Goal: Task Accomplishment & Management: Manage account settings

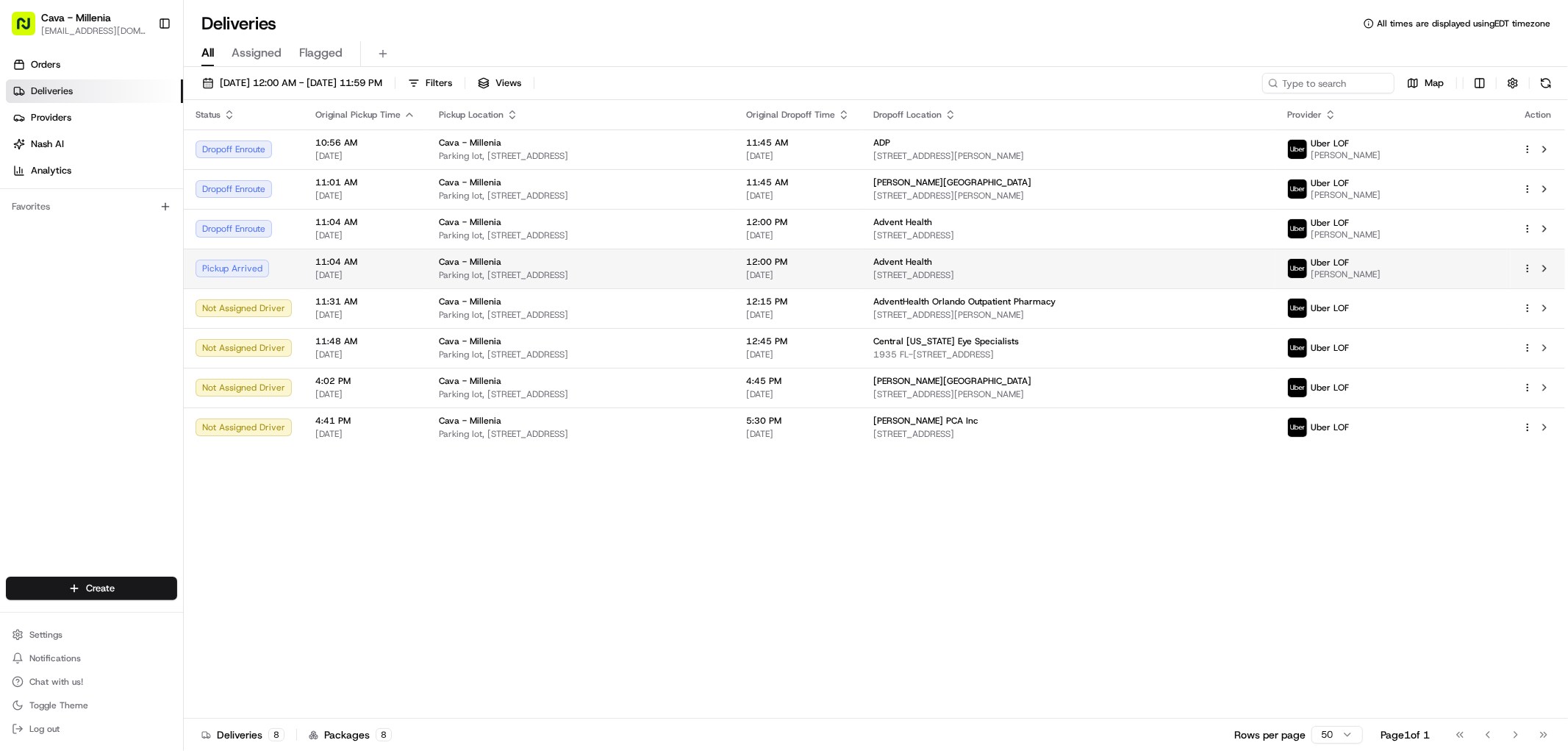
click at [1363, 260] on td "Uber LOF Laura P." at bounding box center [1393, 268] width 236 height 39
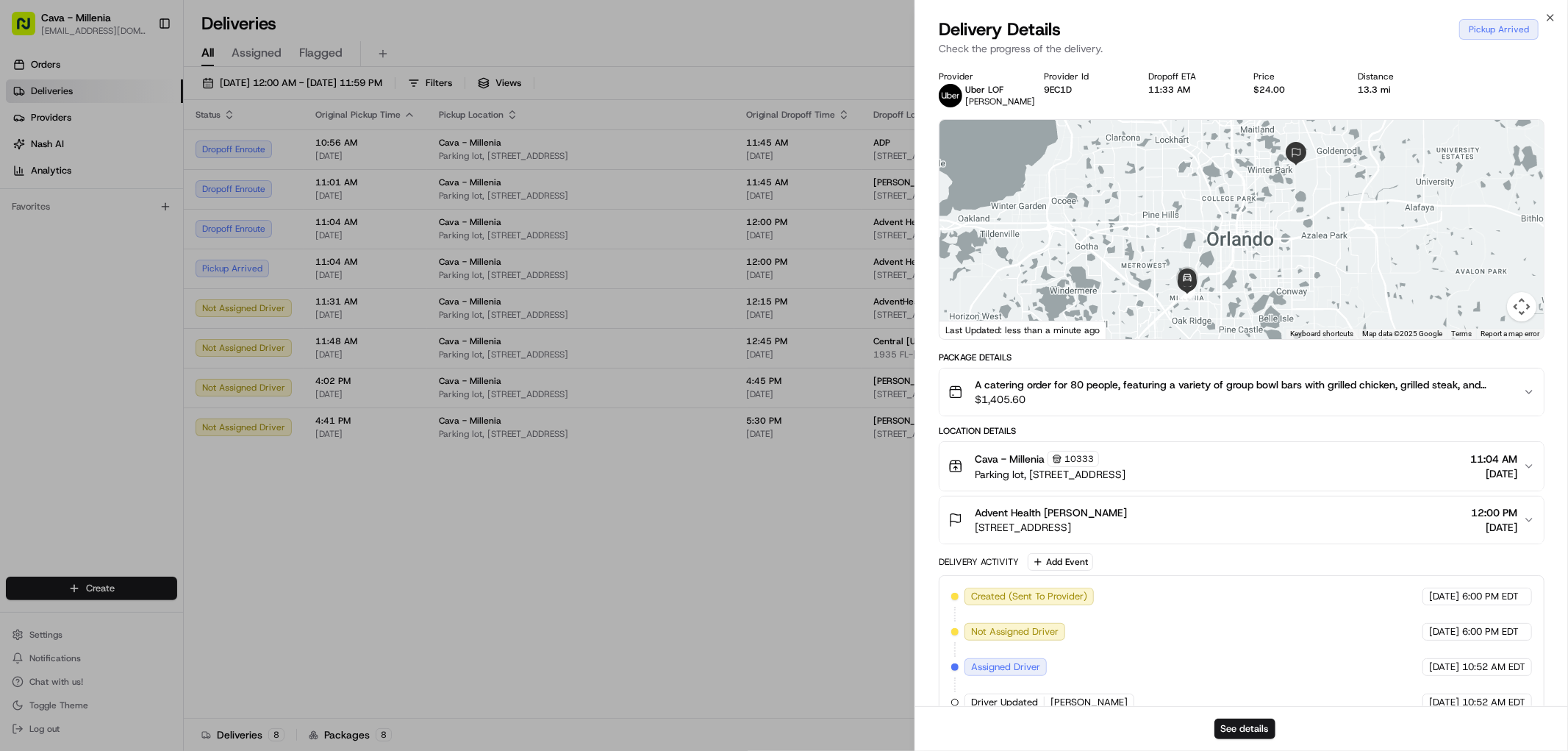
drag, startPoint x: 861, startPoint y: 603, endPoint x: 855, endPoint y: 597, distance: 8.5
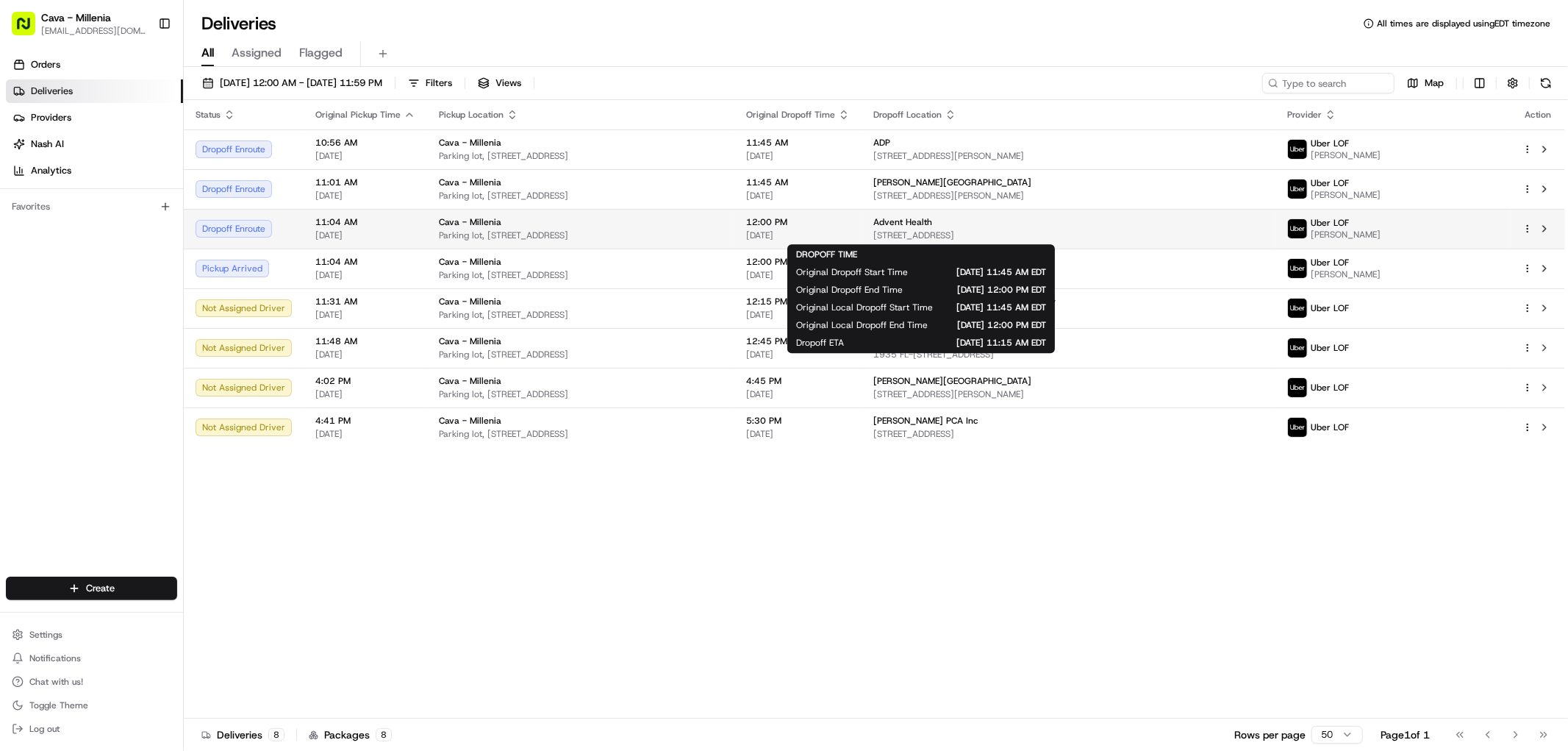
click at [850, 228] on span "12:00 PM" at bounding box center [798, 222] width 103 height 12
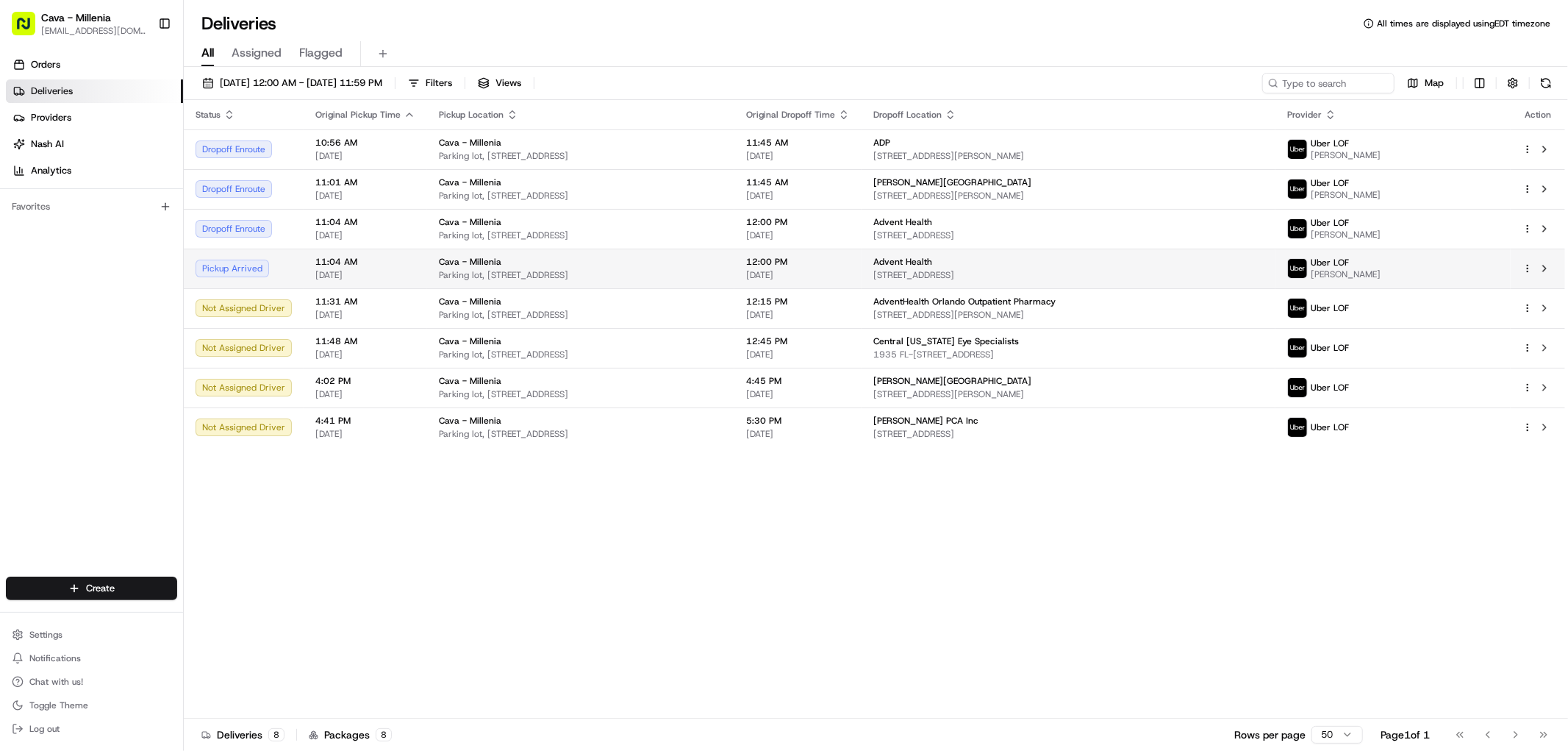
click at [850, 261] on span "12:00 PM" at bounding box center [798, 262] width 103 height 12
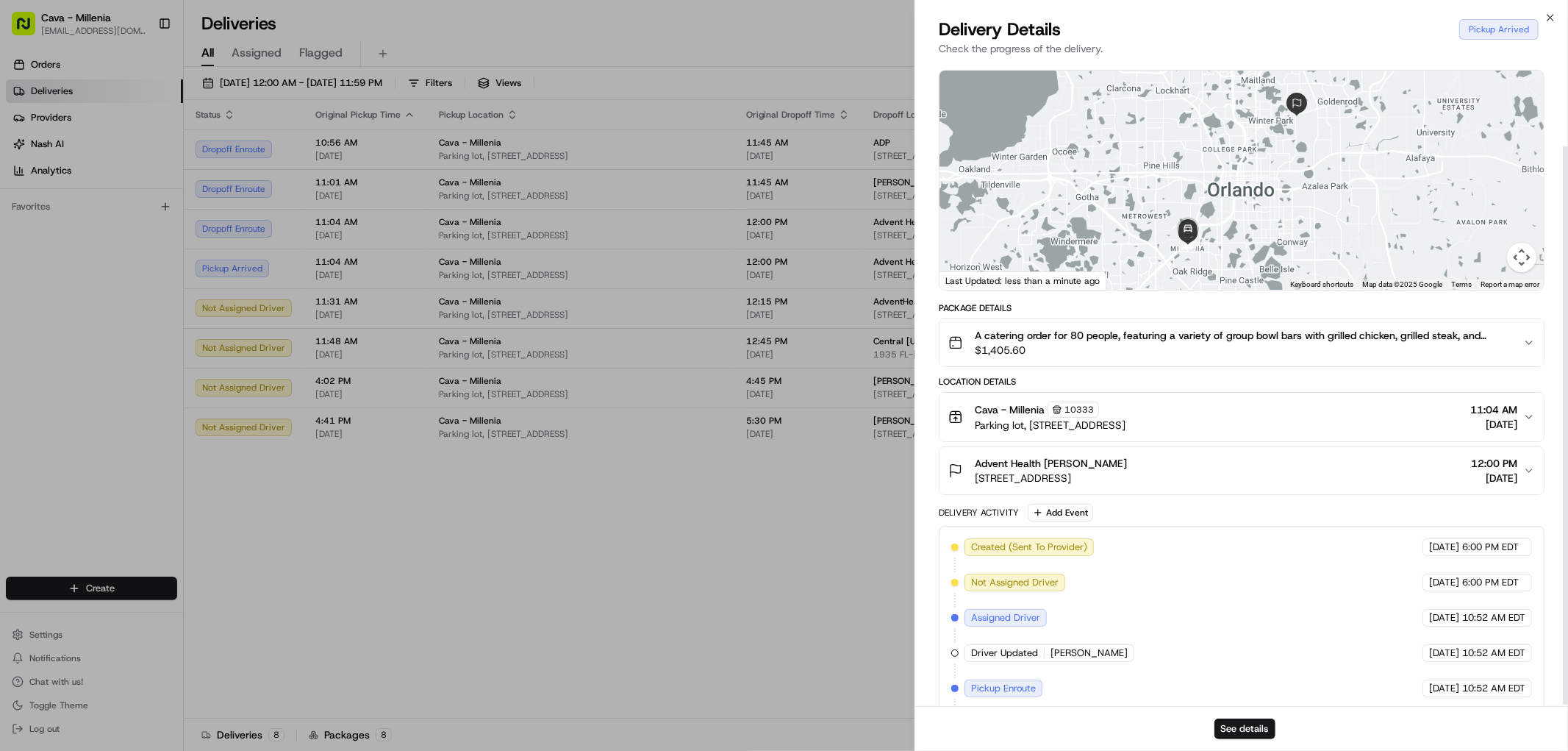
scroll to position [99, 0]
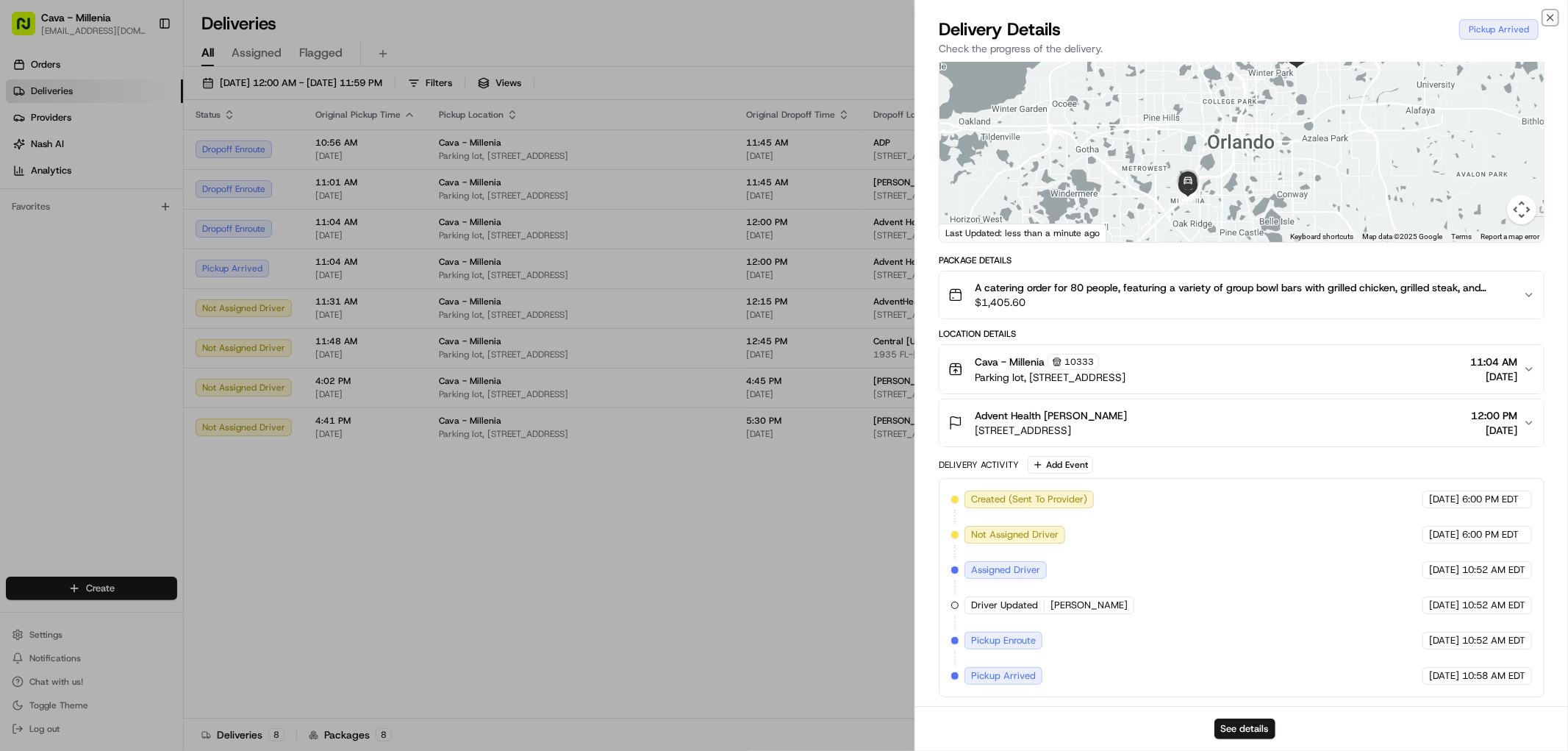
click at [1549, 16] on icon "button" at bounding box center [1550, 18] width 6 height 6
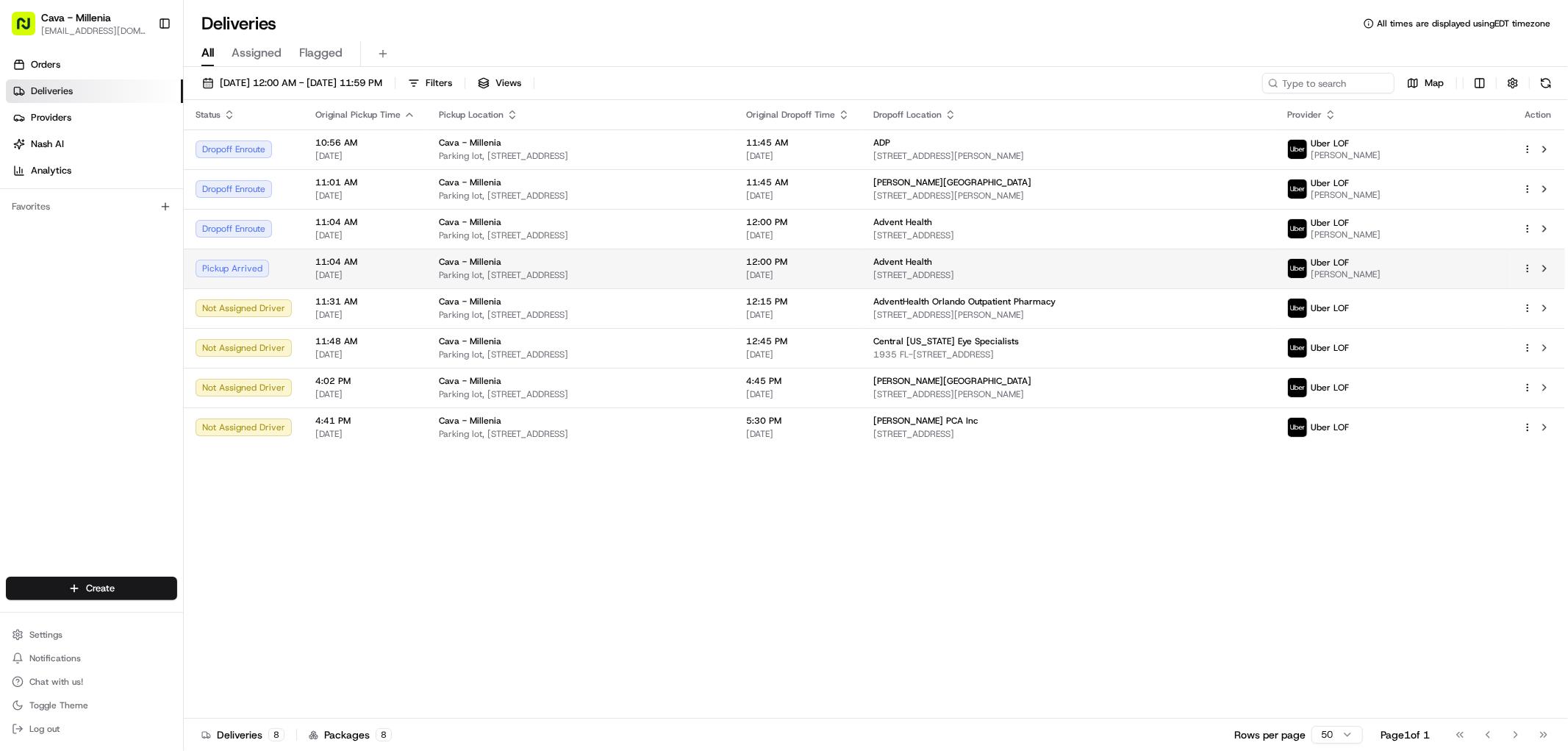
click at [1452, 270] on div "Uber LOF Laura P." at bounding box center [1393, 268] width 212 height 23
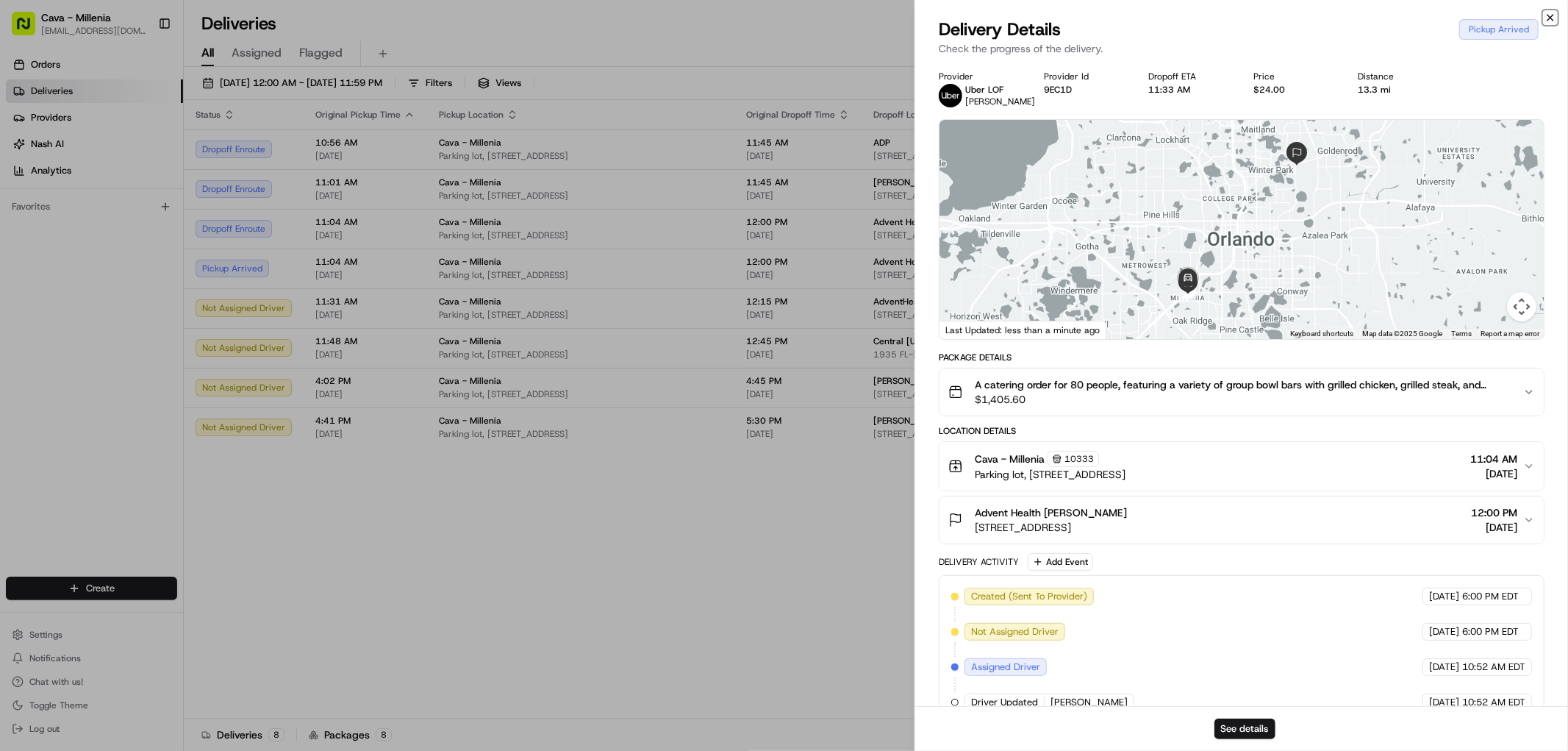
click at [1547, 16] on icon "button" at bounding box center [1550, 18] width 12 height 12
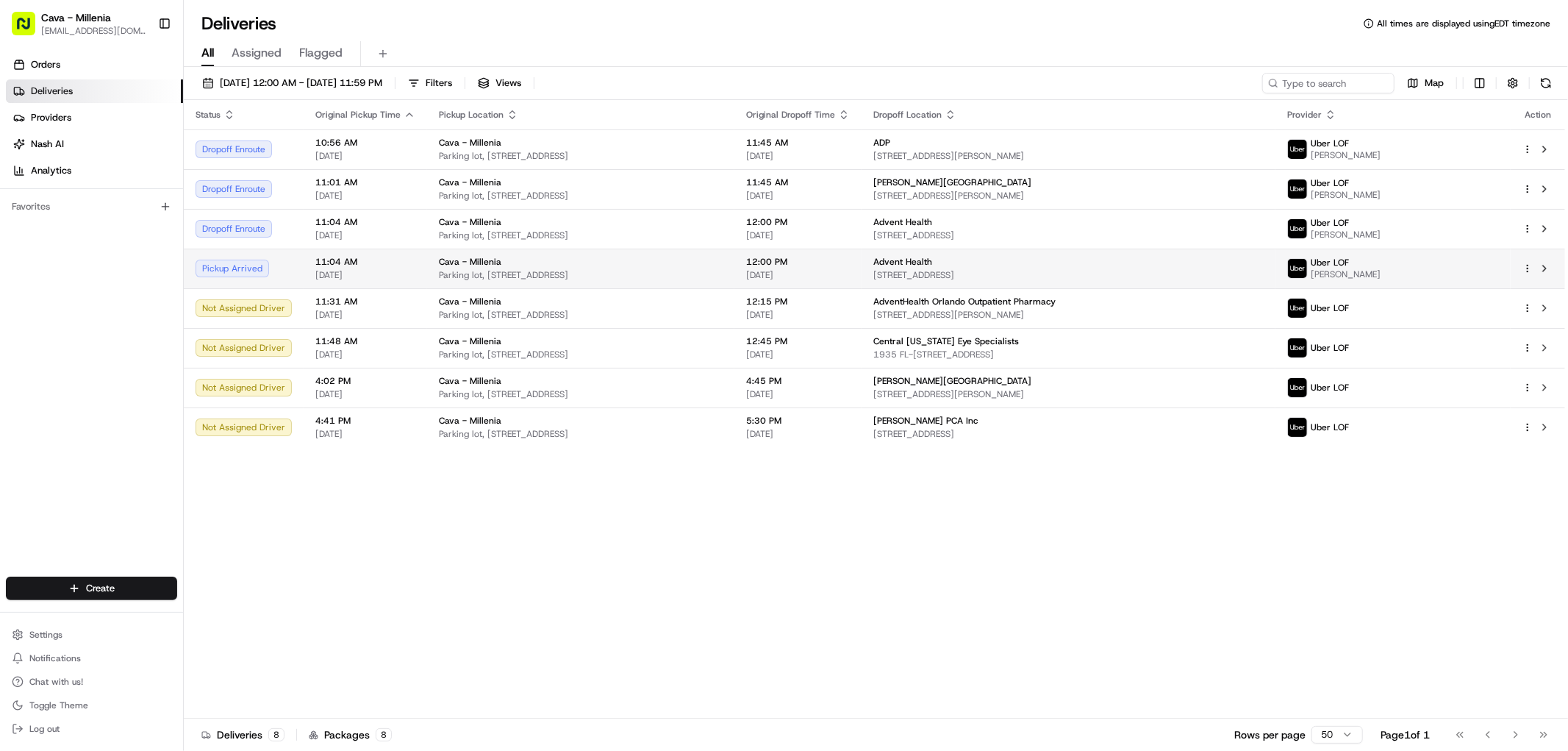
click at [1532, 266] on html "Cava - Millenia millenia@cava.com Toggle Sidebar Orders Deliveries Providers Na…" at bounding box center [784, 376] width 1568 height 751
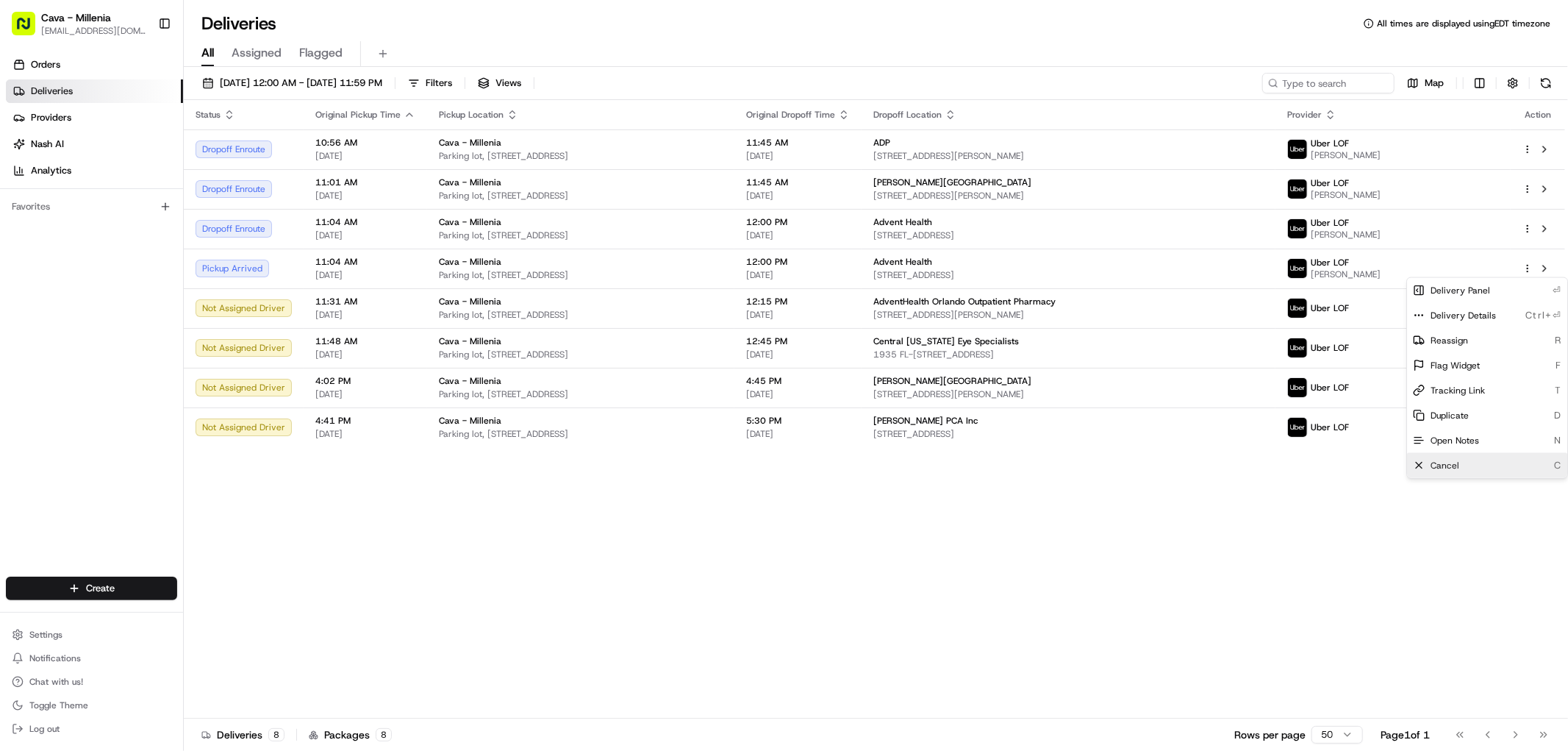
click at [1485, 467] on div "Cancel C" at bounding box center [1487, 466] width 160 height 25
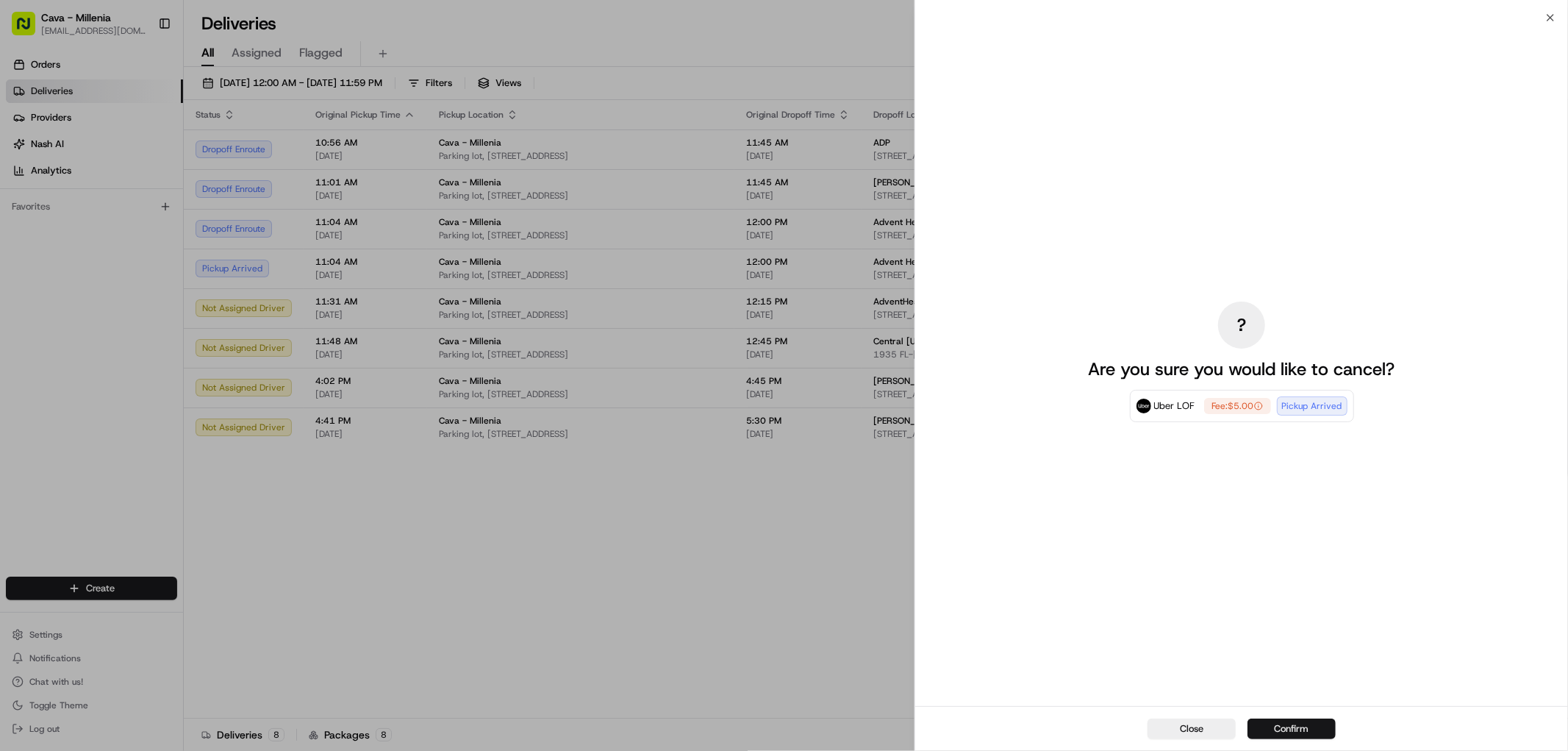
click at [1309, 718] on button "Confirm" at bounding box center [1292, 728] width 88 height 21
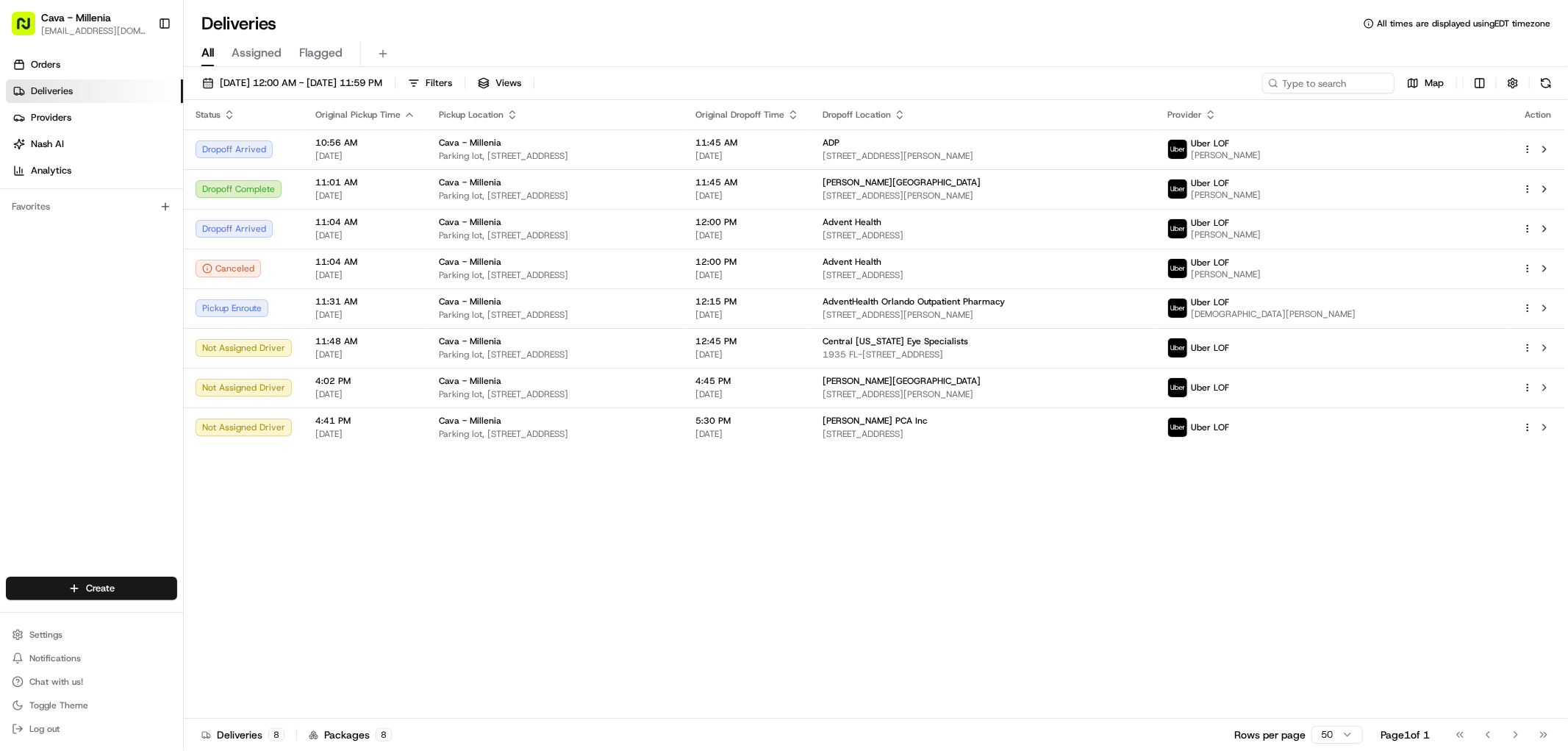
click at [553, 562] on div "Status Original Pickup Time Pickup Location Original Dropoff Time Dropoff Locat…" at bounding box center [875, 409] width 1381 height 619
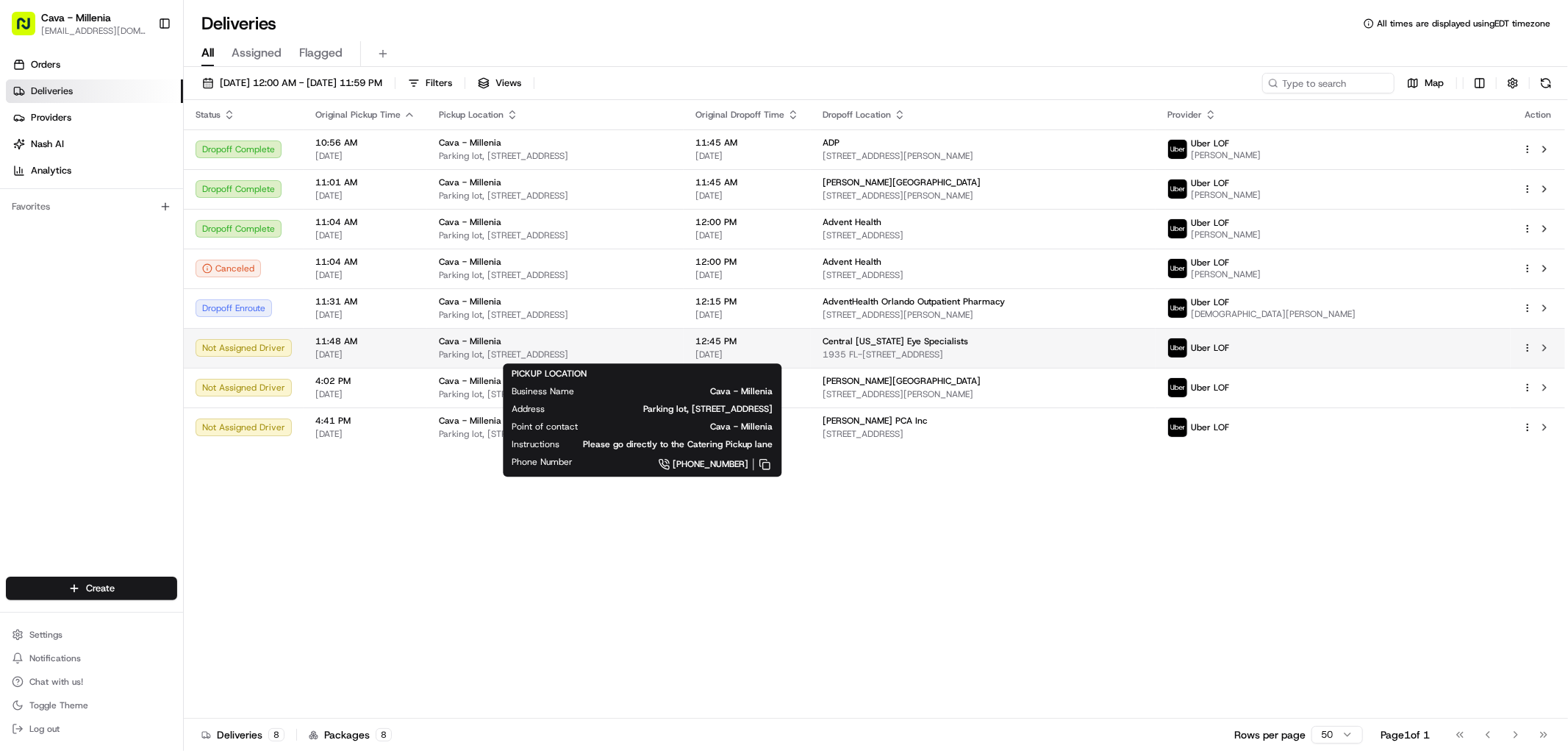
click at [672, 347] on div "Cava - Millenia Parking lot, 4724 Millenia Plaza Way, Orlando, FL 32839, USA" at bounding box center [556, 347] width 233 height 25
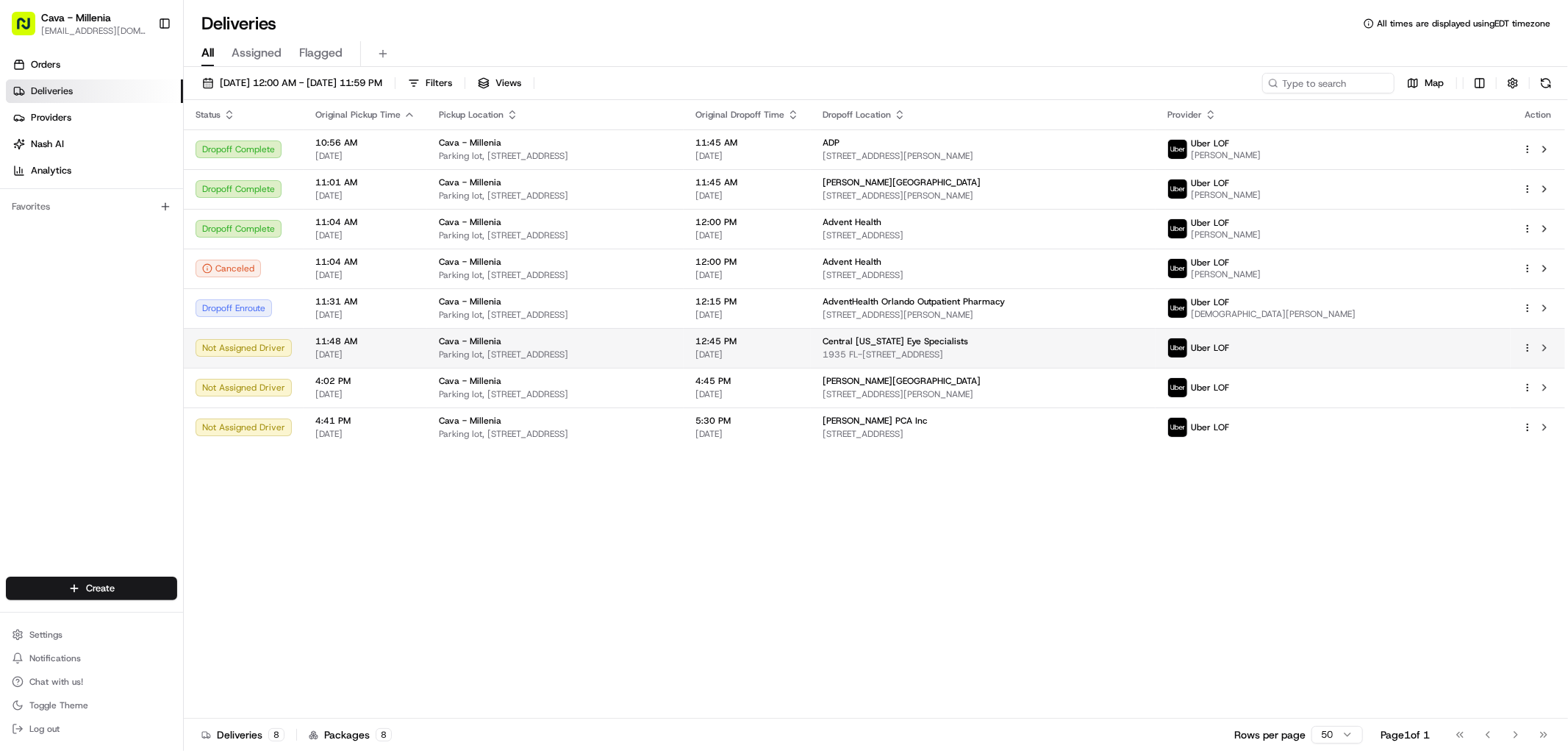
click at [285, 348] on div "Not Assigned Driver" at bounding box center [243, 347] width 97 height 18
click at [1530, 348] on html "Cava - Millenia millenia@cava.com Toggle Sidebar Orders Deliveries Providers Na…" at bounding box center [784, 376] width 1568 height 751
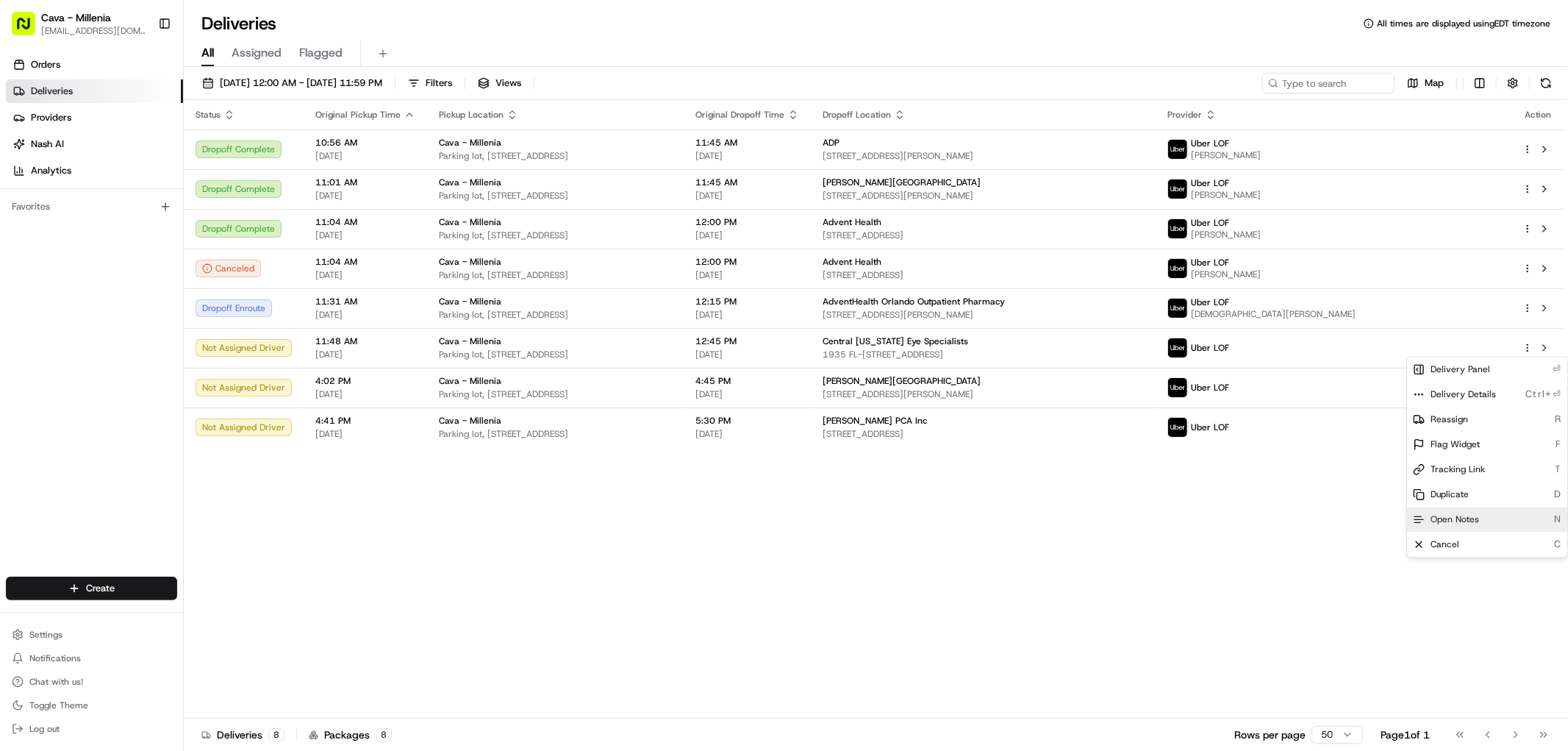
click at [1522, 516] on div "Open Notes N" at bounding box center [1487, 519] width 160 height 25
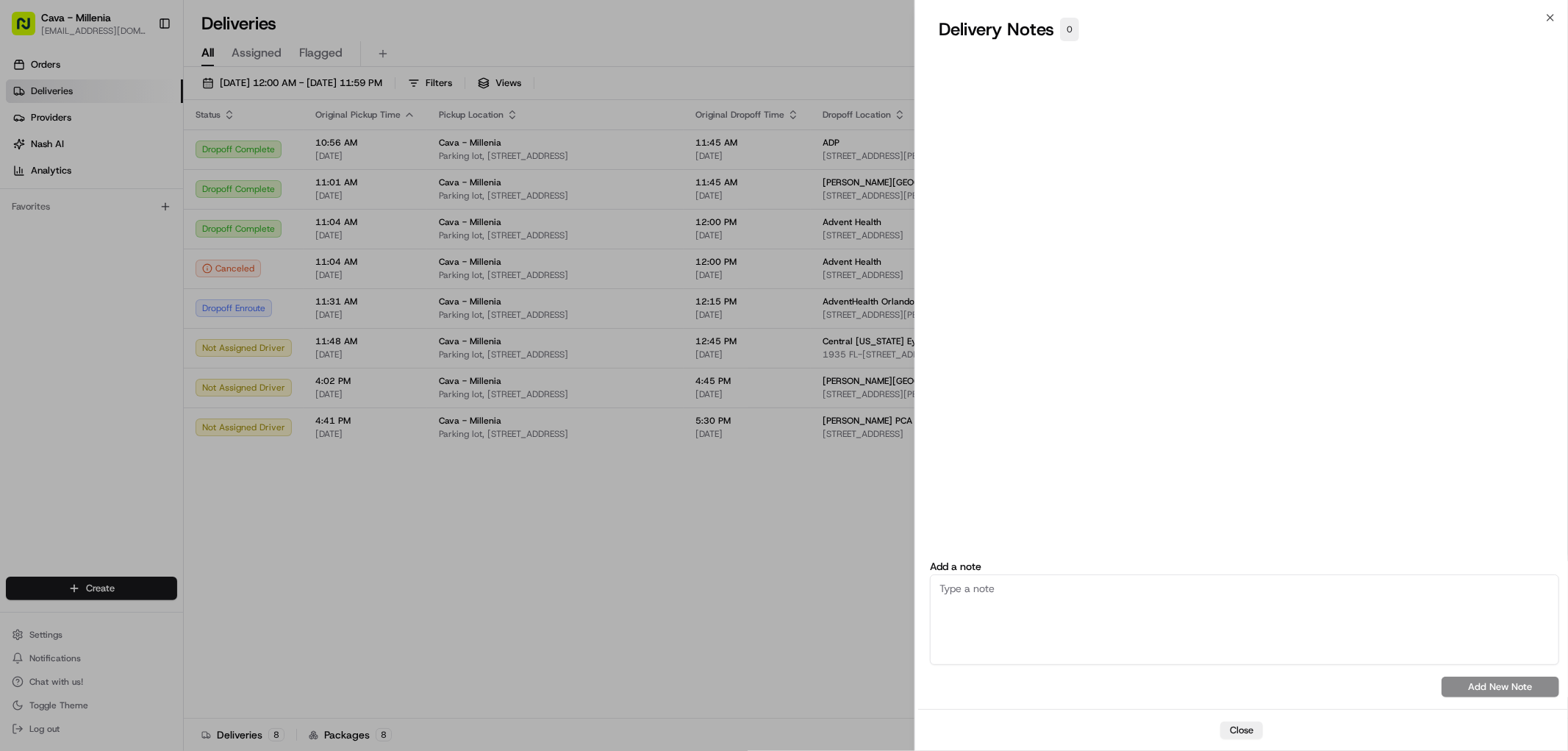
click at [1292, 613] on textarea at bounding box center [1244, 620] width 630 height 90
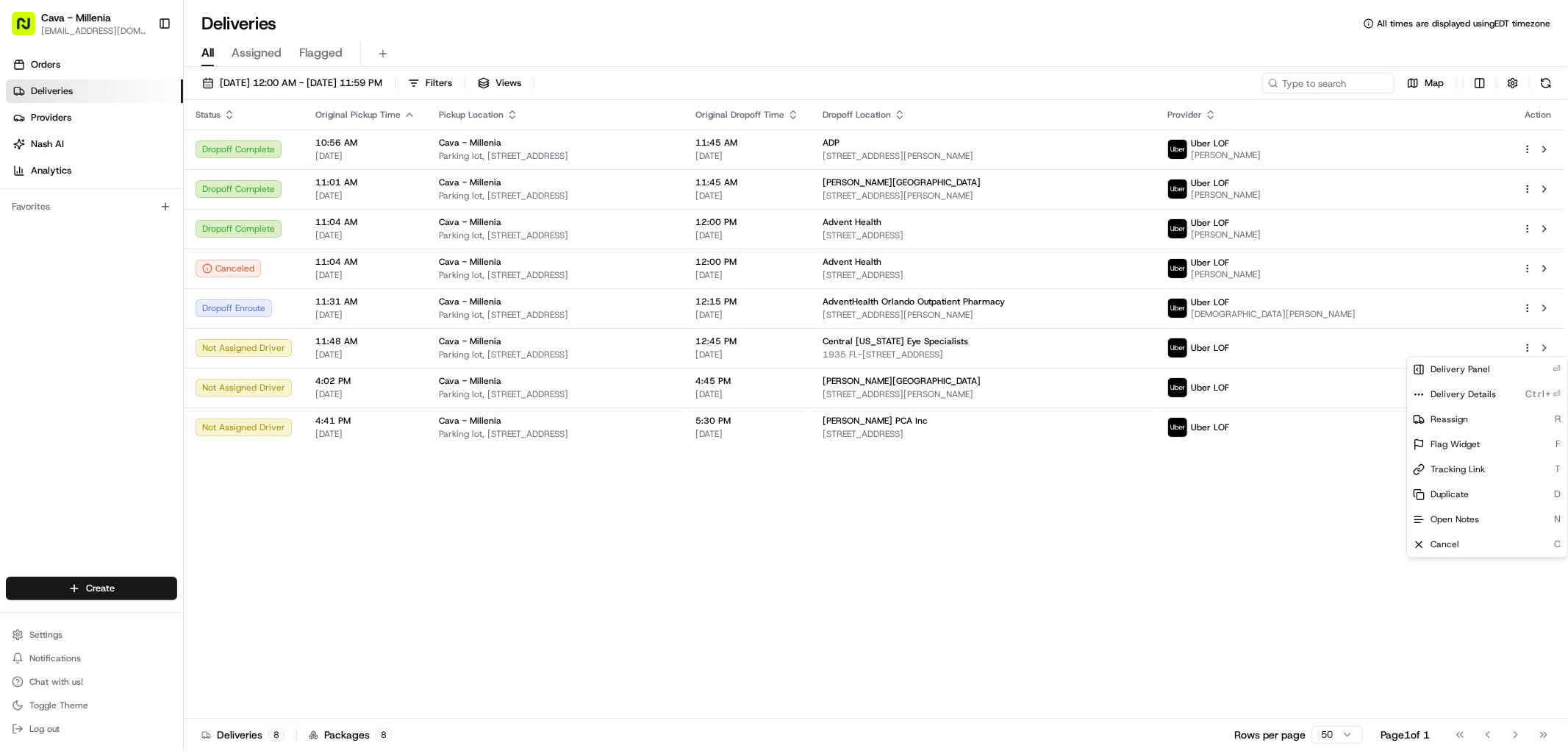
click at [1215, 529] on div "Status Original Pickup Time Pickup Location Original Dropoff Time Dropoff Locat…" at bounding box center [875, 409] width 1381 height 619
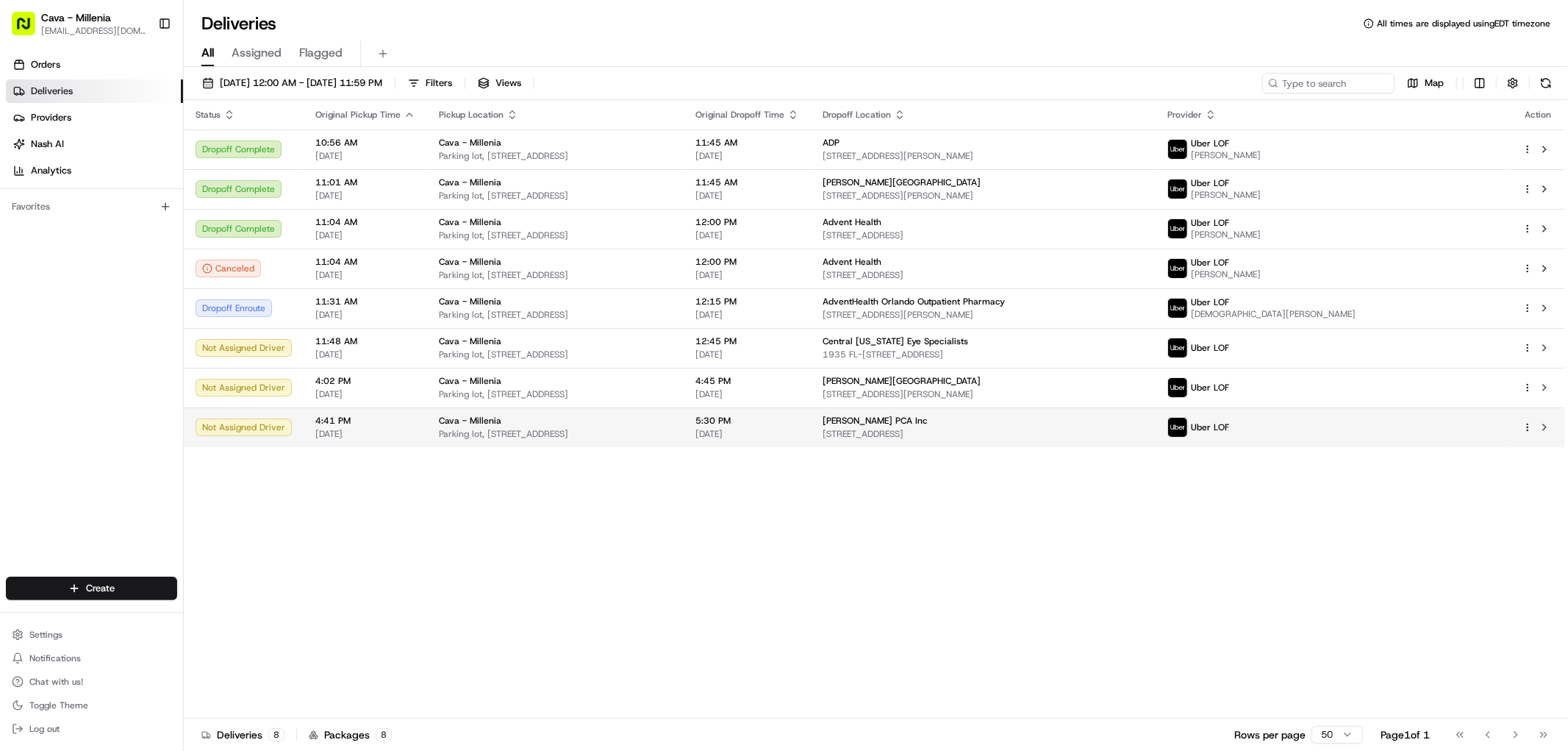
click at [1525, 433] on div at bounding box center [1538, 427] width 31 height 18
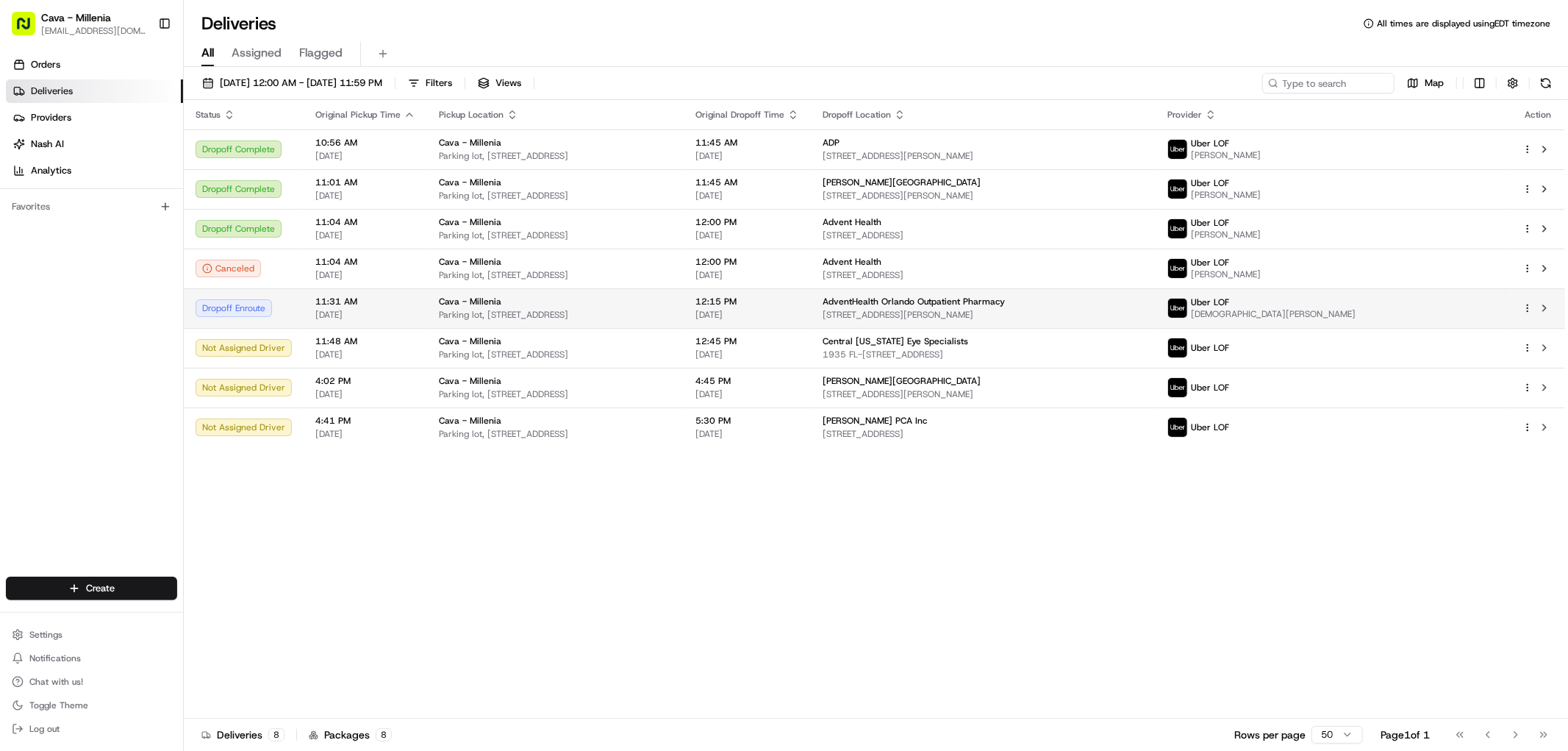
click at [1522, 314] on td at bounding box center [1538, 308] width 54 height 39
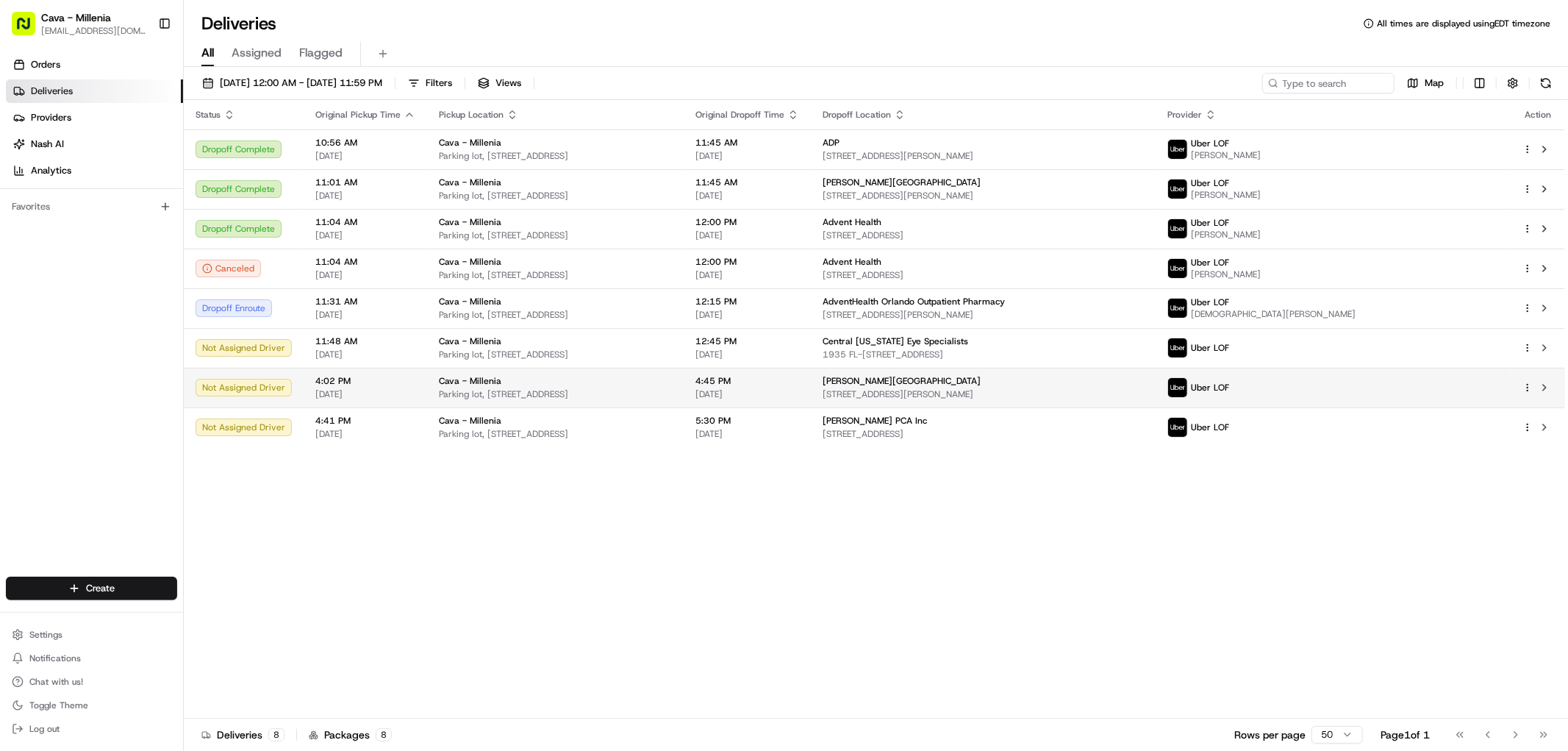
click at [1449, 378] on div "Uber LOF" at bounding box center [1332, 388] width 331 height 21
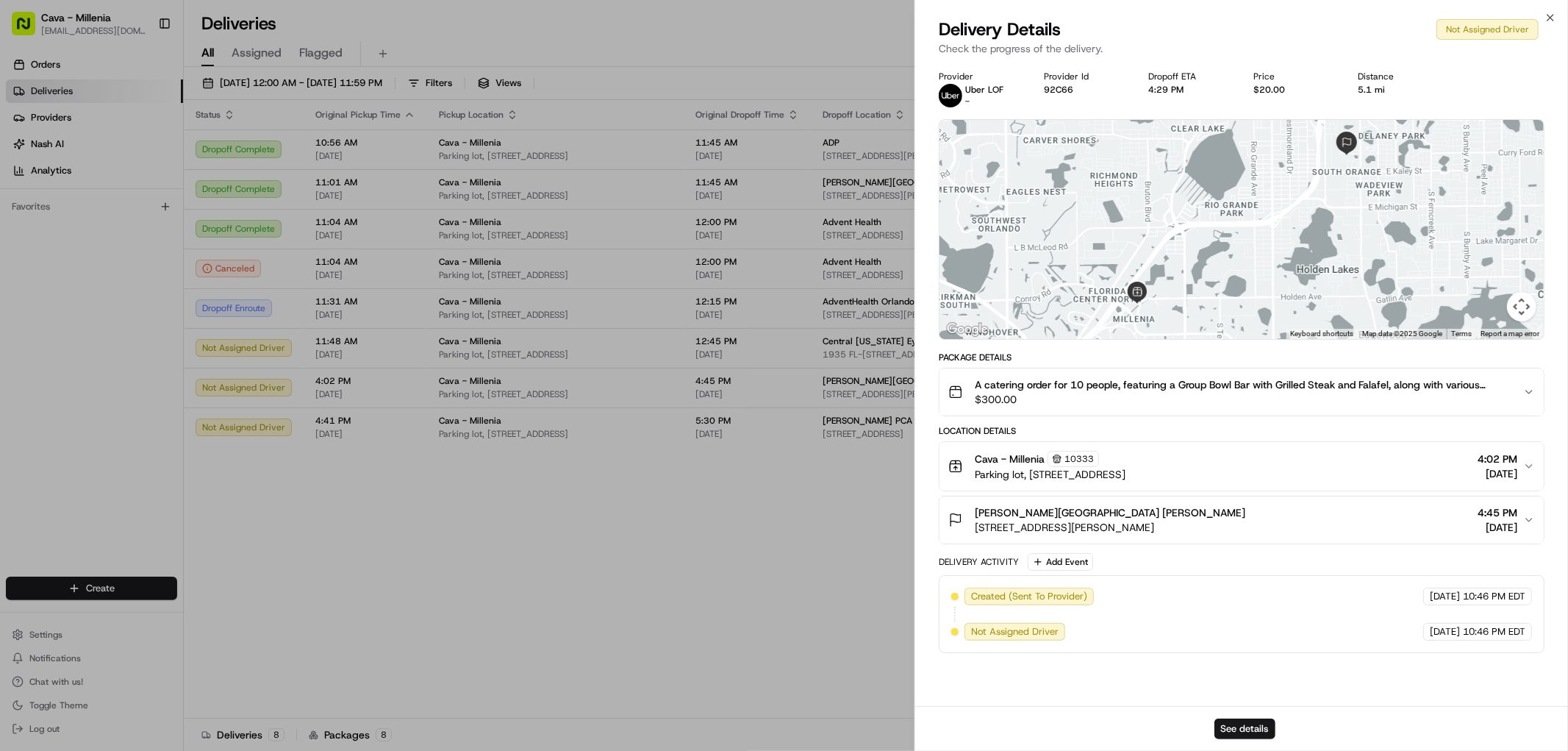
click at [954, 550] on div "Package Details A catering order for 10 people, featuring a Group Bowl Bar with…" at bounding box center [1242, 502] width 606 height 301
drag, startPoint x: 767, startPoint y: 569, endPoint x: 767, endPoint y: 557, distance: 12.0
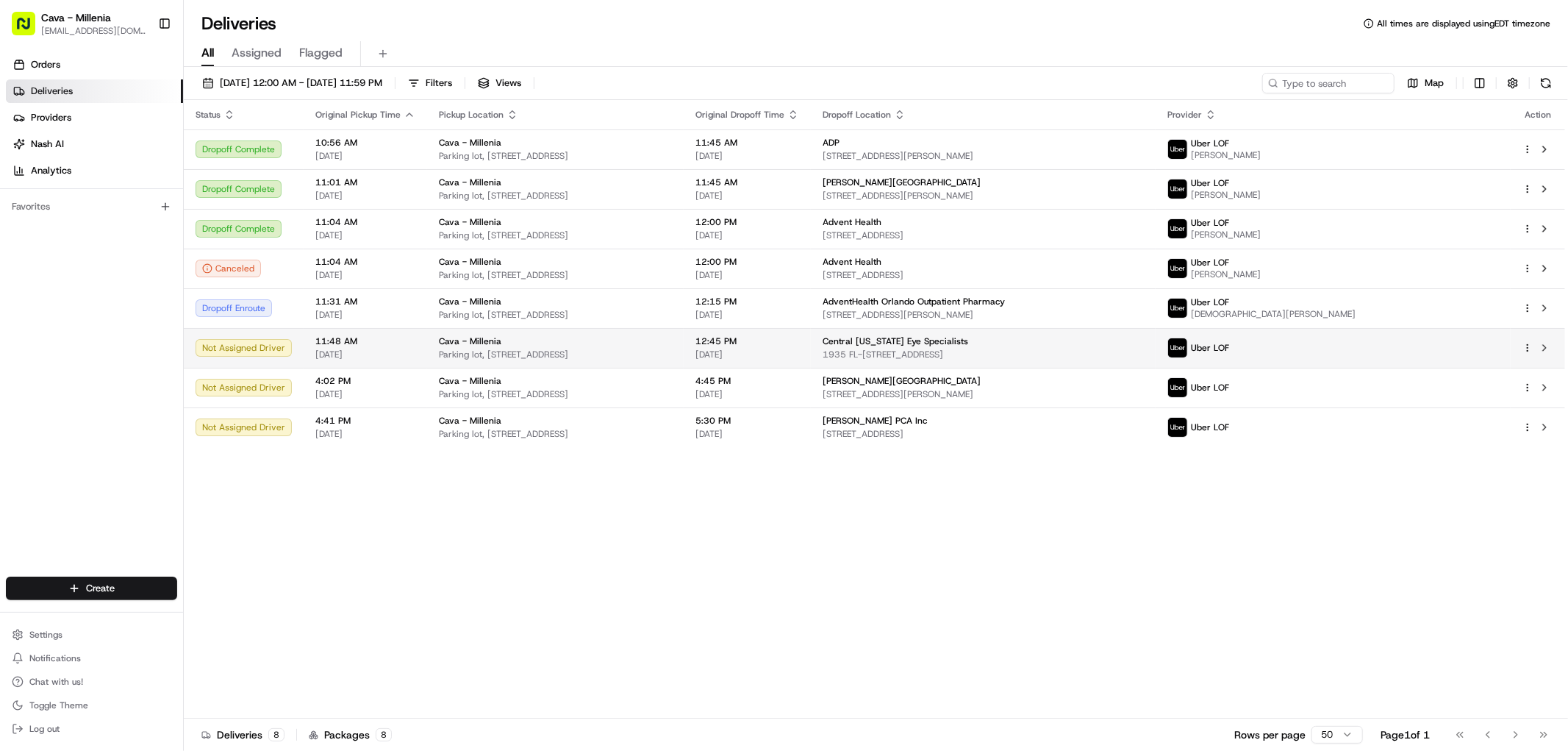
click at [672, 359] on span "Parking lot, [STREET_ADDRESS]" at bounding box center [556, 354] width 233 height 12
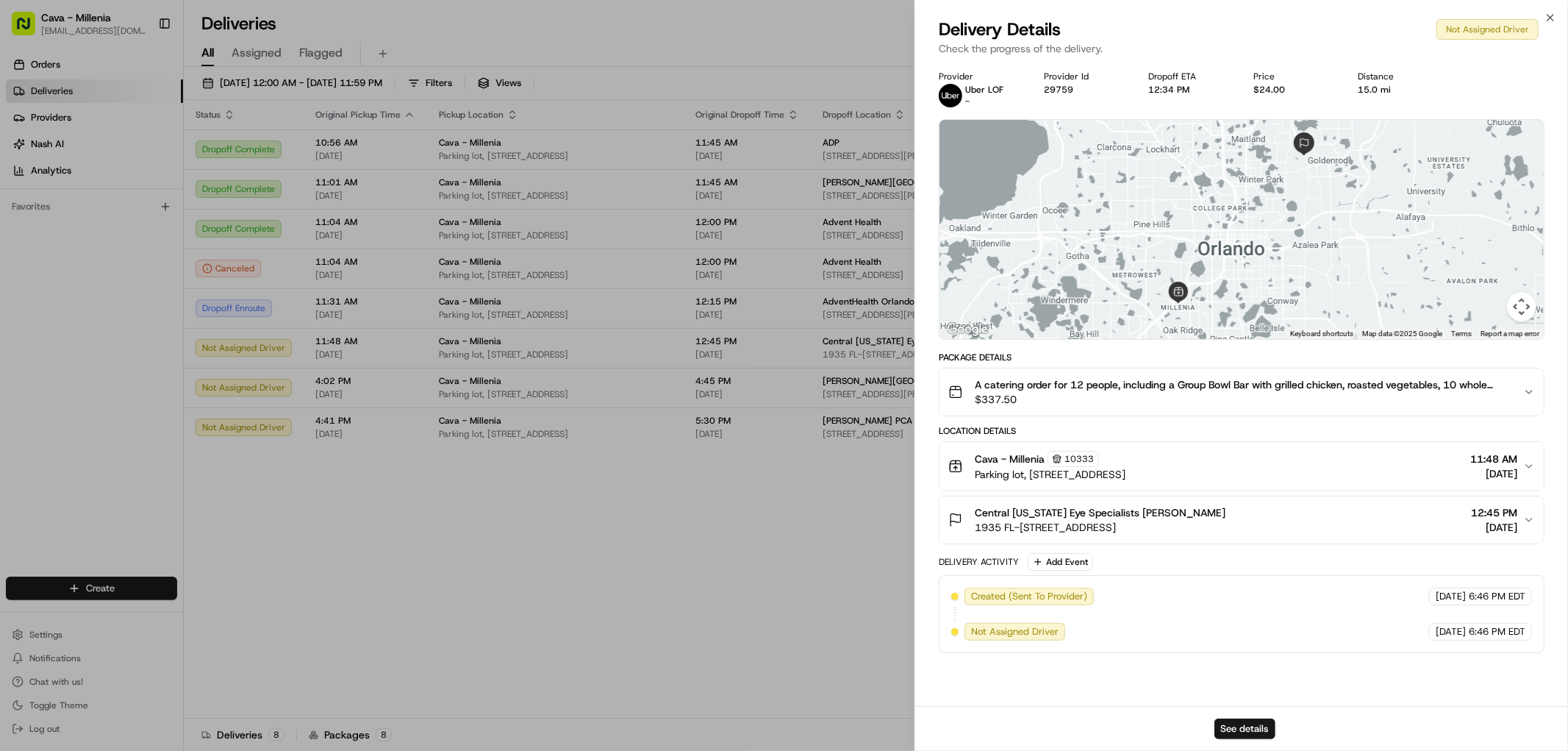
click at [997, 630] on span "Not Assigned Driver" at bounding box center [1014, 632] width 87 height 13
click at [1368, 505] on div "Central [US_STATE] Eye Specialists [PERSON_NAME] 1935 FL-436, [GEOGRAPHIC_DATA]…" at bounding box center [1236, 519] width 575 height 29
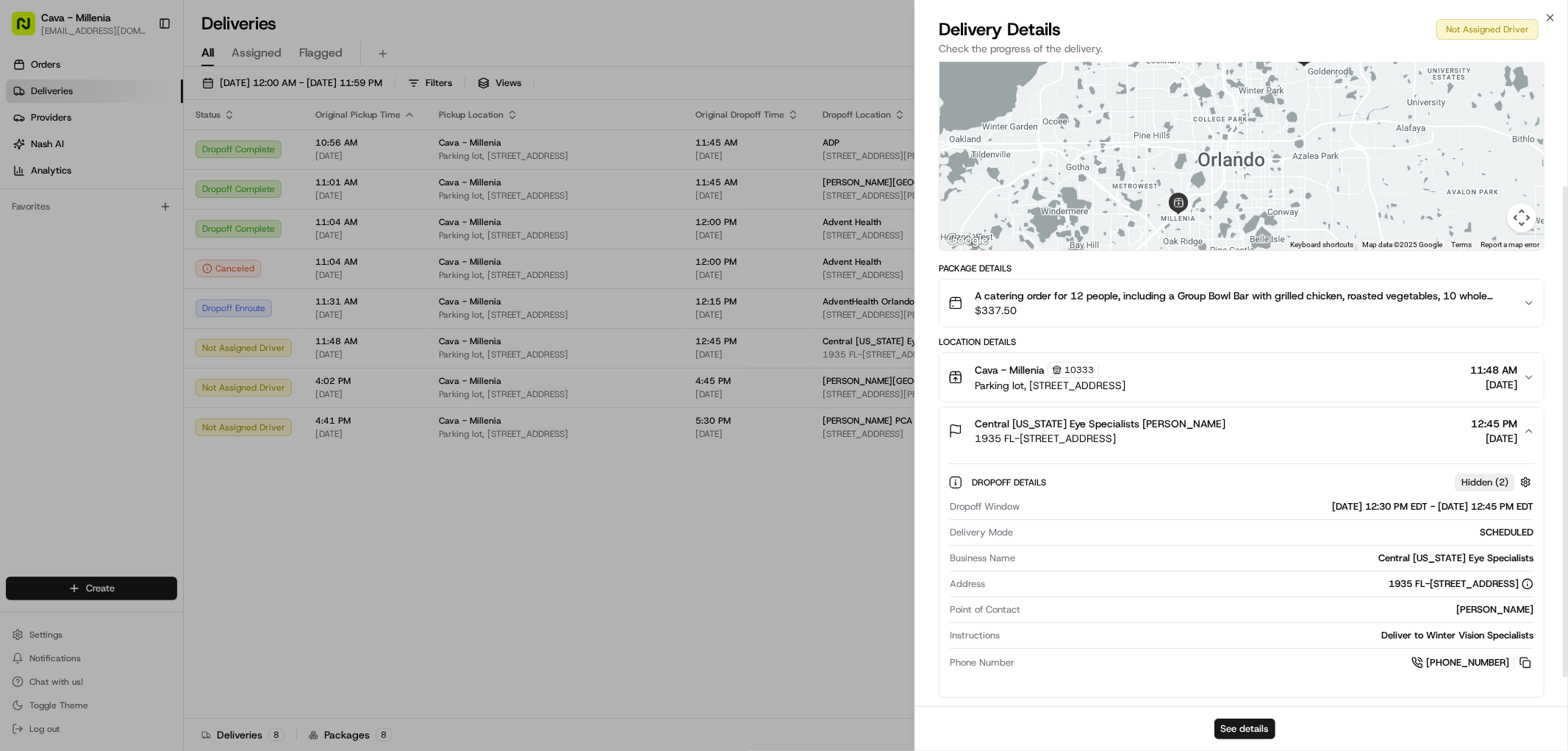
scroll to position [163, 0]
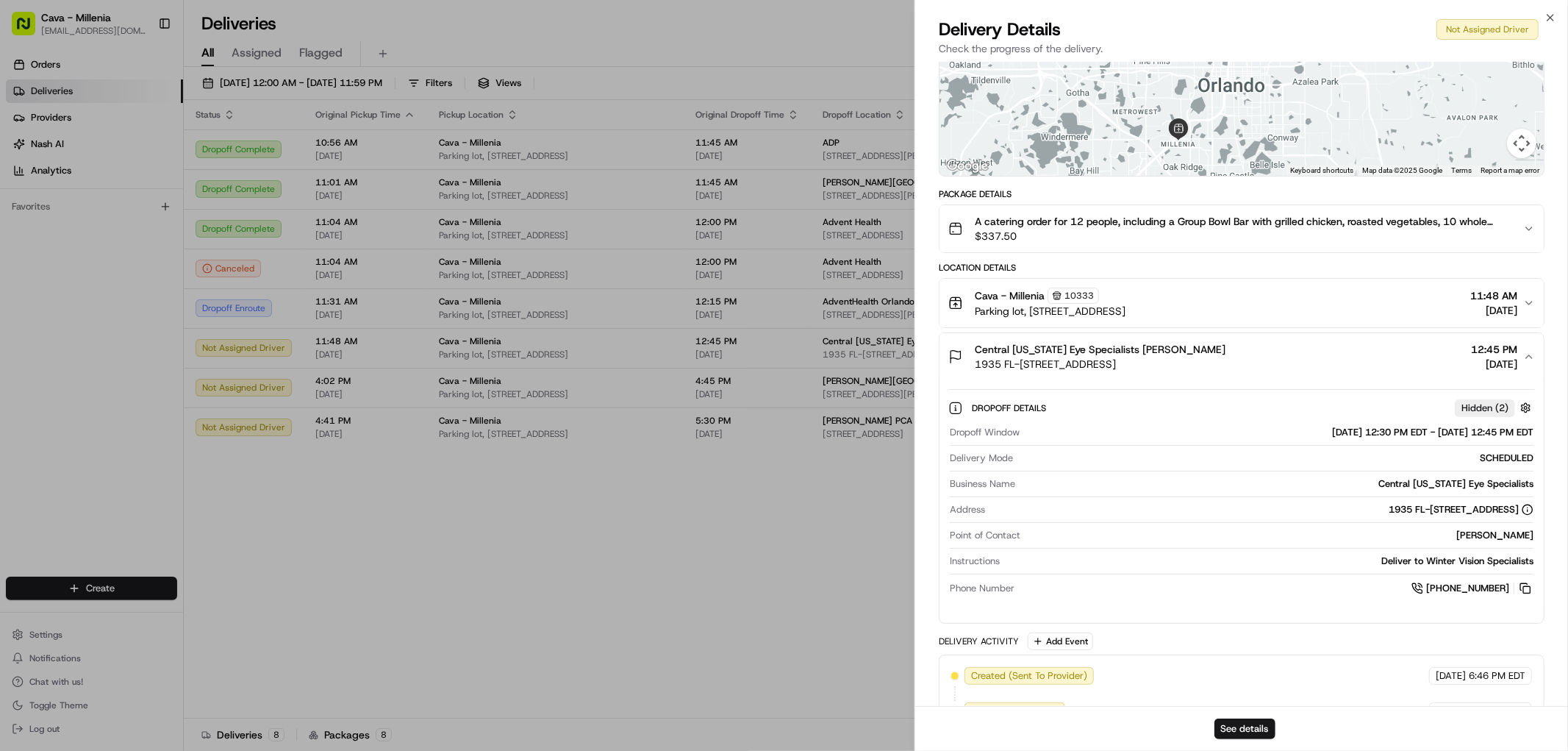
click at [1251, 318] on button "Cava - Millenia [STREET_ADDRESS] 11:48 AM [DATE]" at bounding box center [1241, 303] width 604 height 49
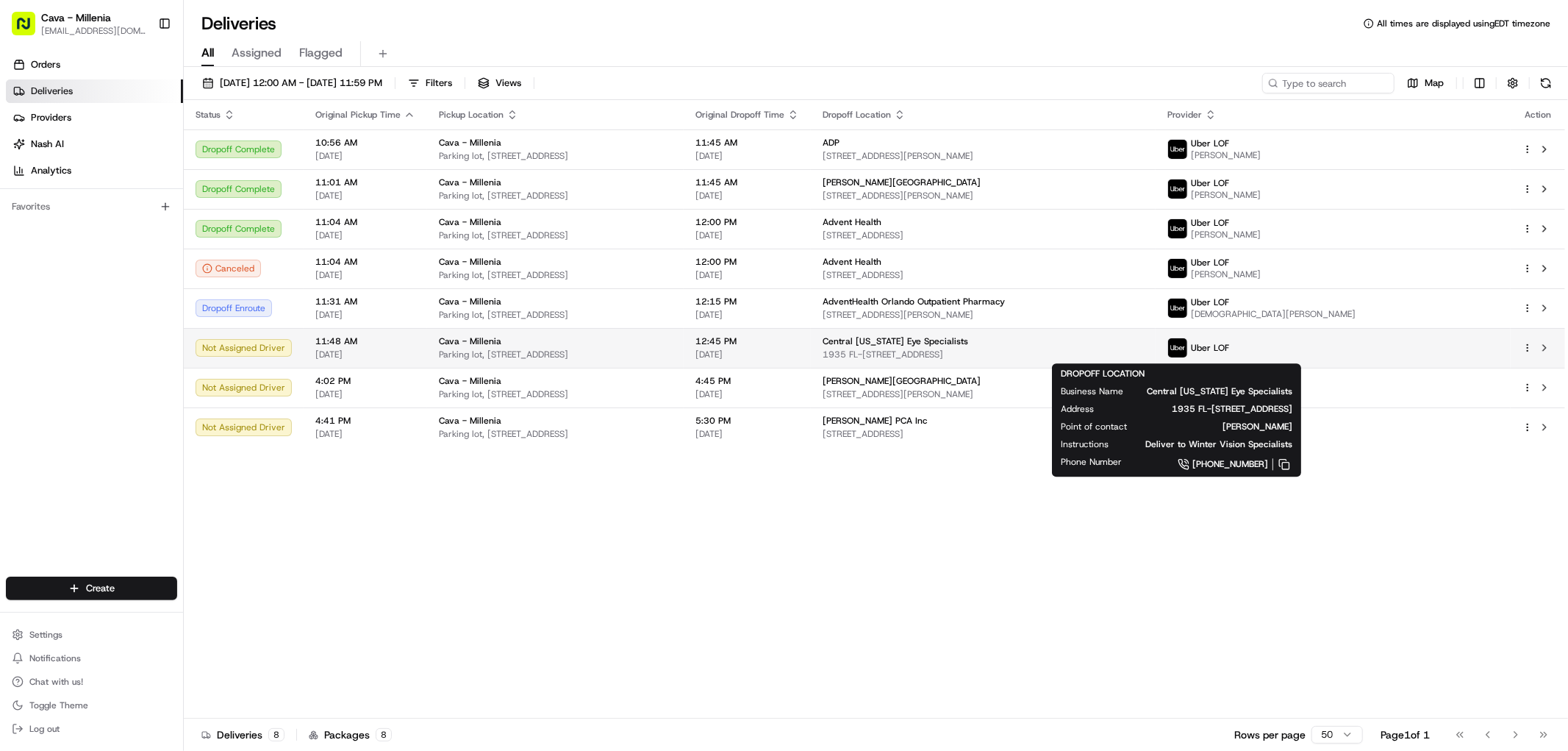
click at [968, 345] on span "Central [US_STATE] Eye Specialists" at bounding box center [895, 341] width 145 height 12
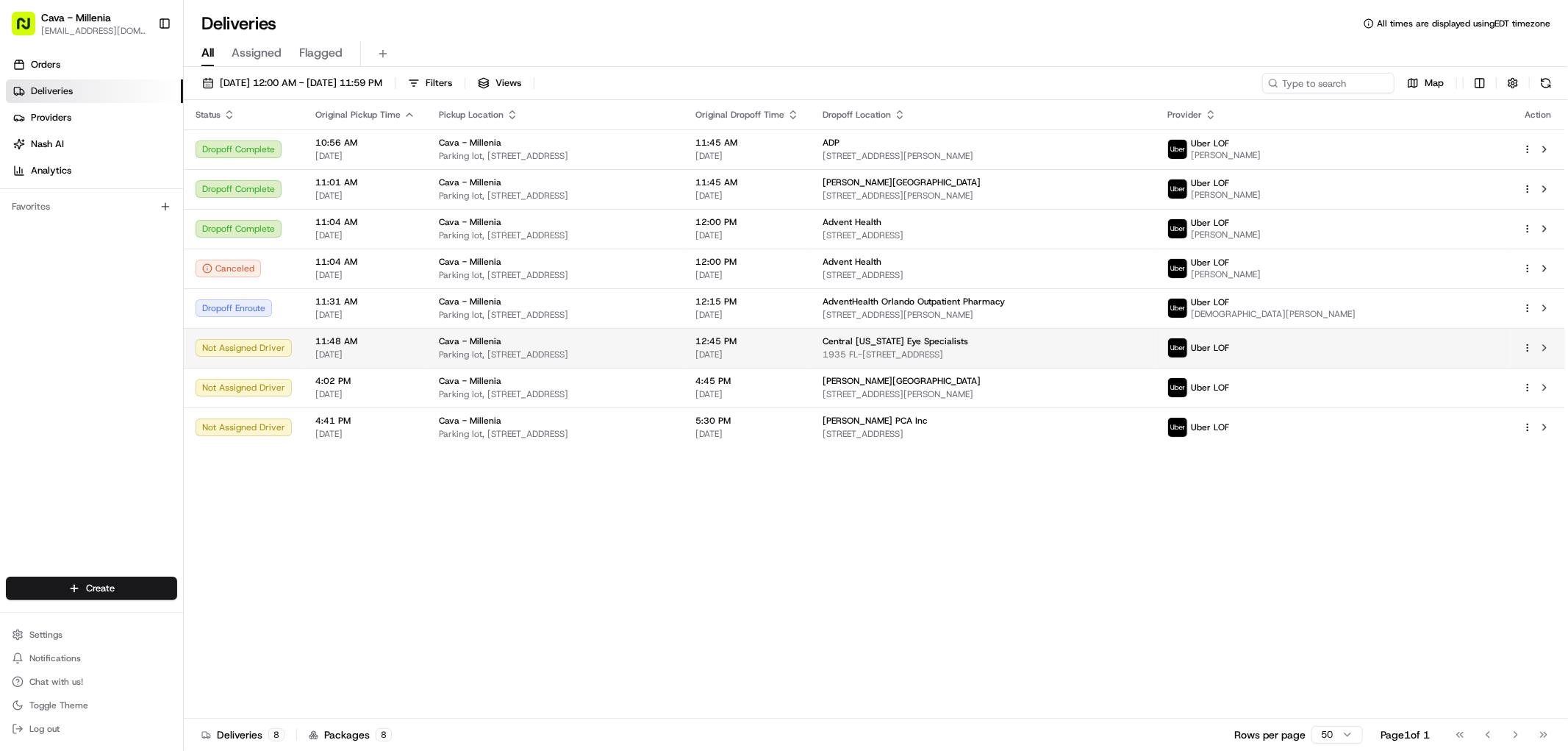
click at [1517, 347] on td at bounding box center [1538, 347] width 54 height 39
click at [1528, 352] on html "Cava - Millenia millenia@cava.com Toggle Sidebar Orders Deliveries Providers Na…" at bounding box center [784, 376] width 1568 height 751
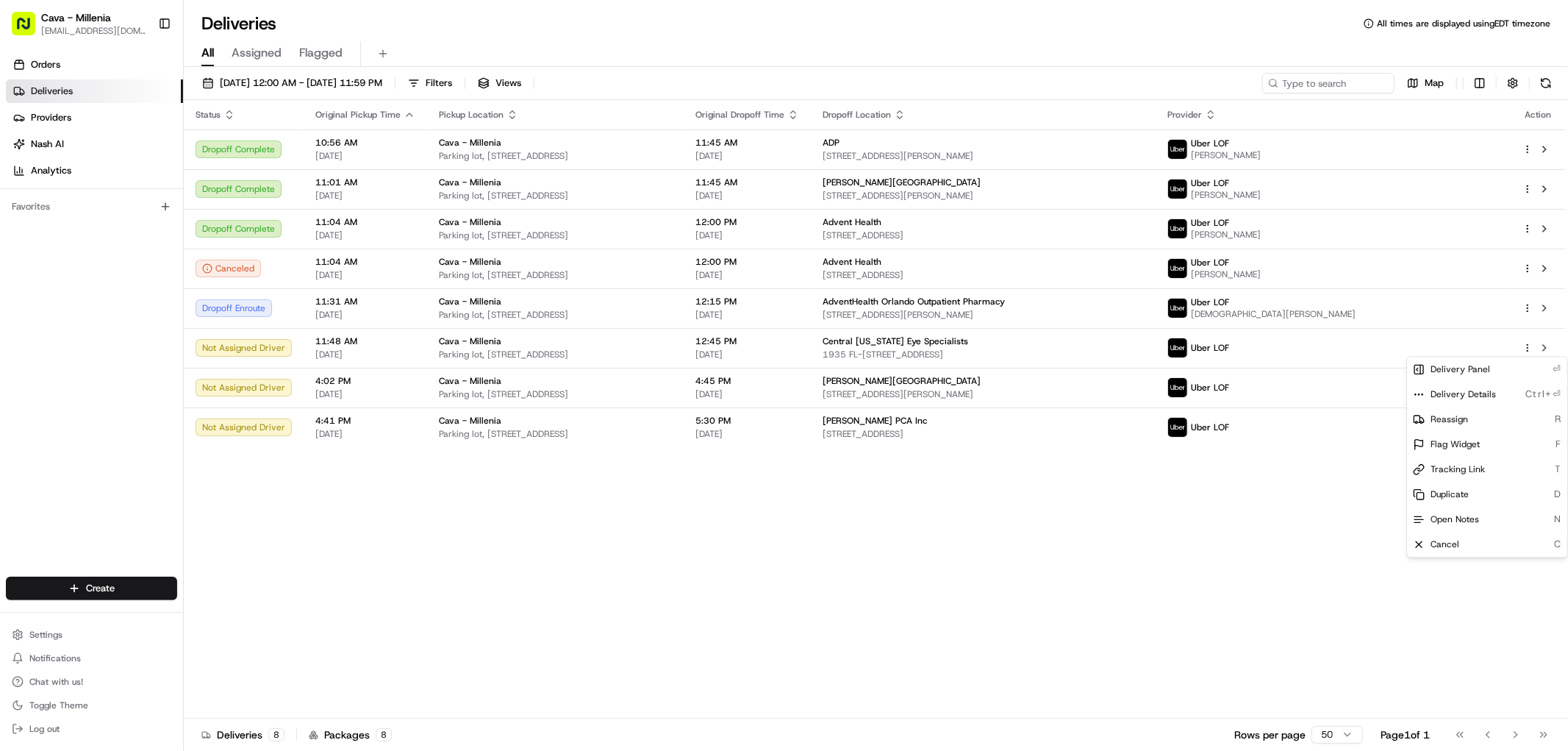
click at [1313, 504] on html "Cava - Millenia millenia@cava.com Toggle Sidebar Orders Deliveries Providers Na…" at bounding box center [784, 376] width 1568 height 751
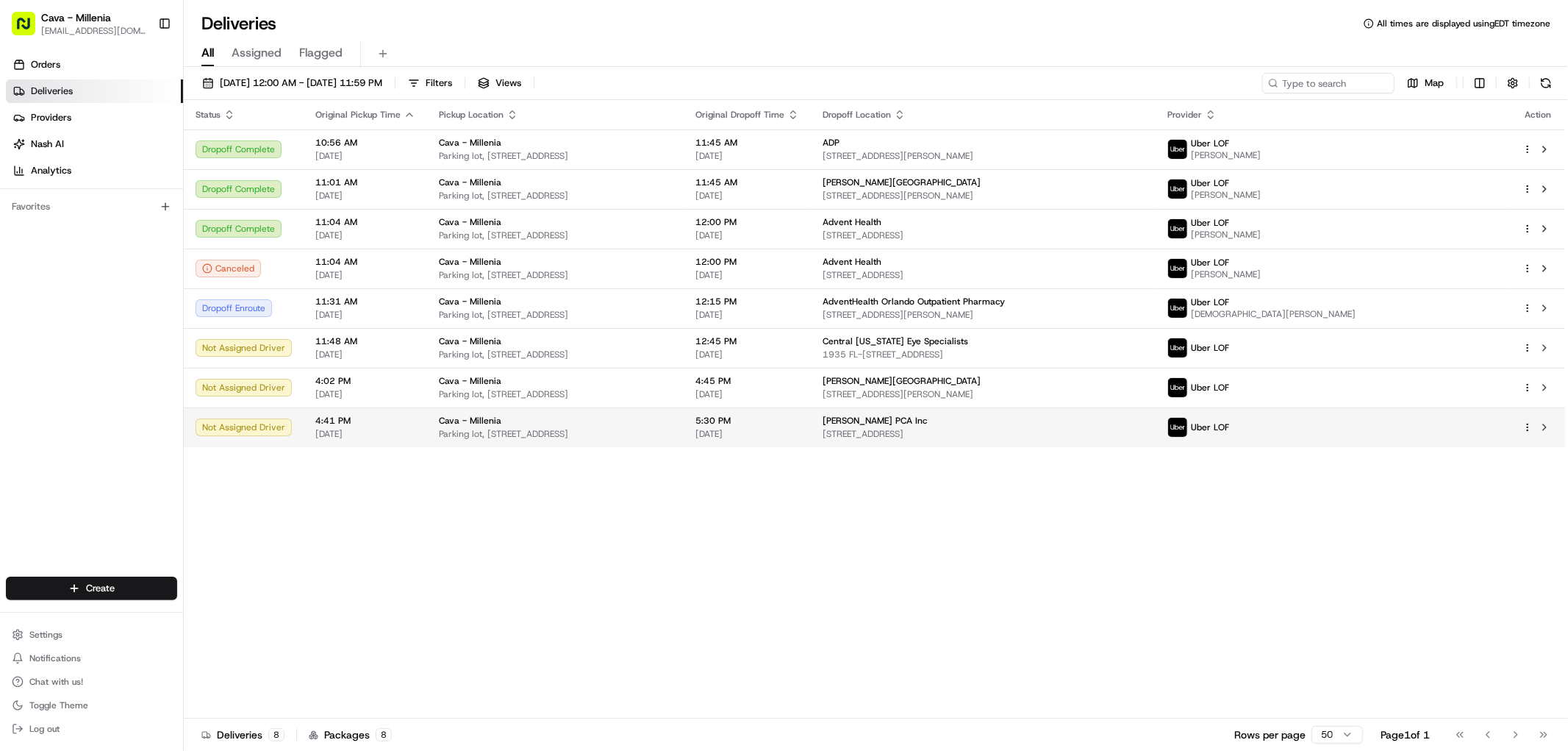
click at [1524, 431] on html "Cava - Millenia millenia@cava.com Toggle Sidebar Orders Deliveries Providers Na…" at bounding box center [784, 376] width 1568 height 751
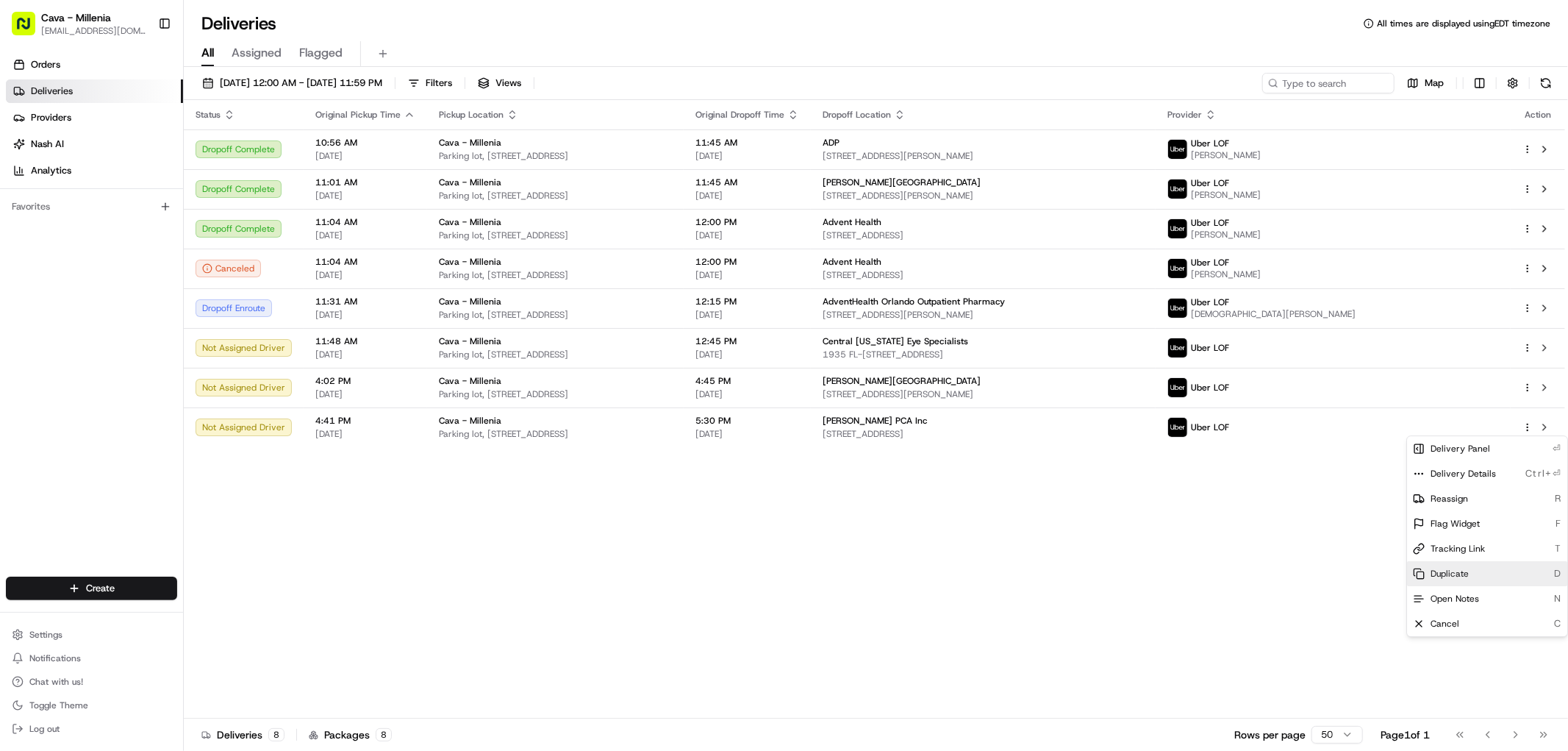
click at [1469, 575] on div "Duplicate D" at bounding box center [1487, 574] width 160 height 25
click at [1515, 353] on html "Cava - Millenia millenia@cava.com Toggle Sidebar Orders Deliveries Providers Na…" at bounding box center [784, 376] width 1568 height 751
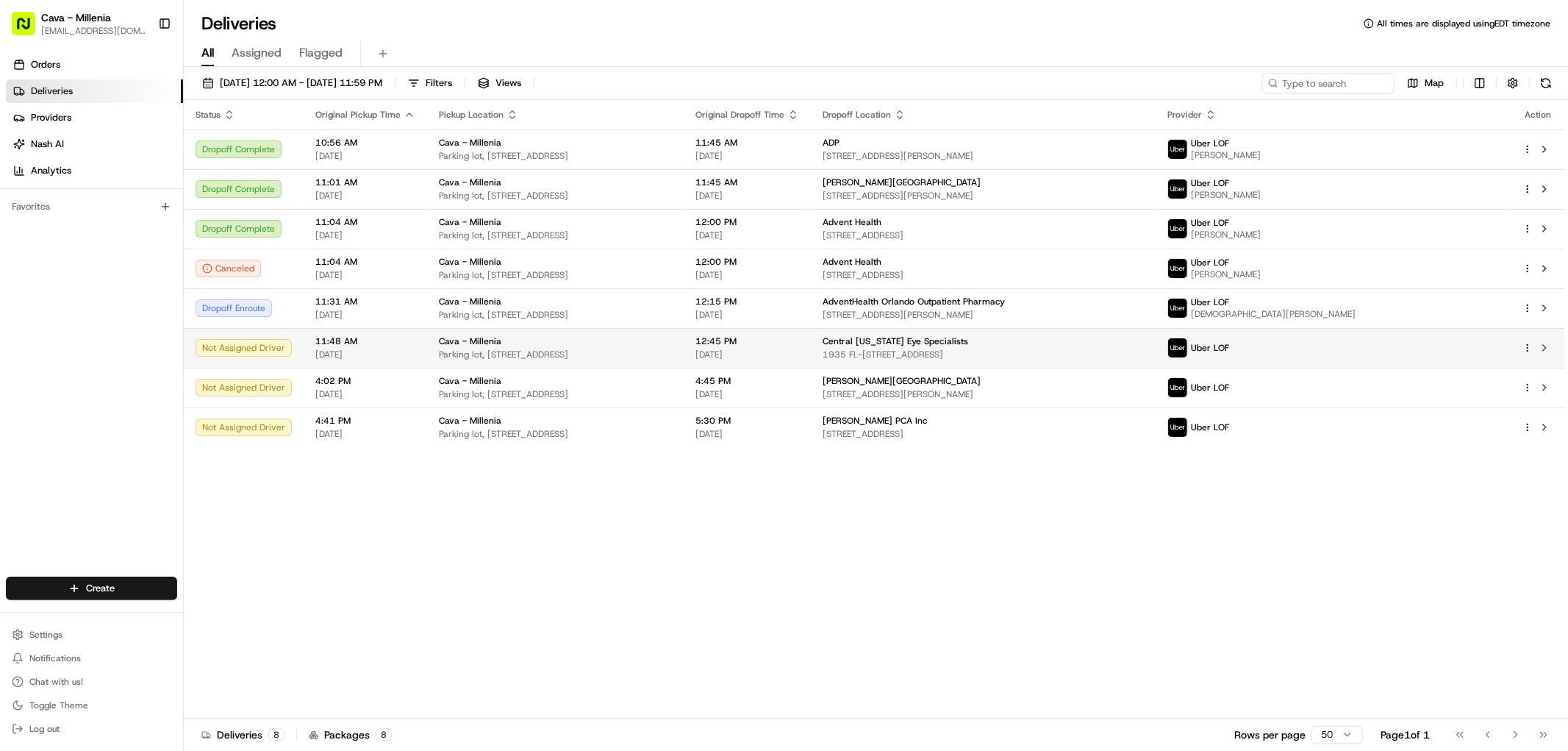
click at [1526, 342] on html "Cava - Millenia millenia@cava.com Toggle Sidebar Orders Deliveries Providers Na…" at bounding box center [784, 376] width 1568 height 751
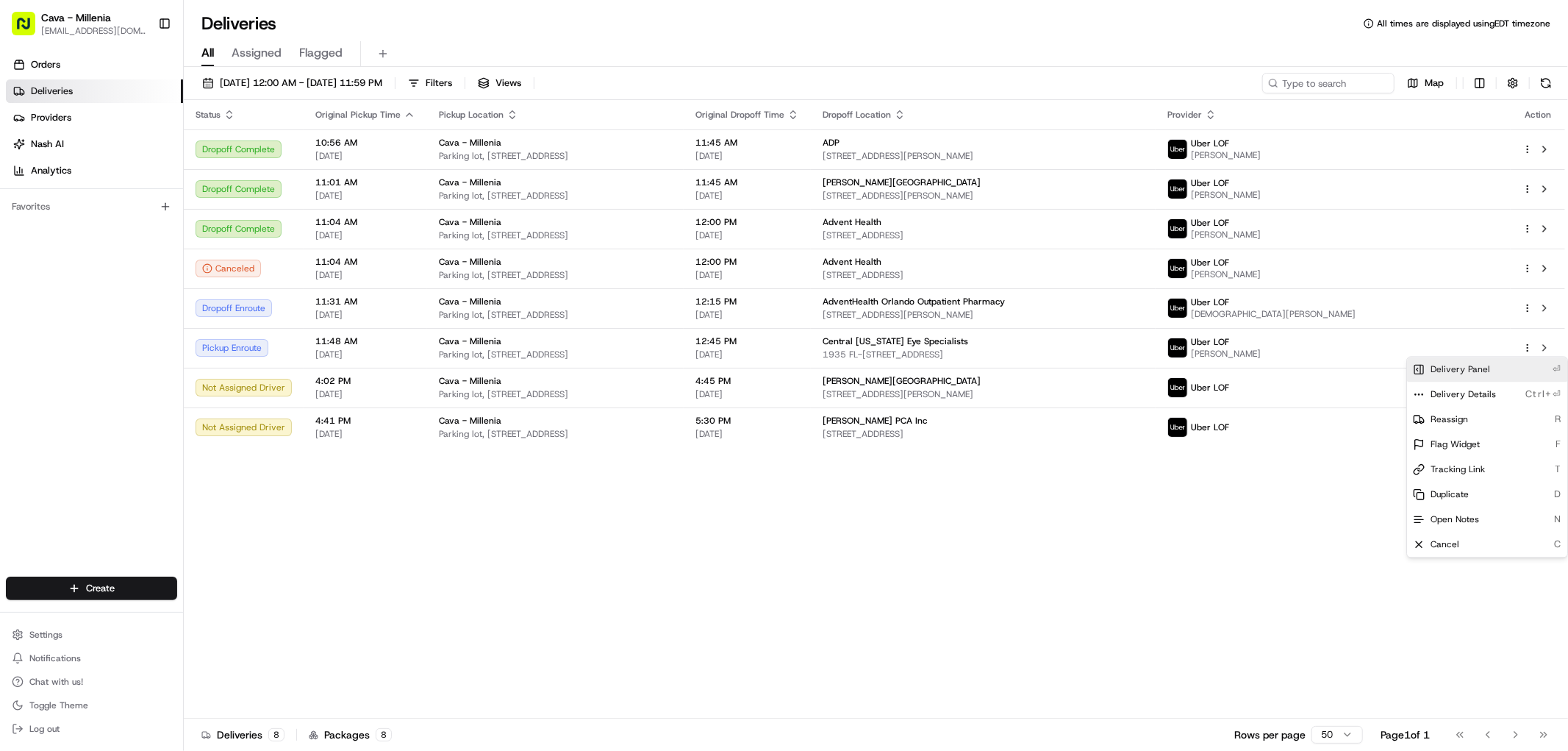
click at [1538, 373] on div "Delivery Panel ⏎" at bounding box center [1487, 369] width 160 height 25
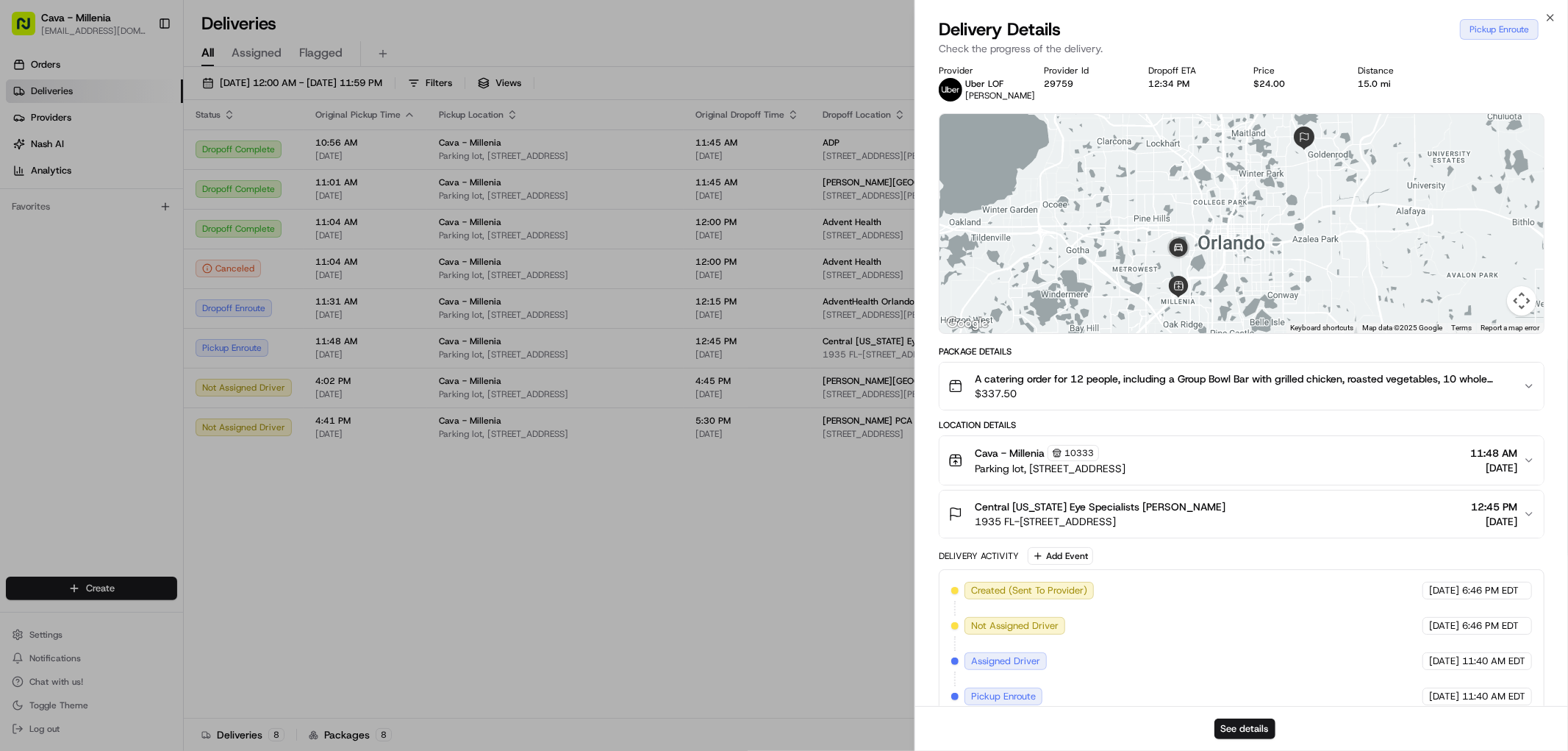
scroll to position [0, 0]
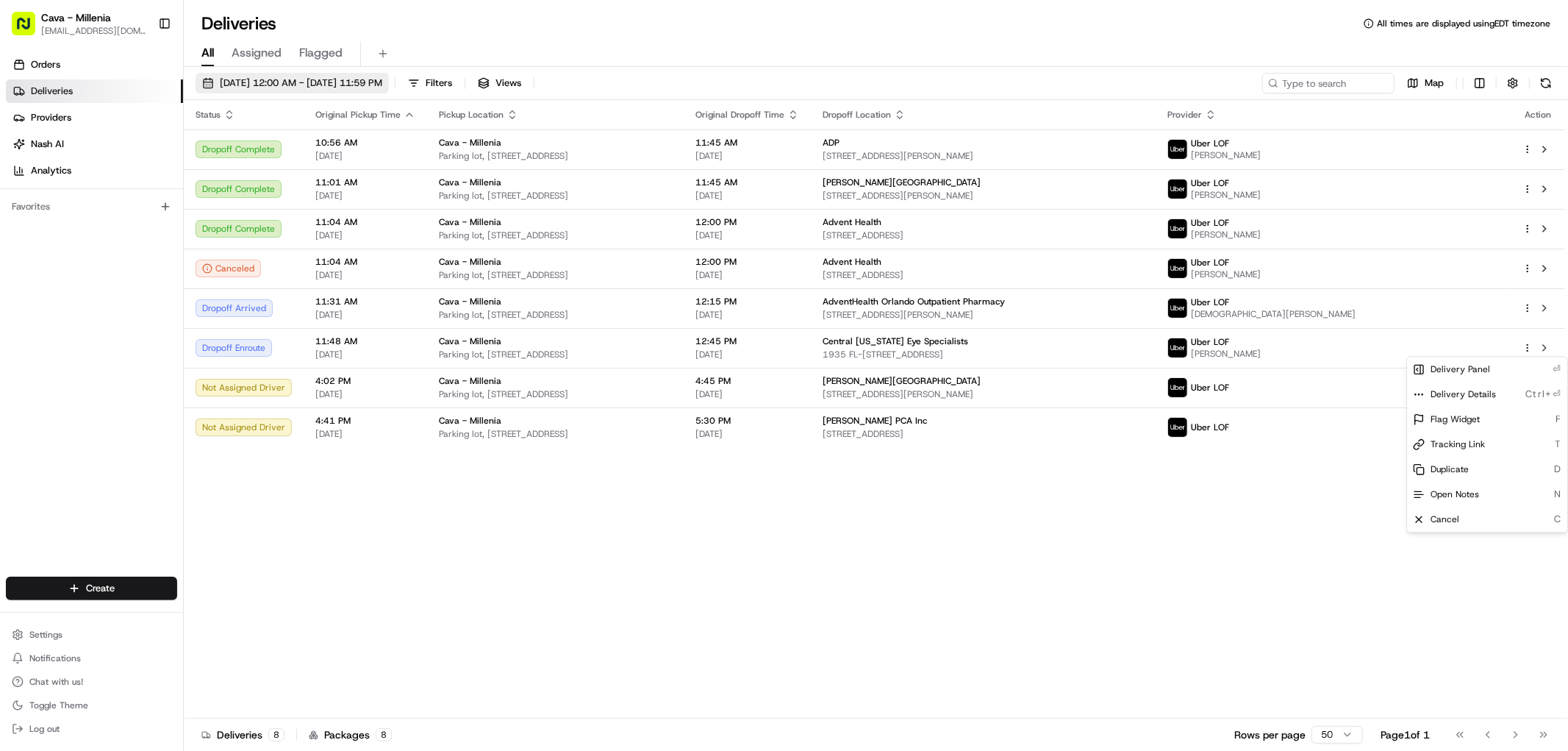
click at [261, 81] on span "[DATE] 12:00 AM - [DATE] 11:59 PM" at bounding box center [300, 83] width 162 height 13
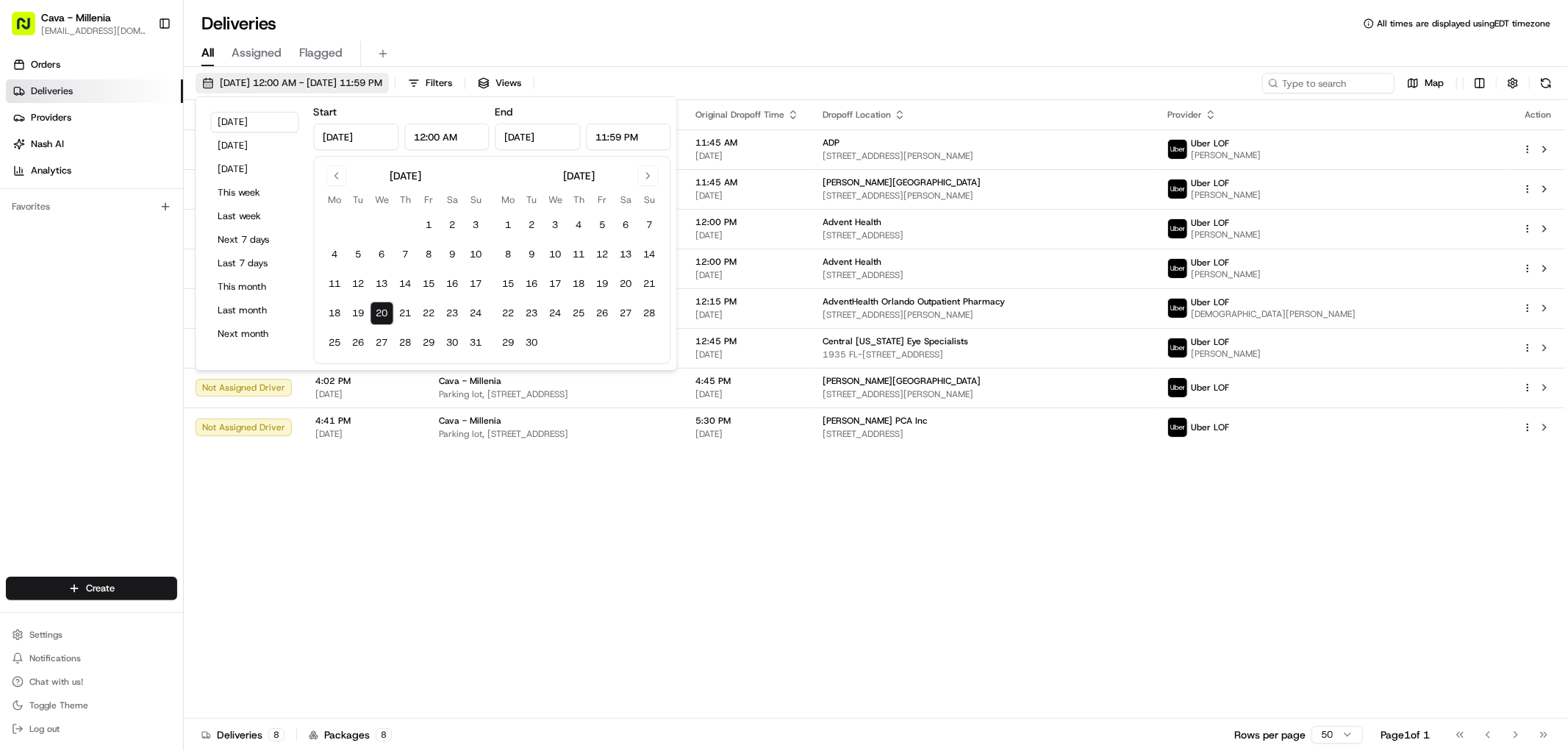
click at [261, 81] on span "[DATE] 12:00 AM - [DATE] 11:59 PM" at bounding box center [300, 83] width 162 height 13
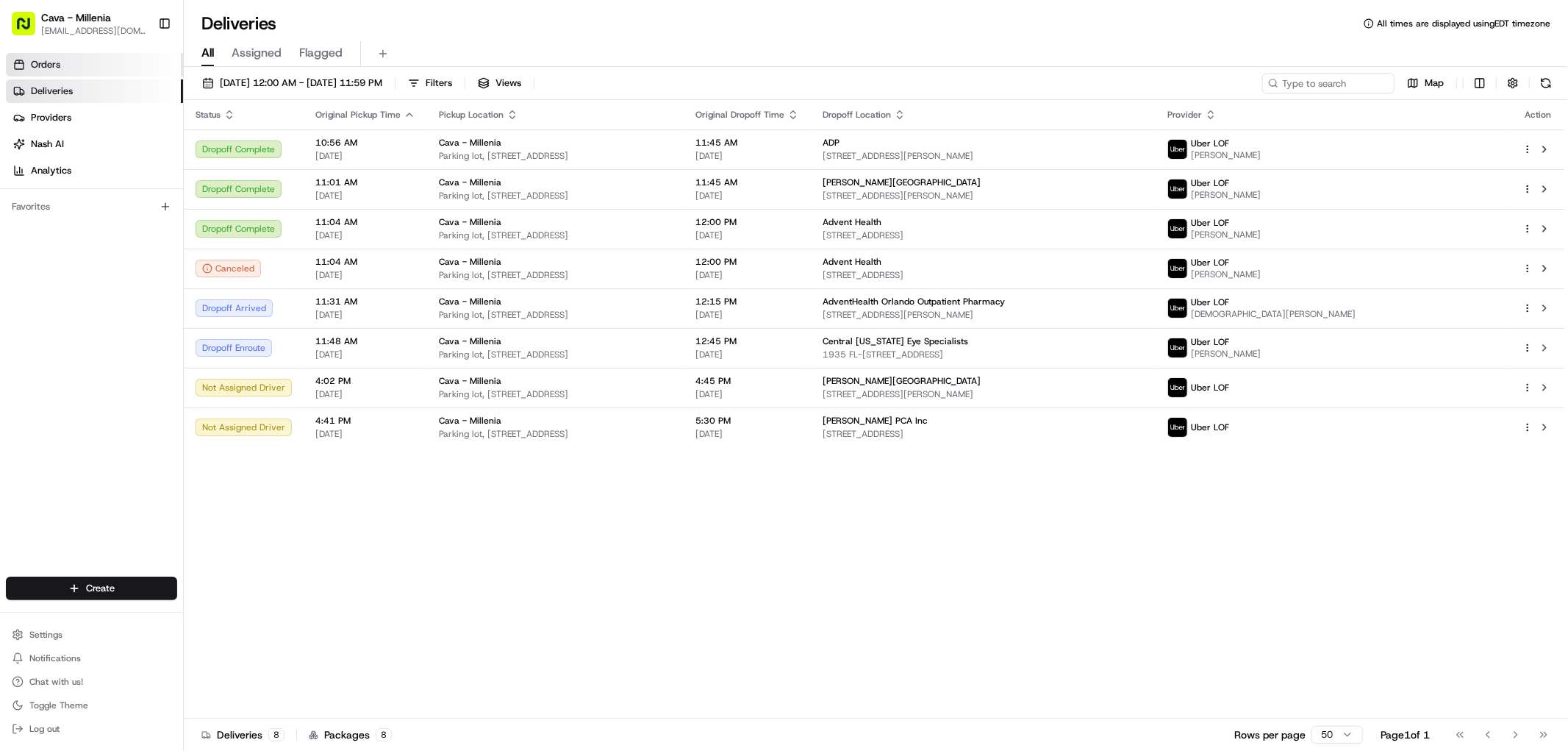
click at [46, 67] on span "Orders" at bounding box center [45, 65] width 29 height 13
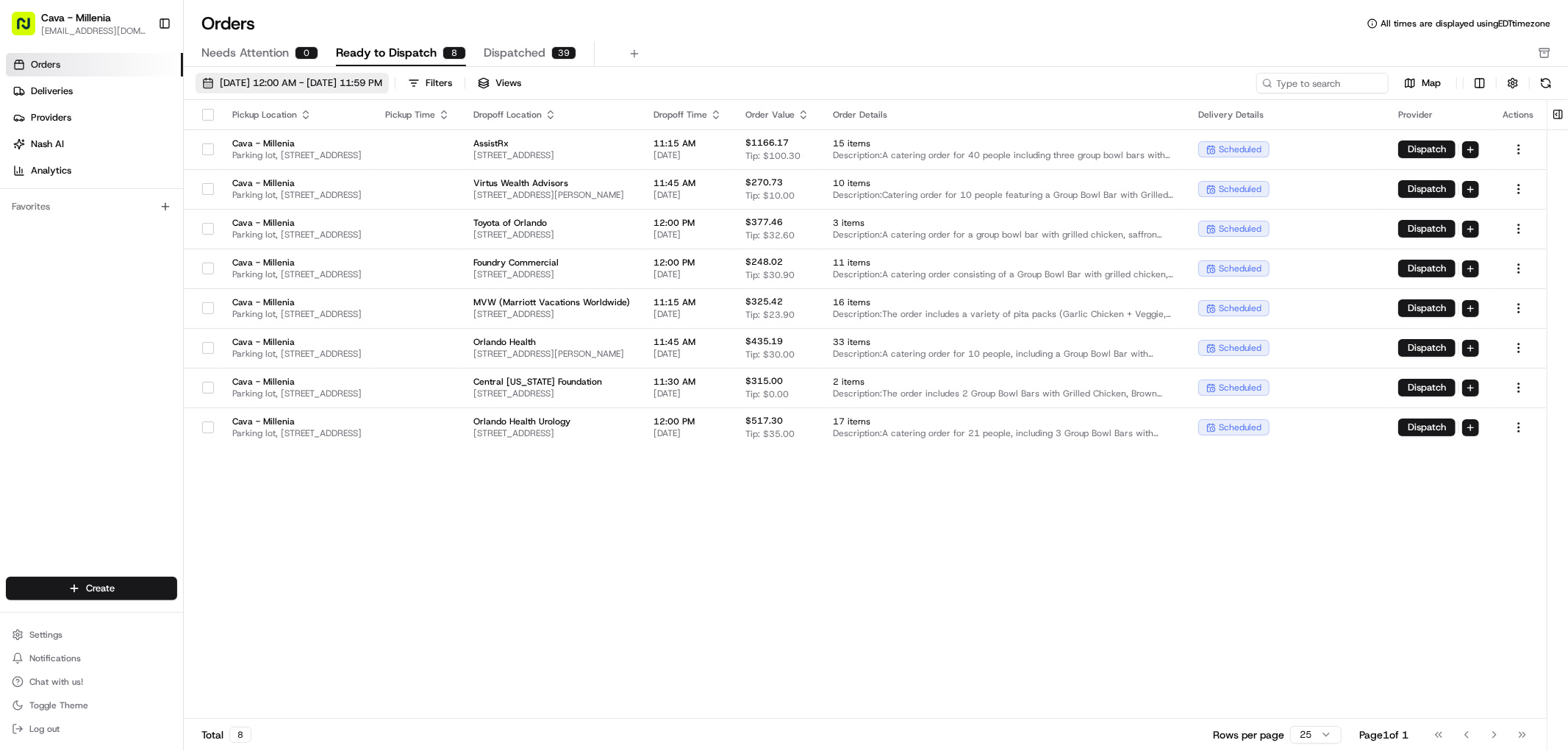
click at [340, 79] on span "08/01/2025 12:00 AM - 08/31/2025 11:59 PM" at bounding box center [300, 83] width 162 height 13
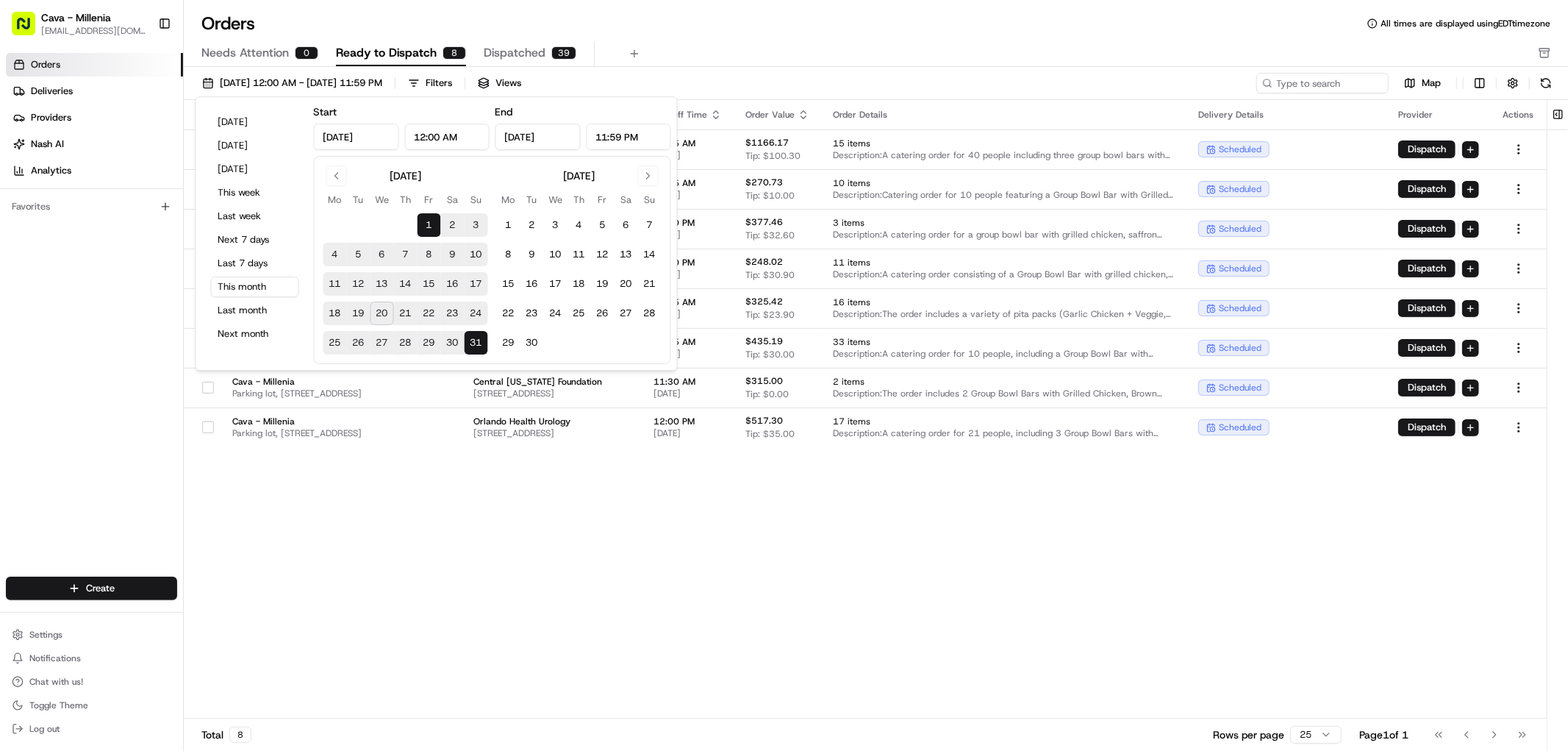
click at [383, 314] on button "20" at bounding box center [382, 313] width 23 height 23
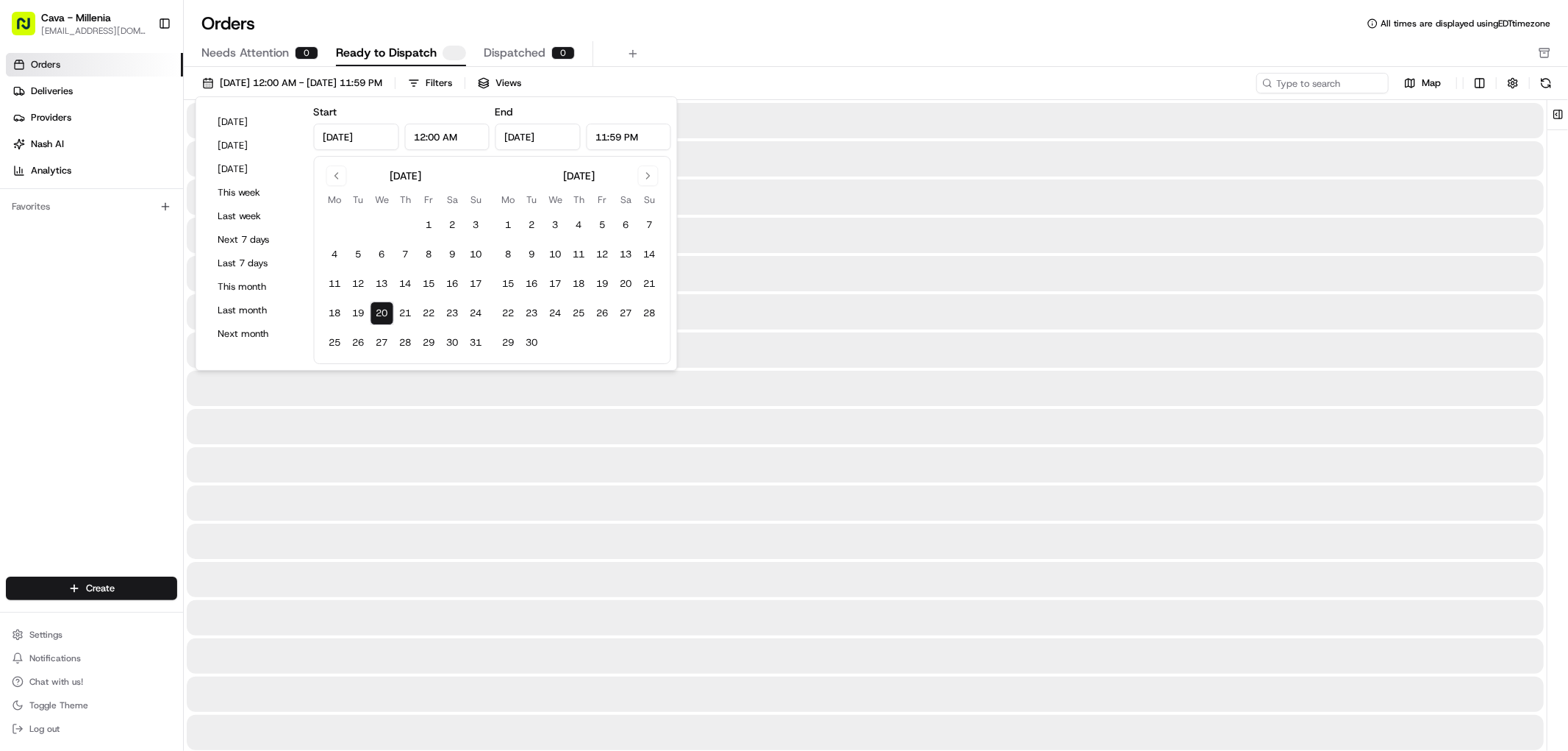
type input "Aug 20, 2025"
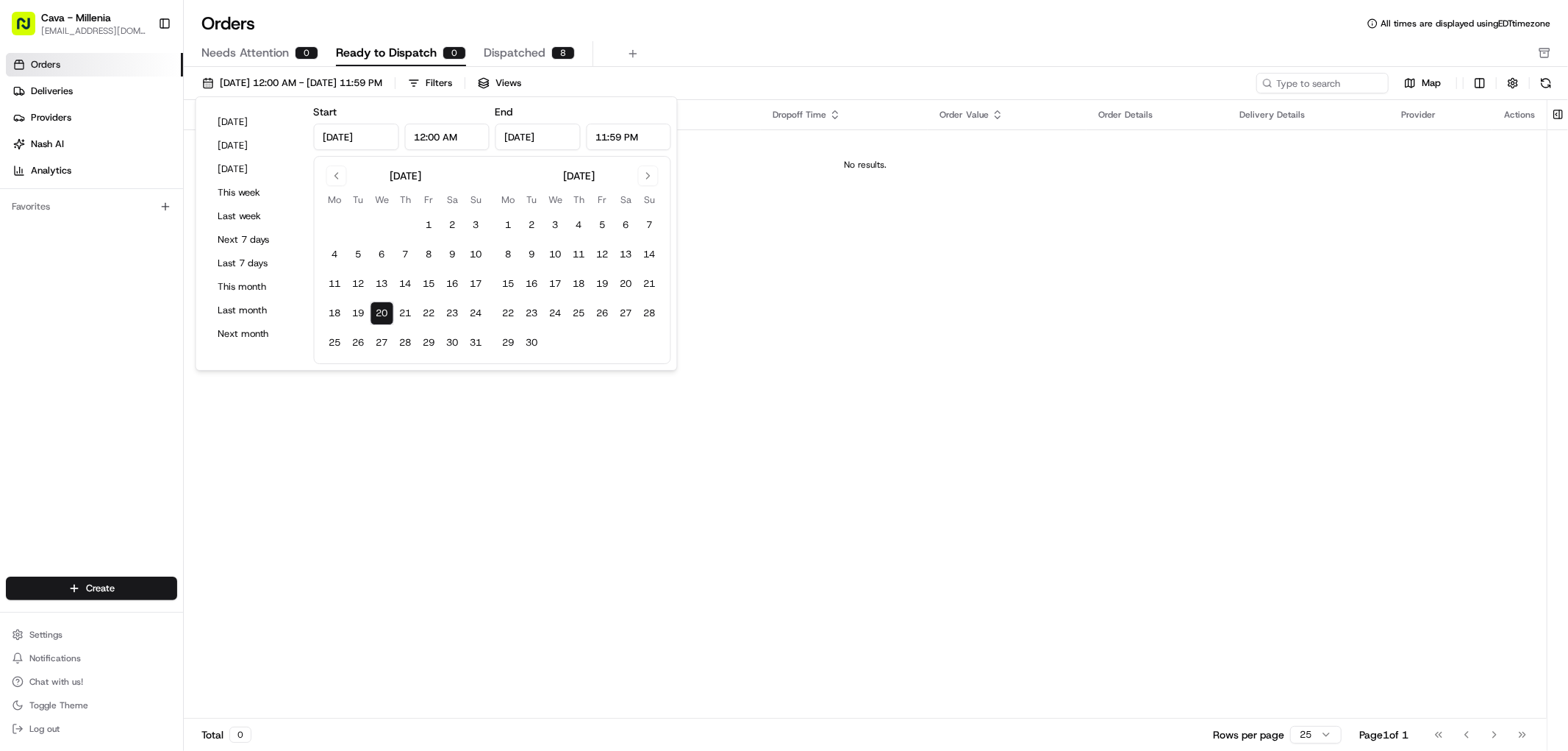
click at [372, 459] on div "Pickup Location Pickup Time Dropoff Location Dropoff Time Order Value Order Det…" at bounding box center [865, 409] width 1363 height 619
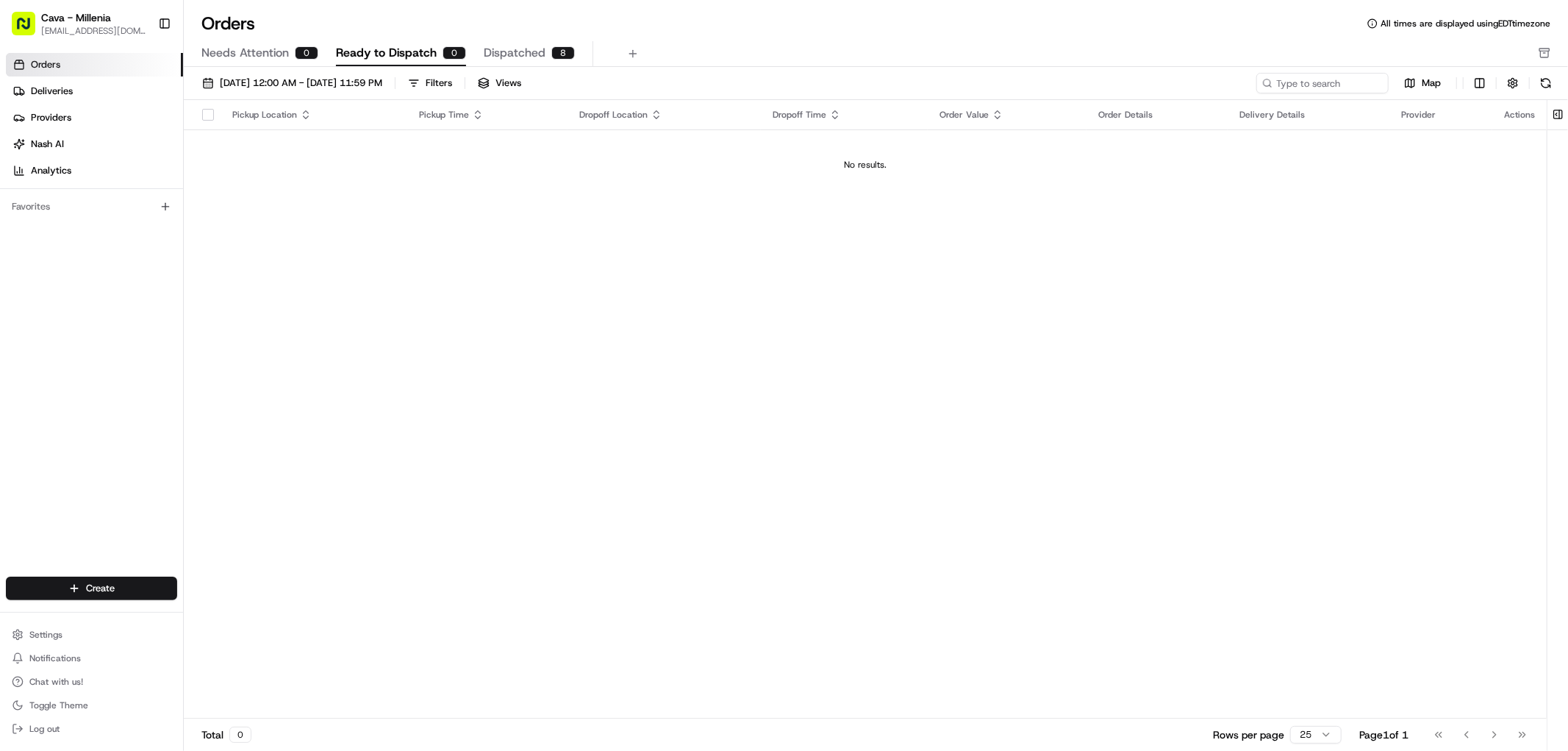
click at [504, 50] on span "Dispatched" at bounding box center [515, 53] width 62 height 18
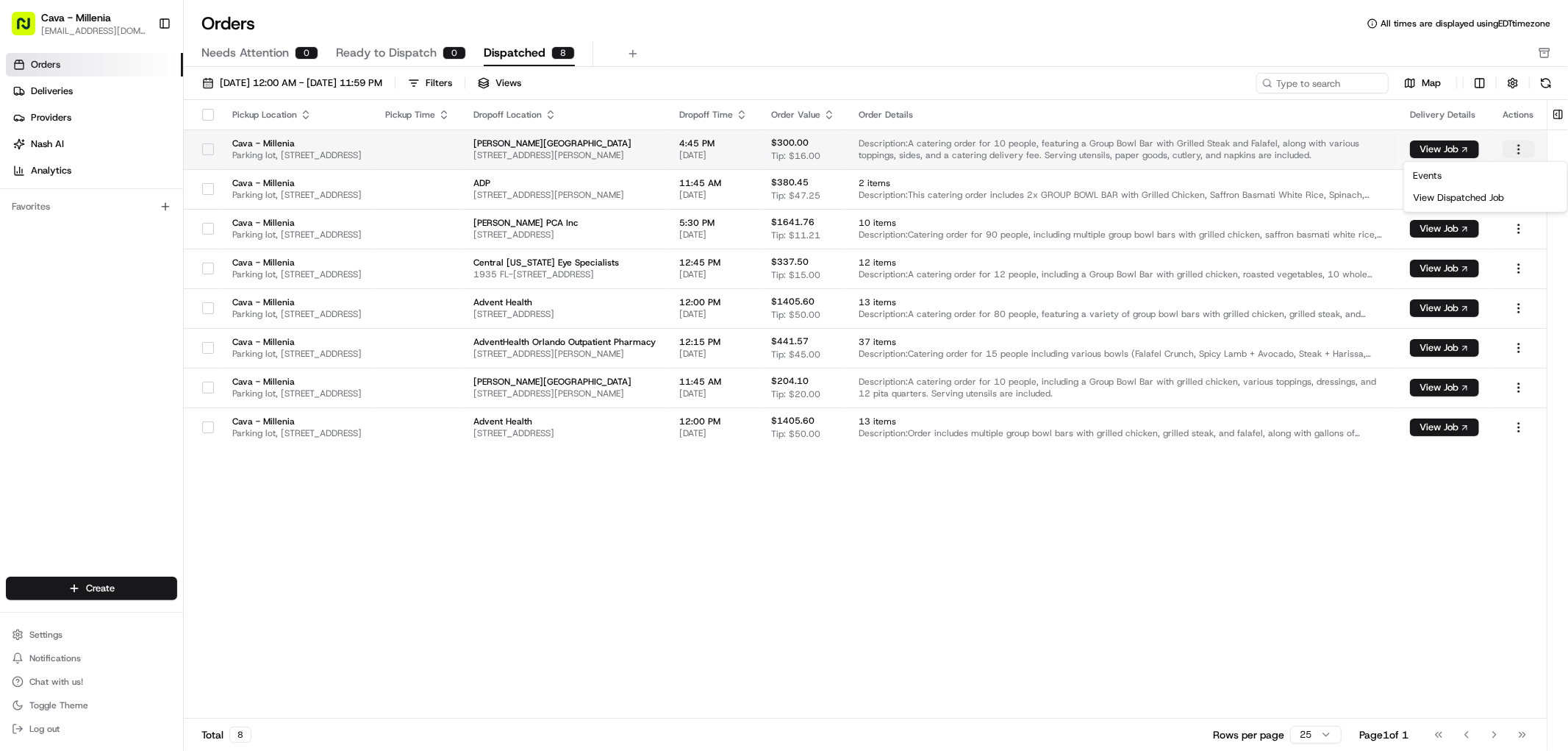
click at [1512, 146] on html "Cava - Millenia millenia@cava.com Toggle Sidebar Orders Deliveries Providers Na…" at bounding box center [784, 376] width 1568 height 751
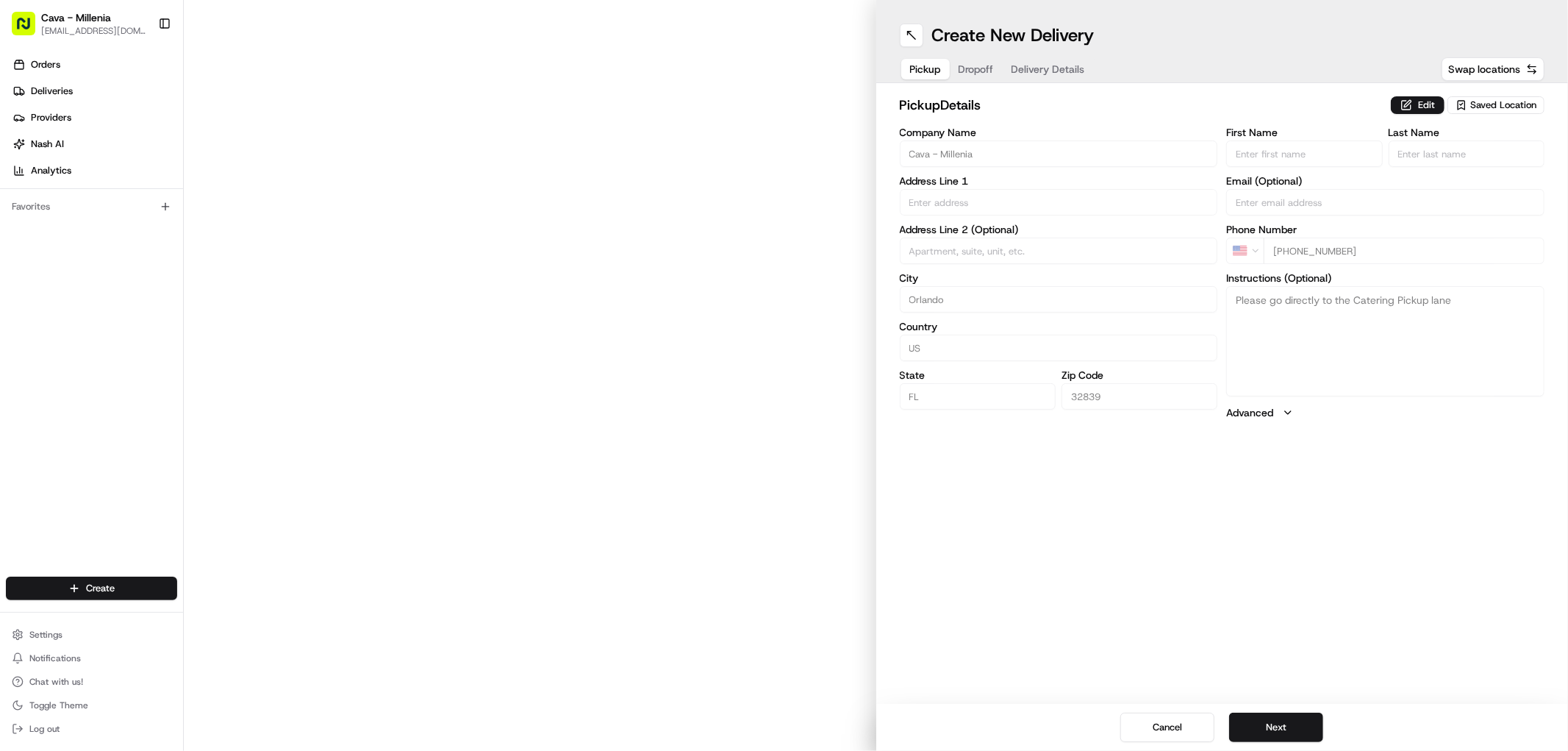
type input "4724 Millenia Plaza Way"
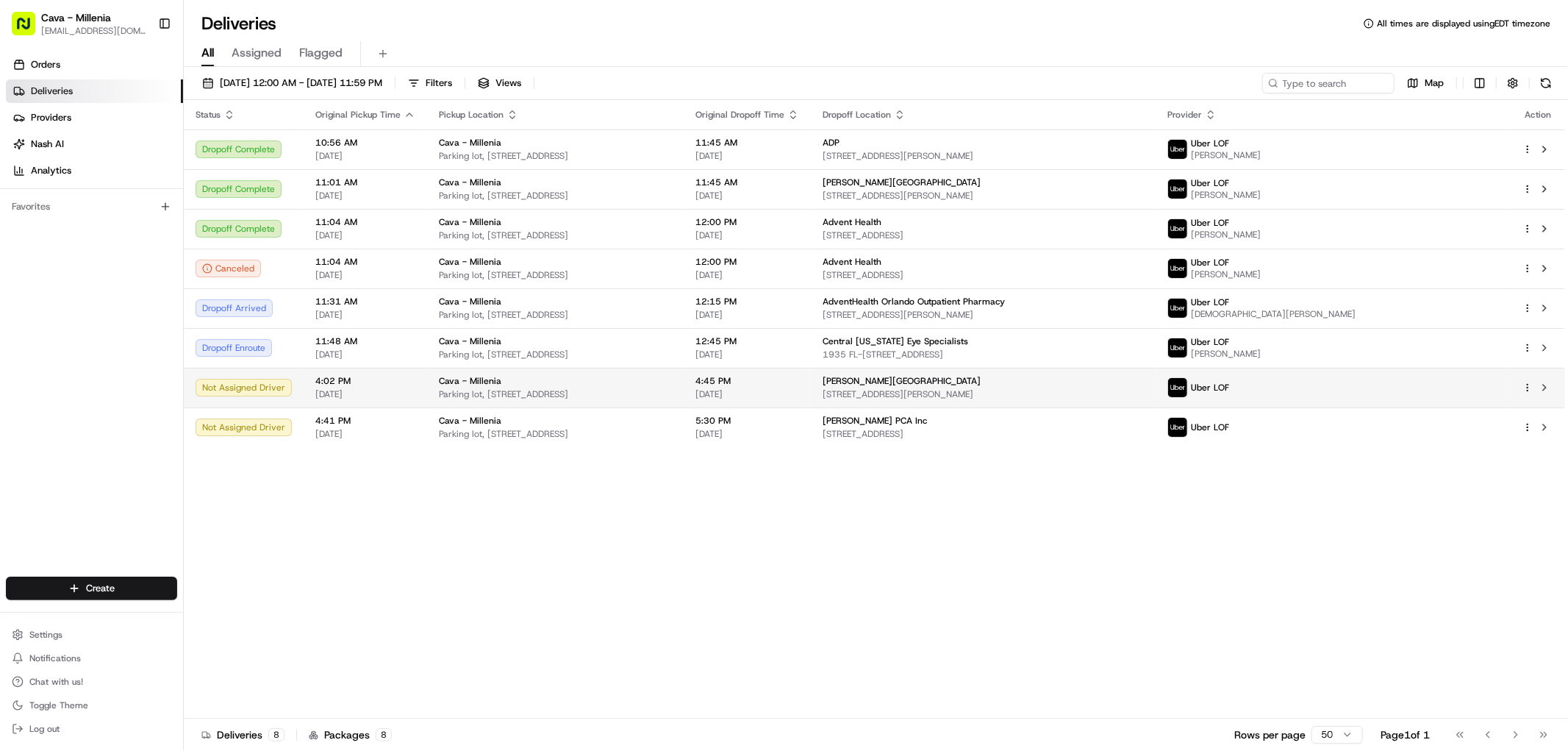
click at [1525, 387] on html "Cava - Millenia [EMAIL_ADDRESS][DOMAIN_NAME] Toggle Sidebar Orders Deliveries P…" at bounding box center [784, 376] width 1568 height 751
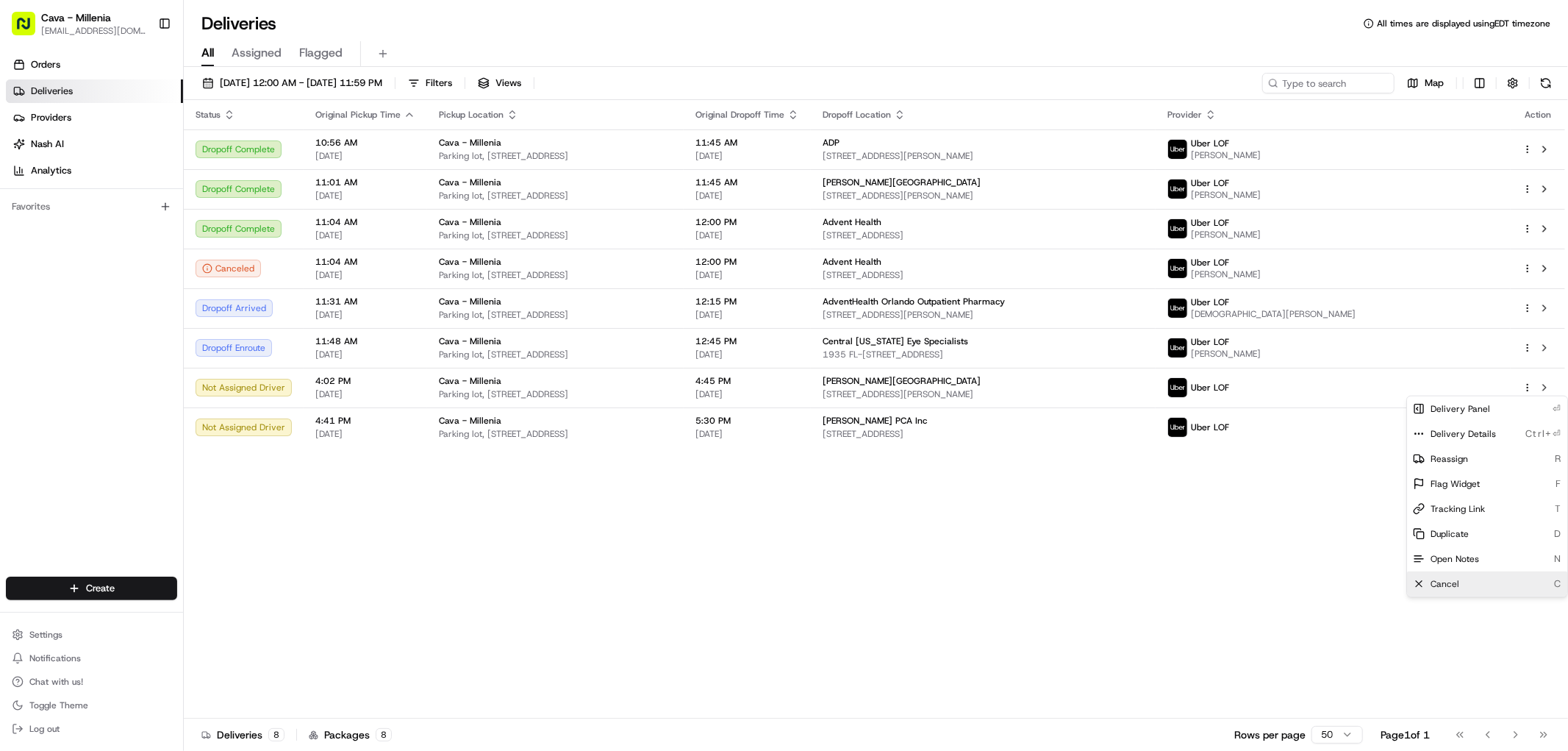
click at [1443, 587] on span "Cancel" at bounding box center [1445, 584] width 29 height 12
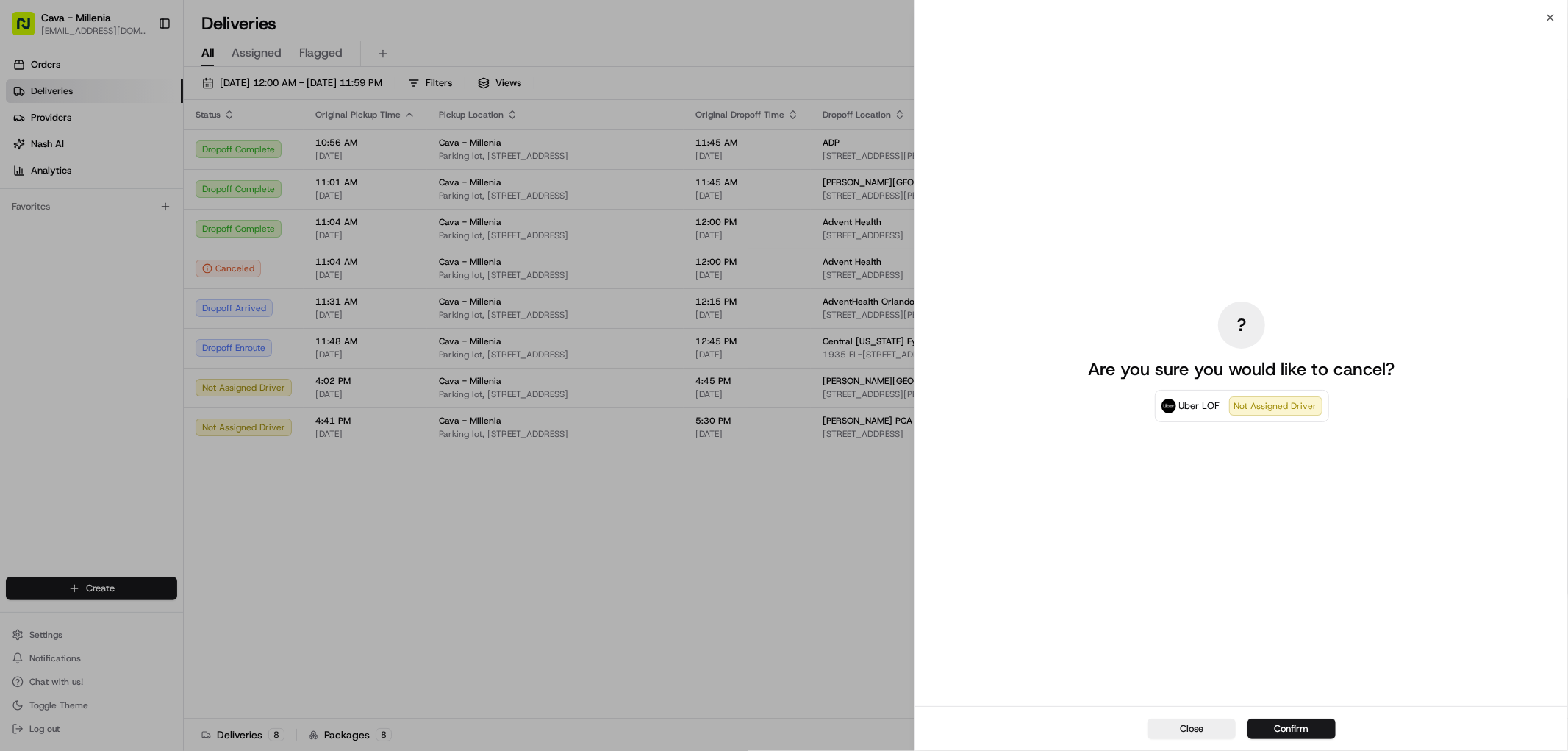
click at [980, 634] on div "? Are you sure you would like to cancel? Uber LOF Not Assigned Driver" at bounding box center [1241, 361] width 653 height 688
click at [1191, 730] on button "Close" at bounding box center [1192, 728] width 88 height 21
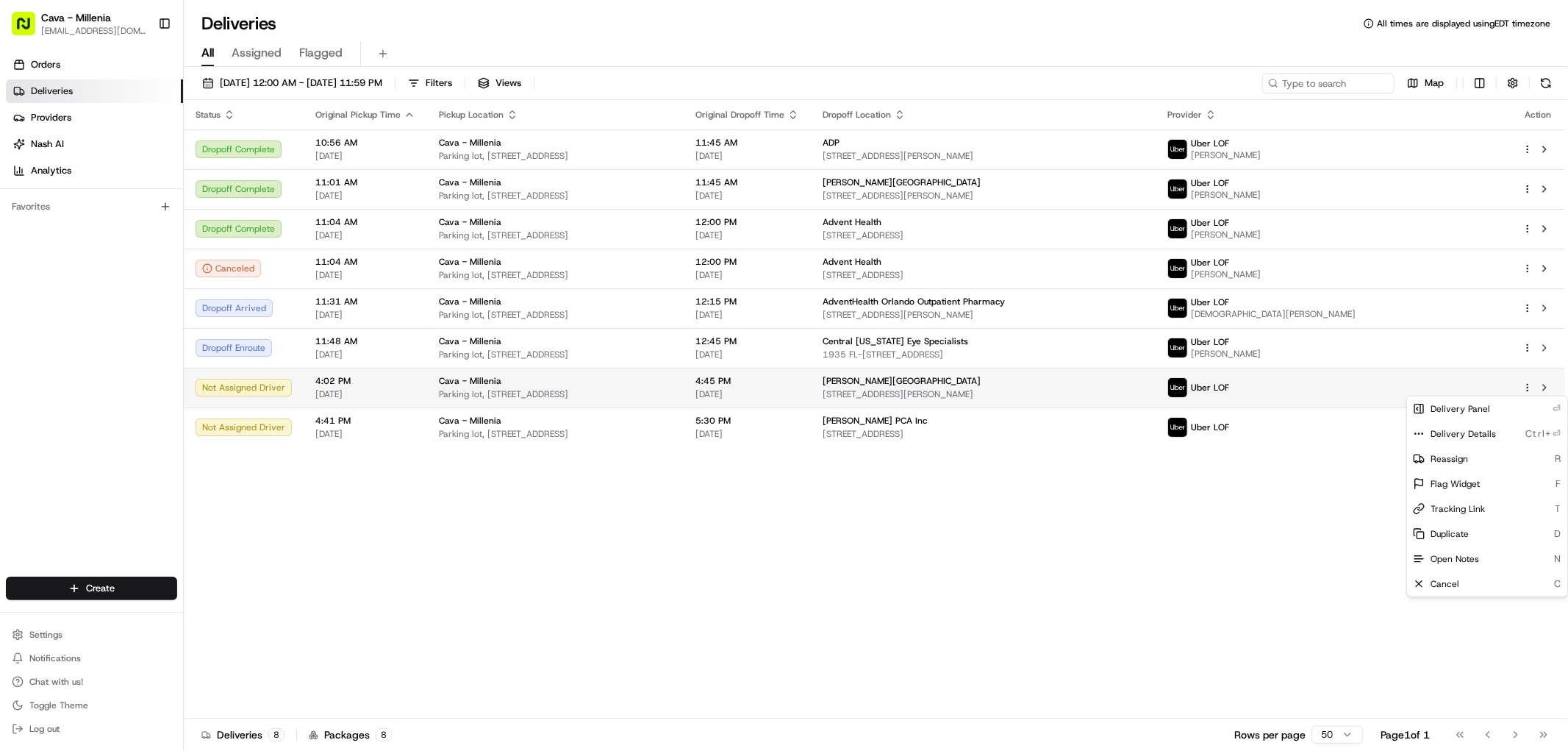
click at [509, 373] on td "Cava - [GEOGRAPHIC_DATA], [STREET_ADDRESS]" at bounding box center [555, 388] width 256 height 39
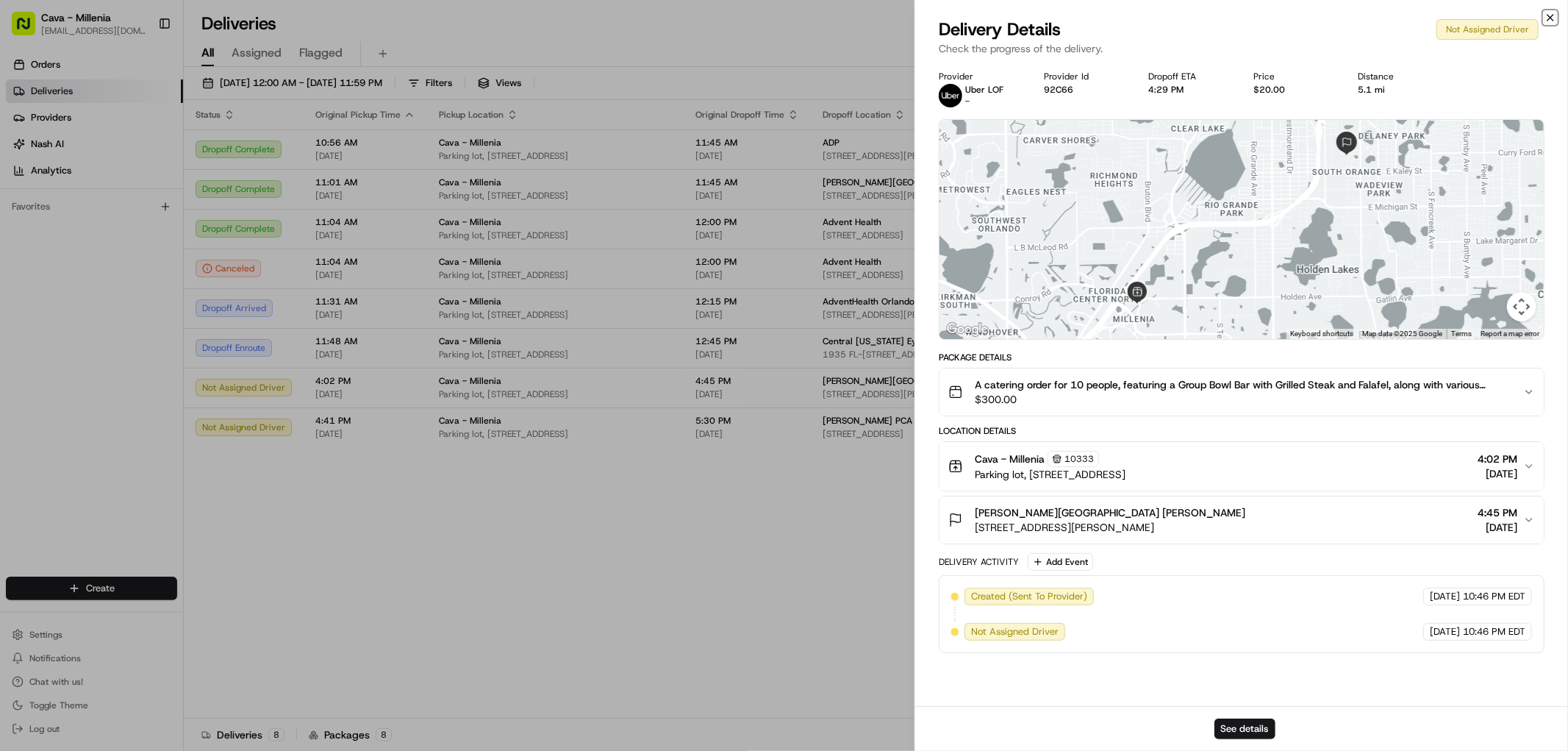
click at [1549, 19] on icon "button" at bounding box center [1550, 18] width 12 height 12
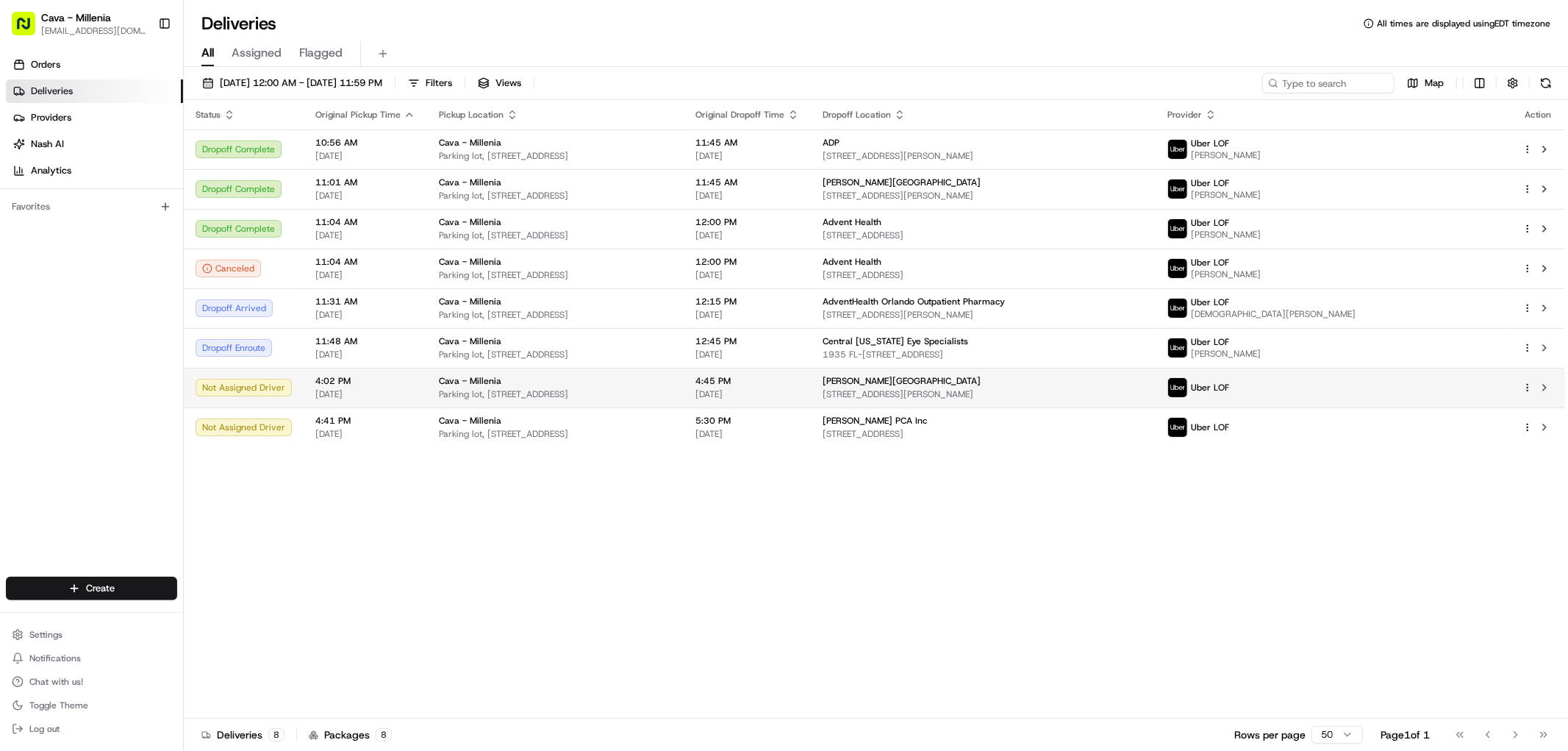
click at [1527, 387] on html "Cava - Millenia millenia@cava.com Toggle Sidebar Orders Deliveries Providers Na…" at bounding box center [784, 376] width 1568 height 751
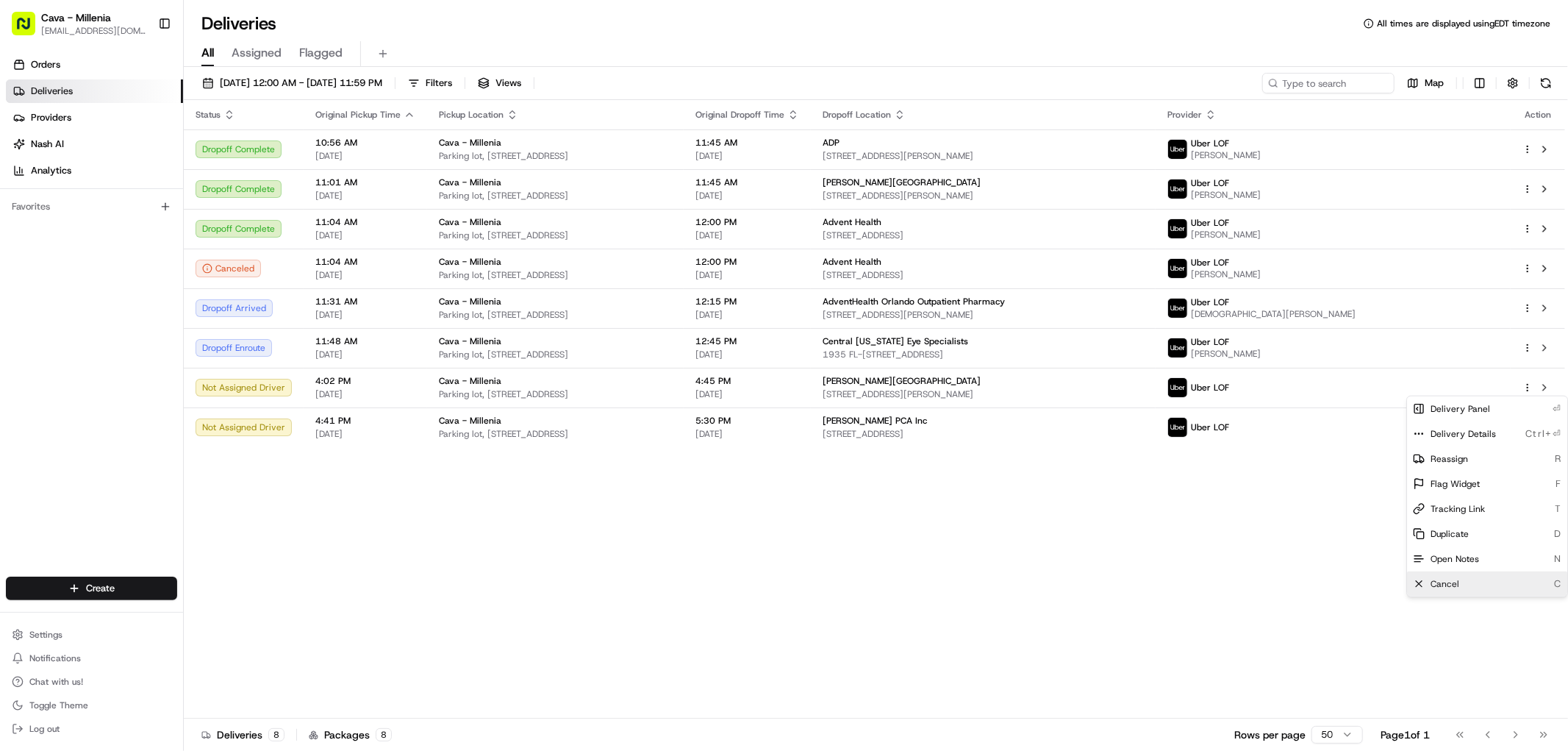
click at [1462, 589] on div "Cancel C" at bounding box center [1487, 584] width 160 height 25
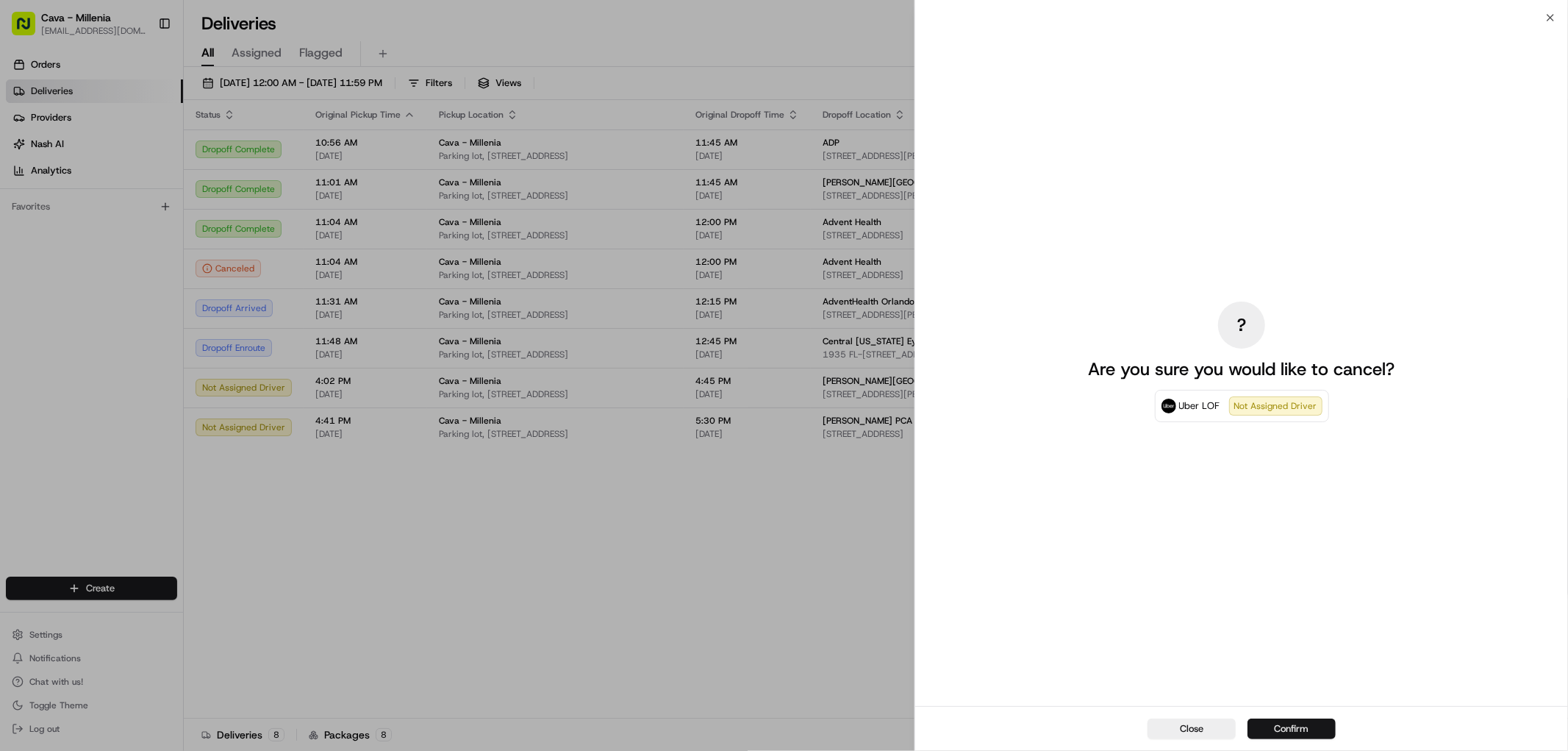
click at [1296, 729] on button "Confirm" at bounding box center [1292, 728] width 88 height 21
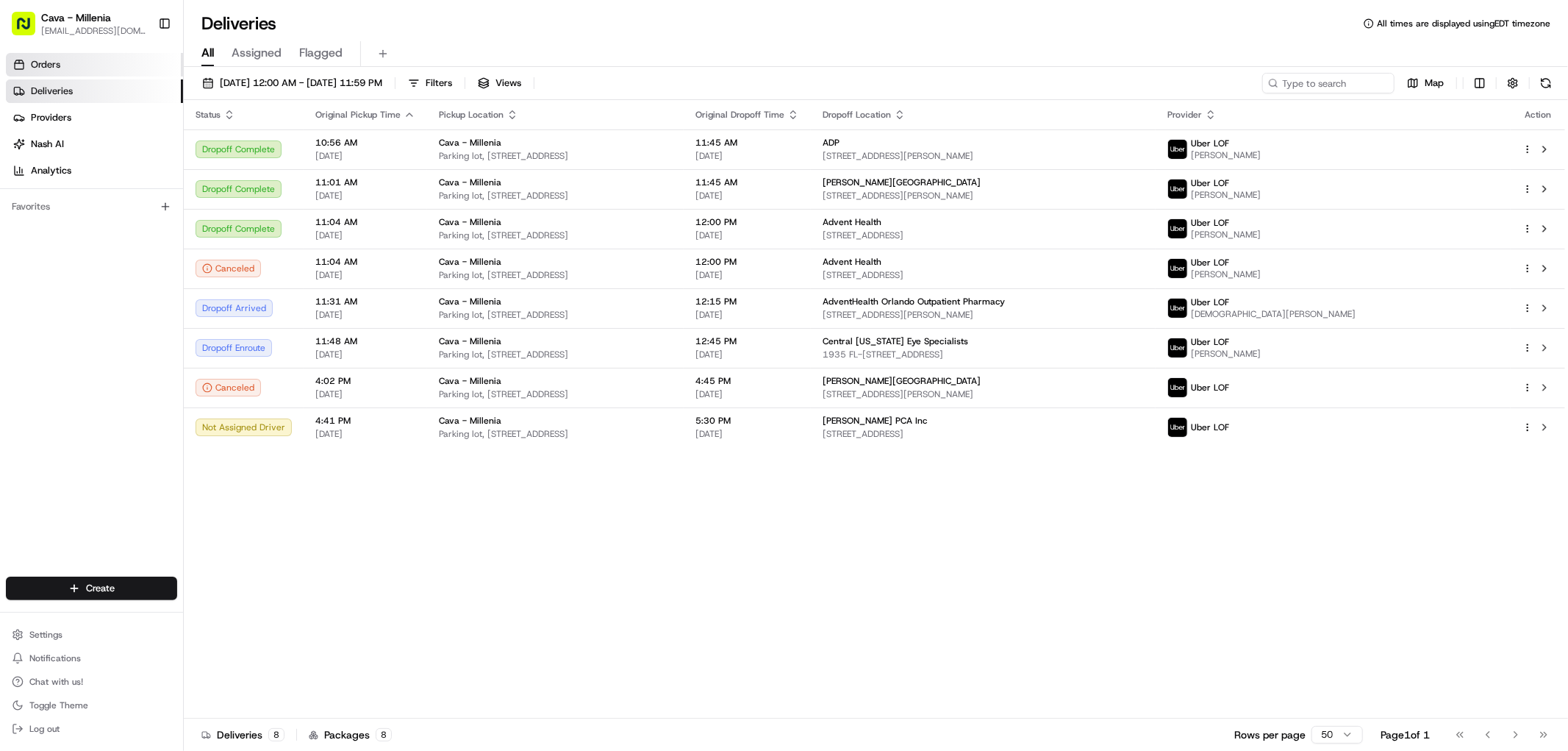
click at [76, 67] on link "Orders" at bounding box center [94, 64] width 177 height 23
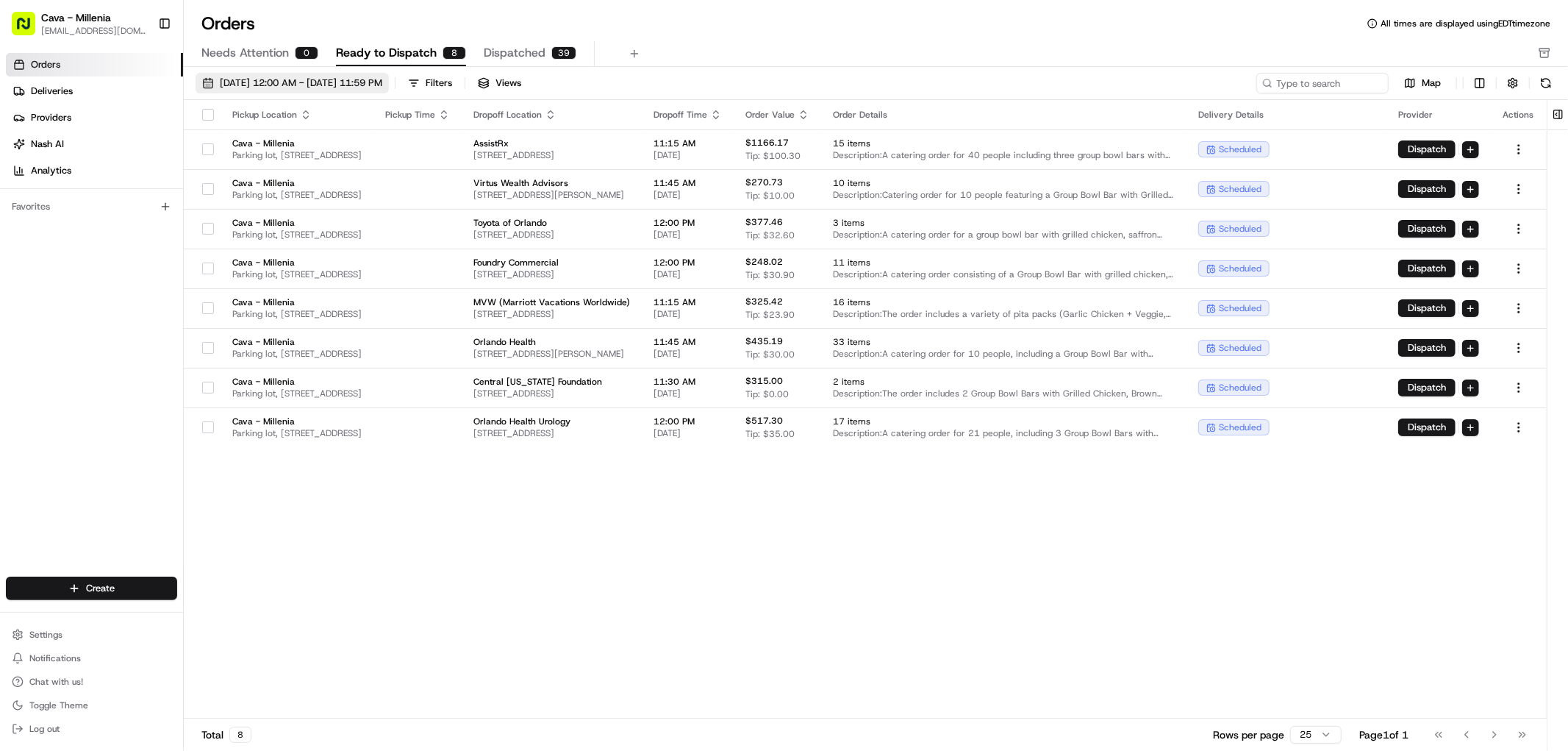
click at [268, 84] on span "08/01/2025 12:00 AM - 08/31/2025 11:59 PM" at bounding box center [300, 83] width 162 height 13
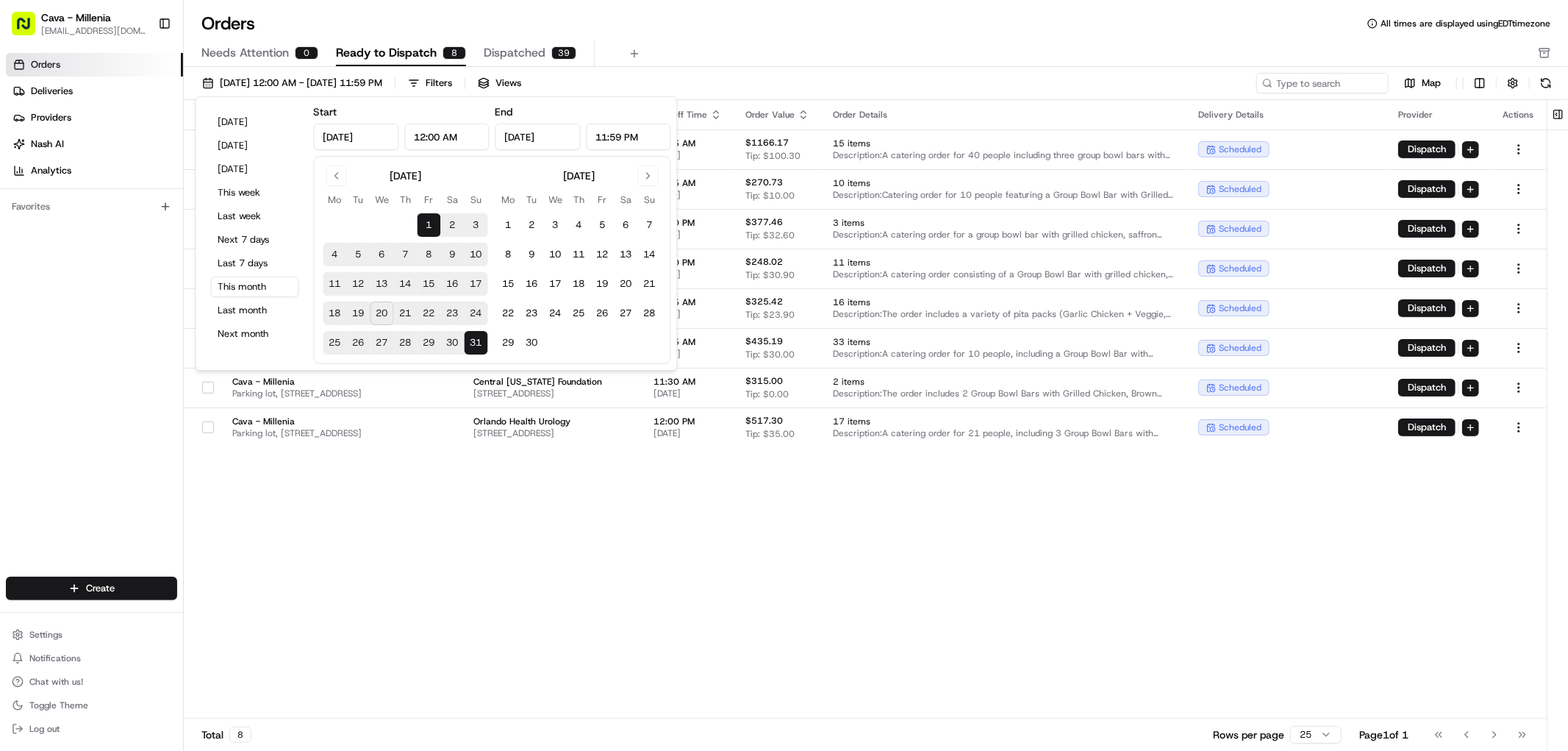
click at [405, 314] on button "21" at bounding box center [405, 313] width 23 height 23
type input "Aug 21, 2025"
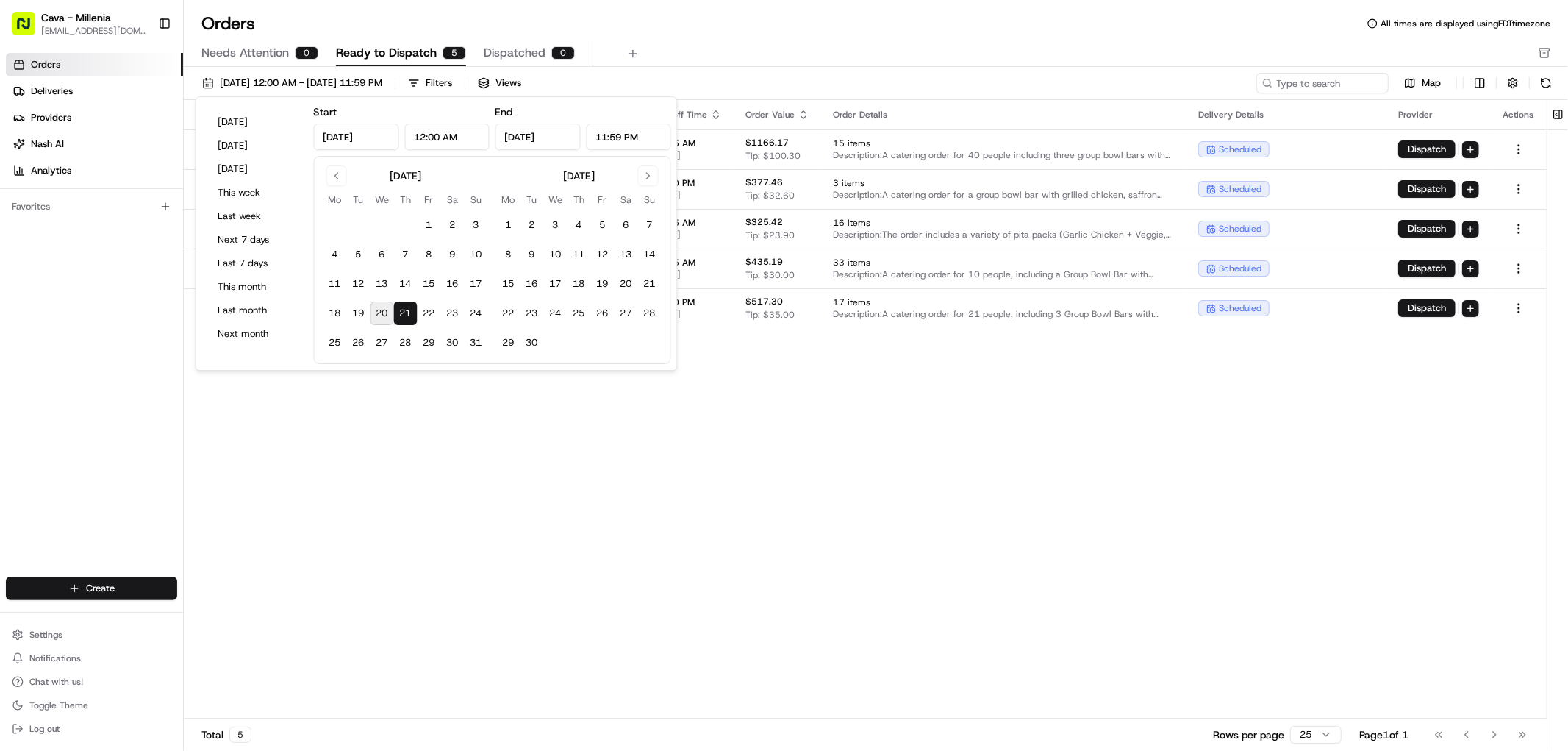
click at [389, 459] on div "Pickup Location Pickup Time Dropoff Location Dropoff Time Order Value Order Det…" at bounding box center [865, 409] width 1363 height 619
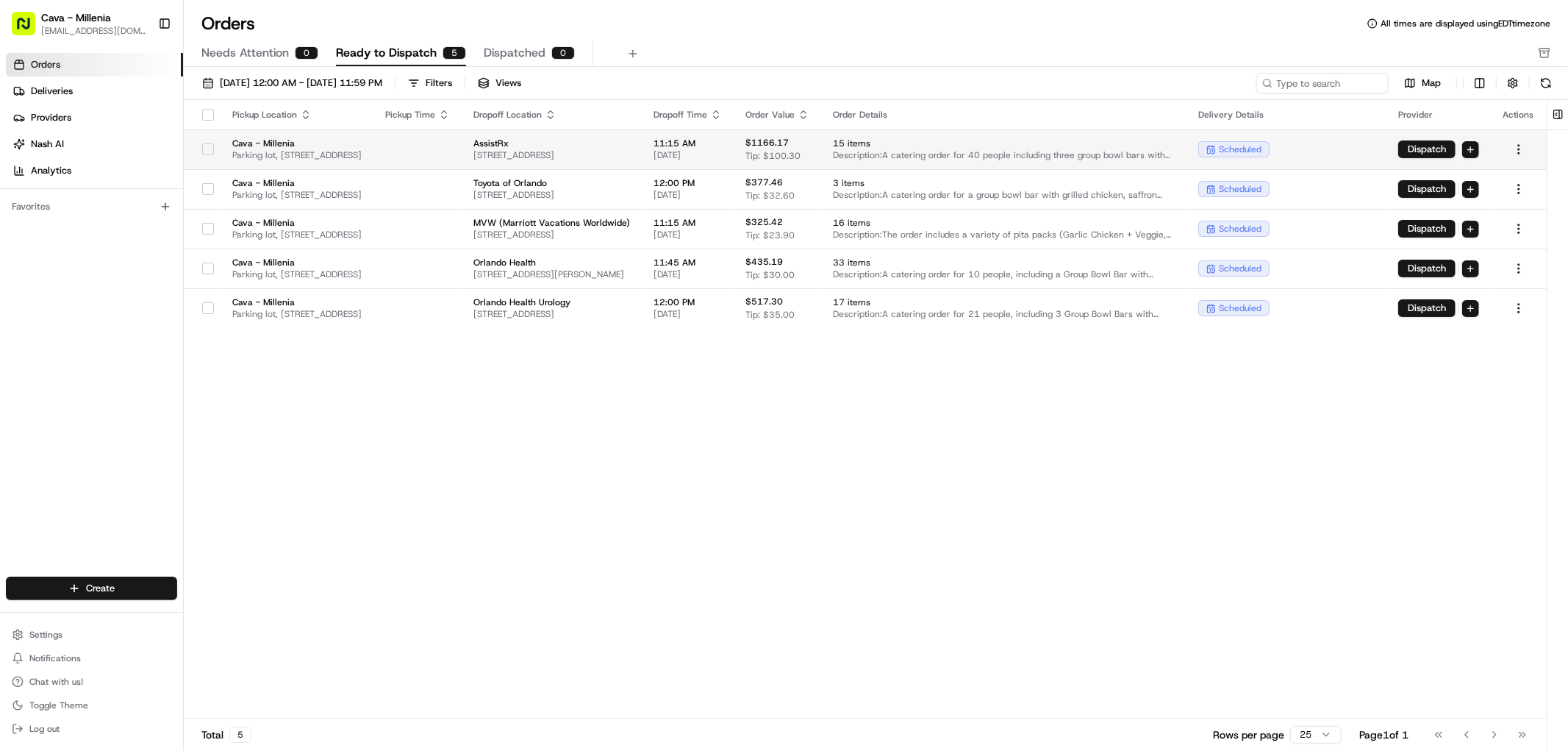
click at [206, 149] on button "button" at bounding box center [207, 149] width 12 height 12
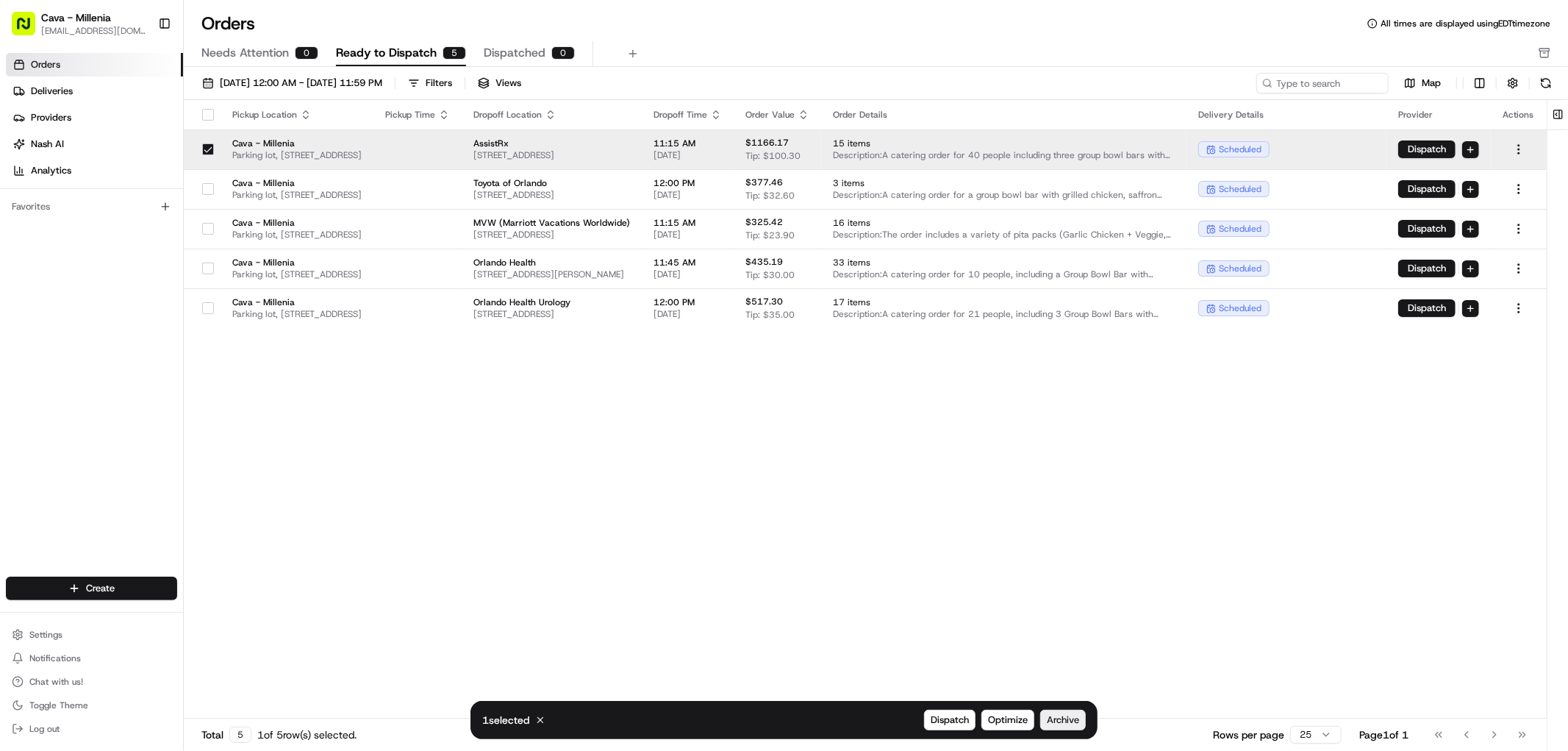
click at [1055, 722] on span "Archive" at bounding box center [1063, 720] width 32 height 13
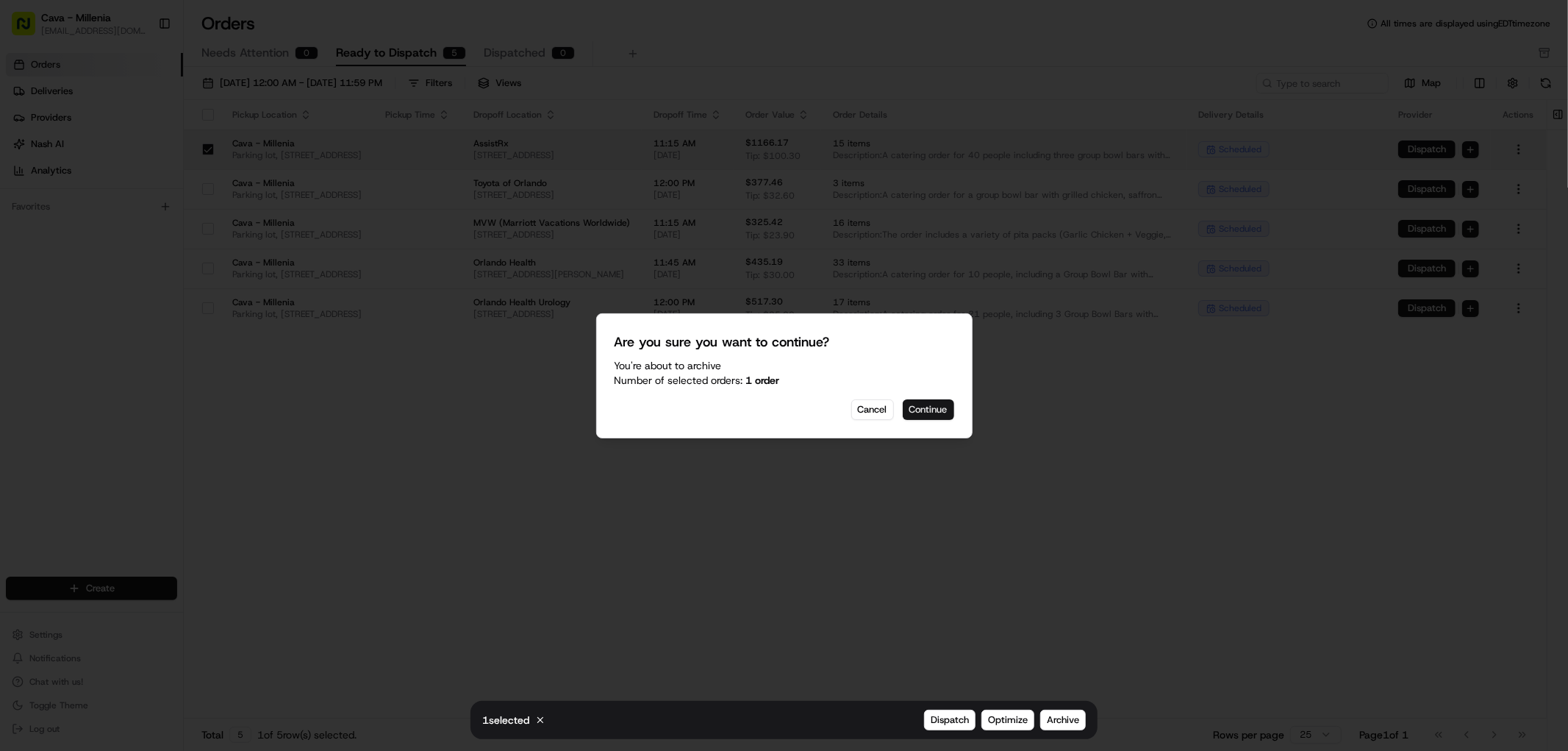
click at [932, 415] on button "Continue" at bounding box center [928, 409] width 52 height 21
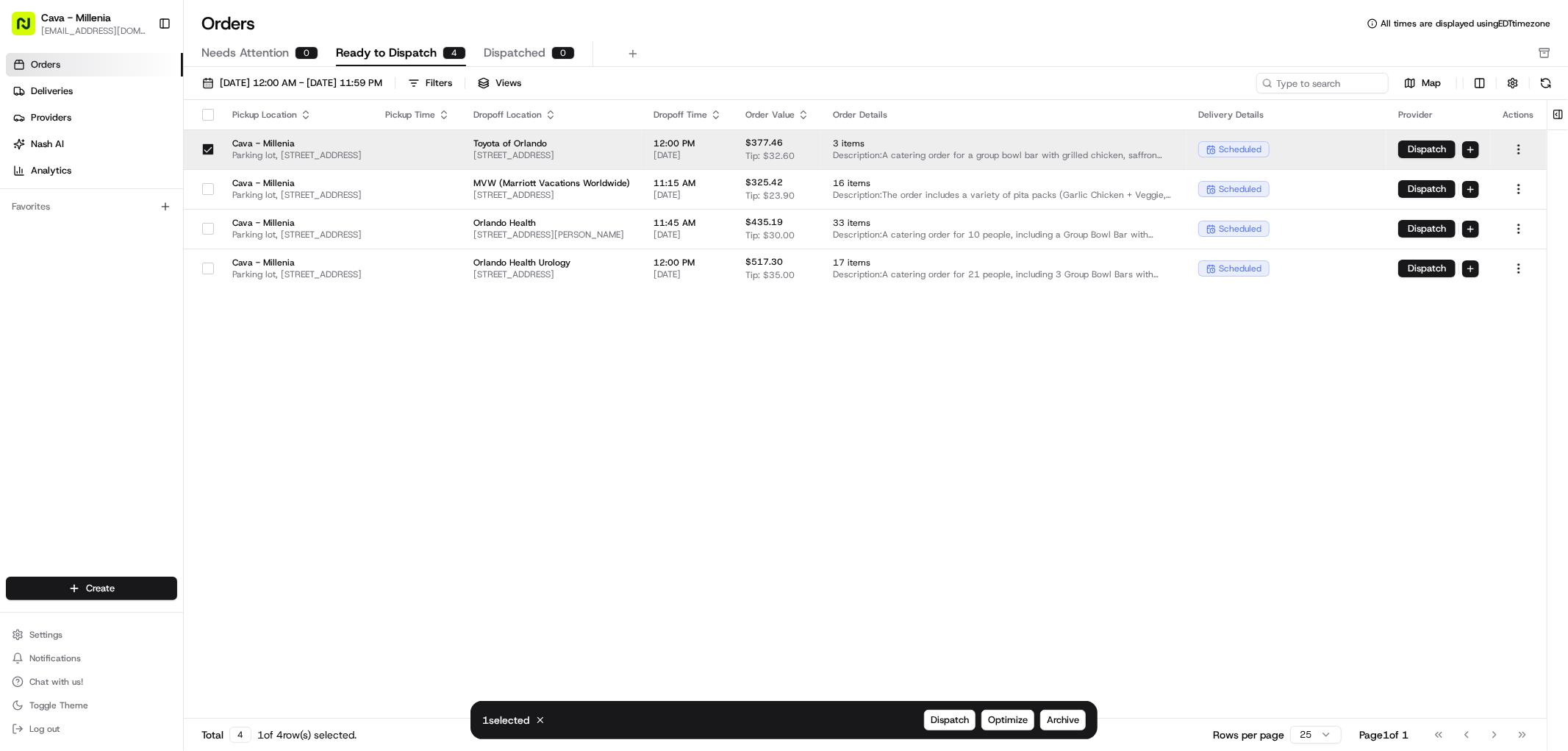
click at [205, 151] on button "button" at bounding box center [207, 149] width 12 height 12
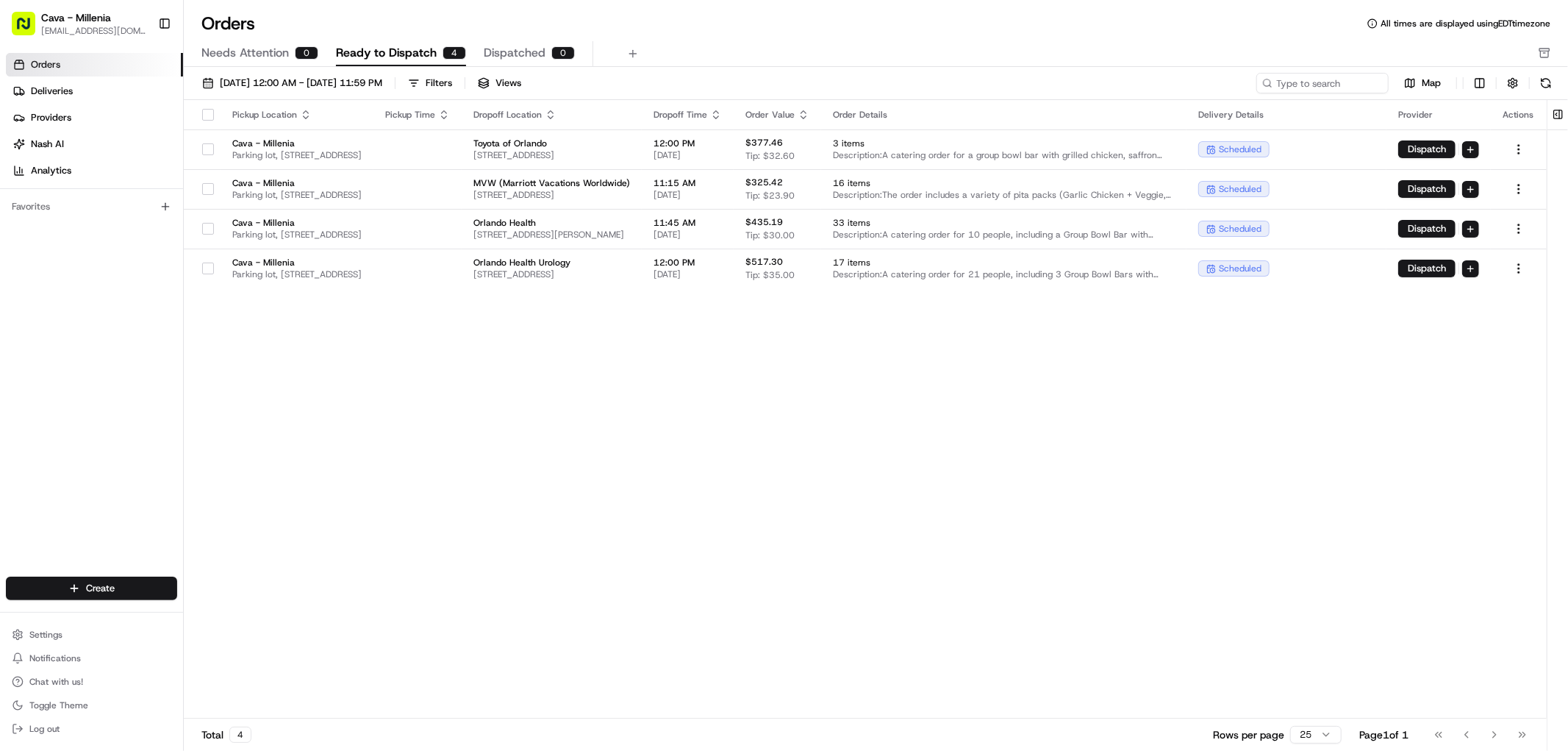
click at [218, 401] on div "Pickup Location Pickup Time Dropoff Location Dropoff Time Order Value Order Det…" at bounding box center [865, 409] width 1363 height 619
click at [1519, 147] on html "Cava - Millenia millenia@cava.com Toggle Sidebar Orders Deliveries Providers Na…" at bounding box center [784, 376] width 1568 height 751
click at [1439, 285] on div "Archive" at bounding box center [1486, 286] width 158 height 23
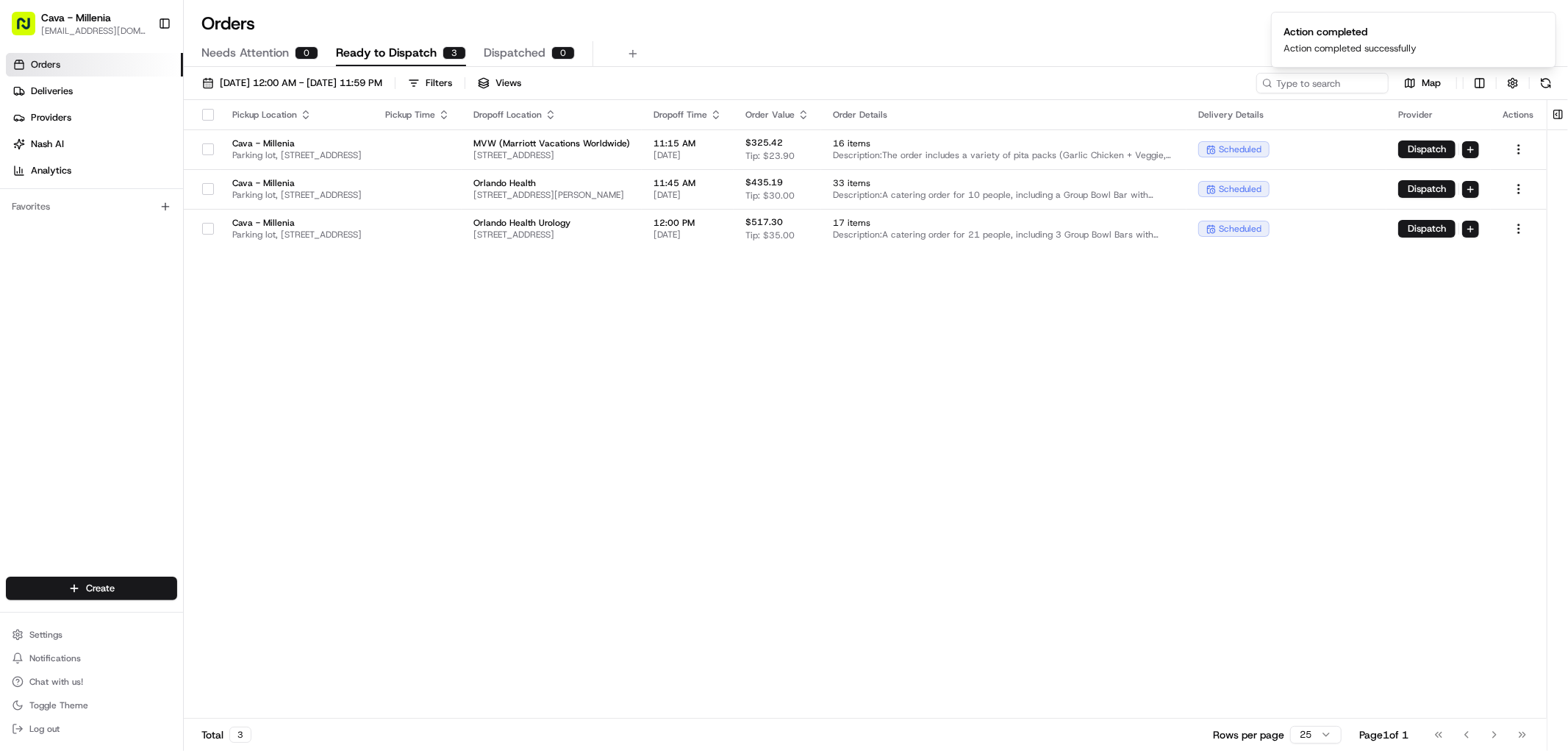
click at [1031, 25] on div "Orders All times are displayed using EDT timezone" at bounding box center [875, 23] width 1384 height 23
click at [1546, 56] on icon "button" at bounding box center [1545, 53] width 12 height 12
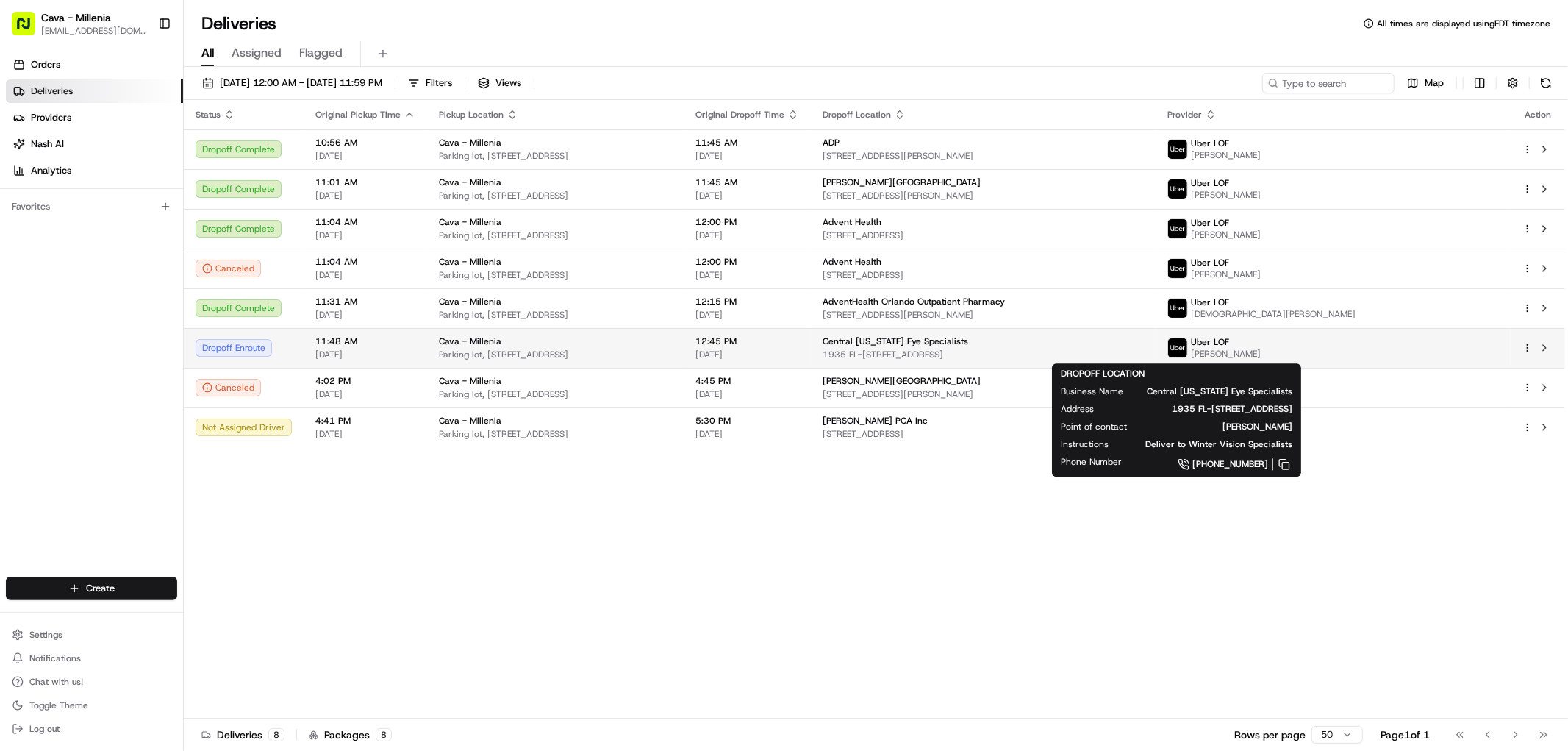
click at [1144, 349] on div "Central [US_STATE] Eye Specialists 1935 FL-436, [GEOGRAPHIC_DATA], [GEOGRAPHIC_…" at bounding box center [983, 347] width 321 height 25
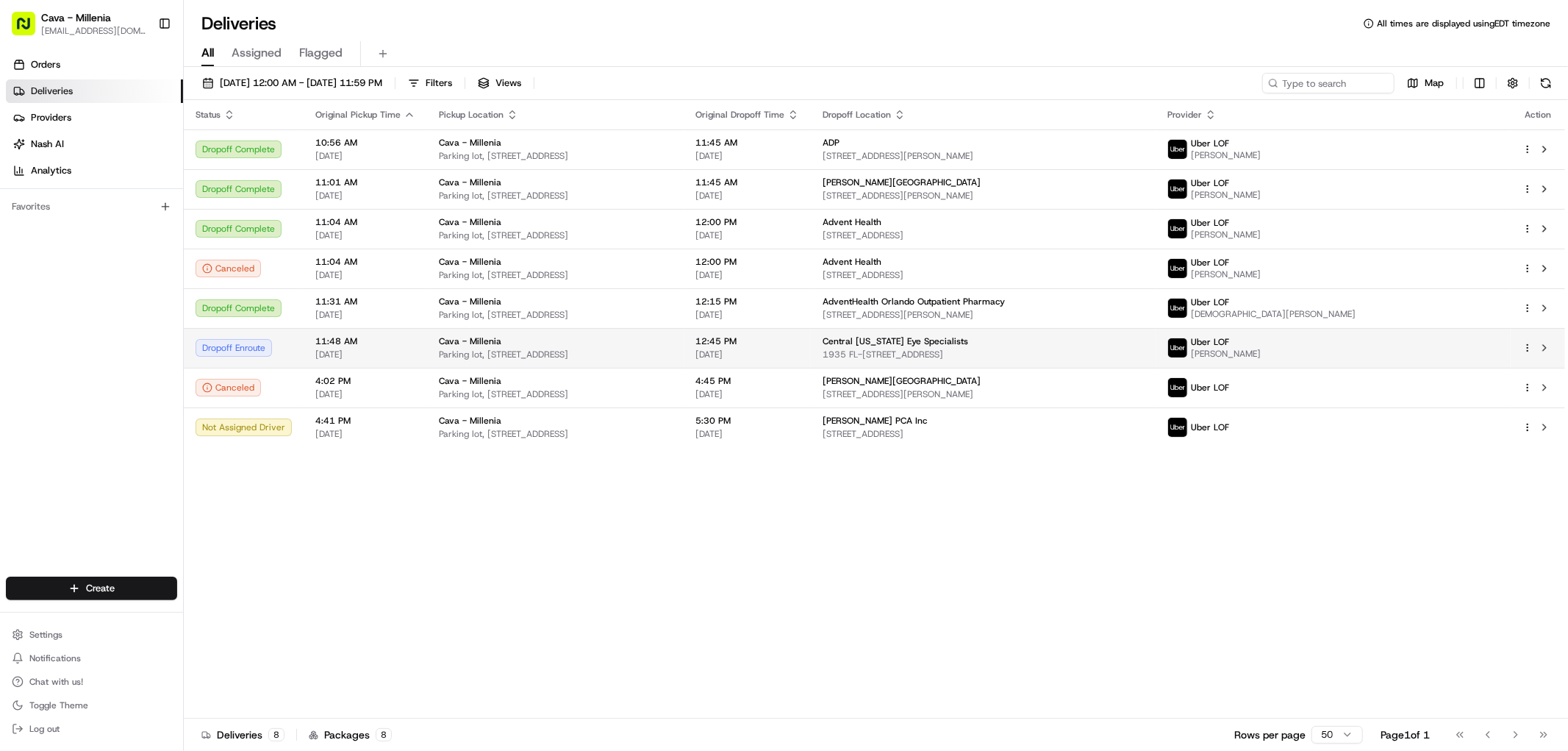
click at [1144, 349] on span "1935 FL-[STREET_ADDRESS]" at bounding box center [983, 354] width 321 height 12
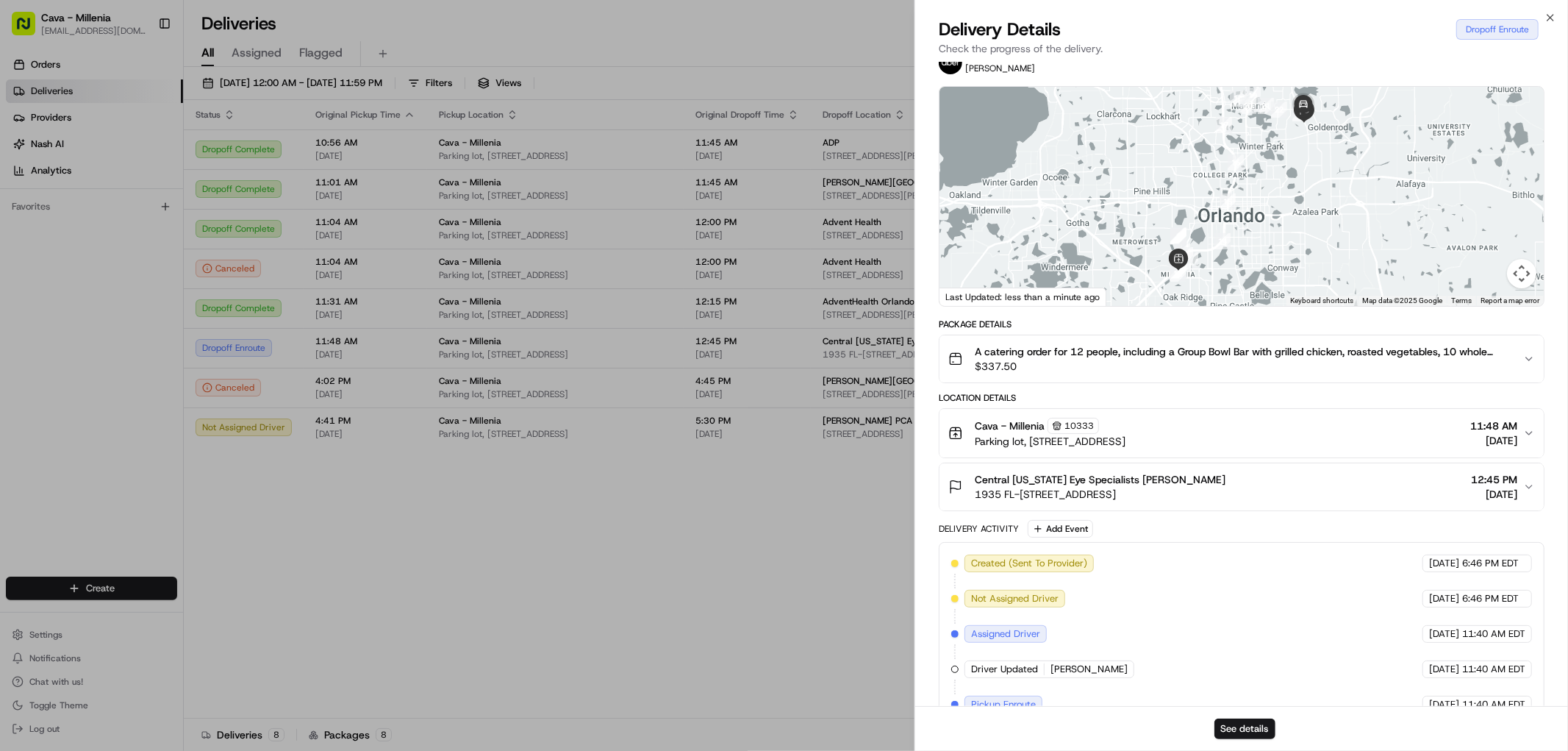
scroll to position [6, 0]
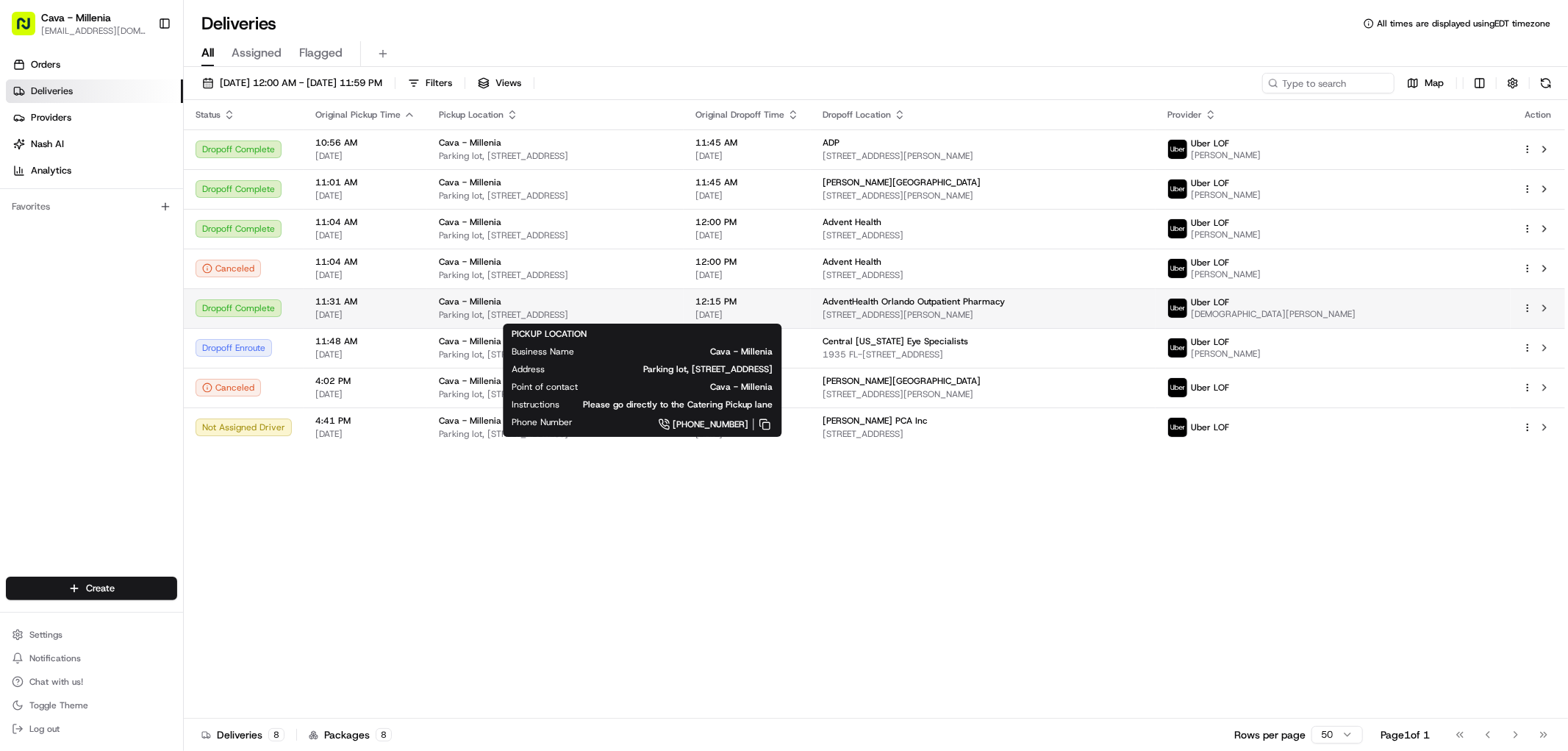
click at [672, 317] on span "Parking lot, [STREET_ADDRESS]" at bounding box center [556, 314] width 233 height 12
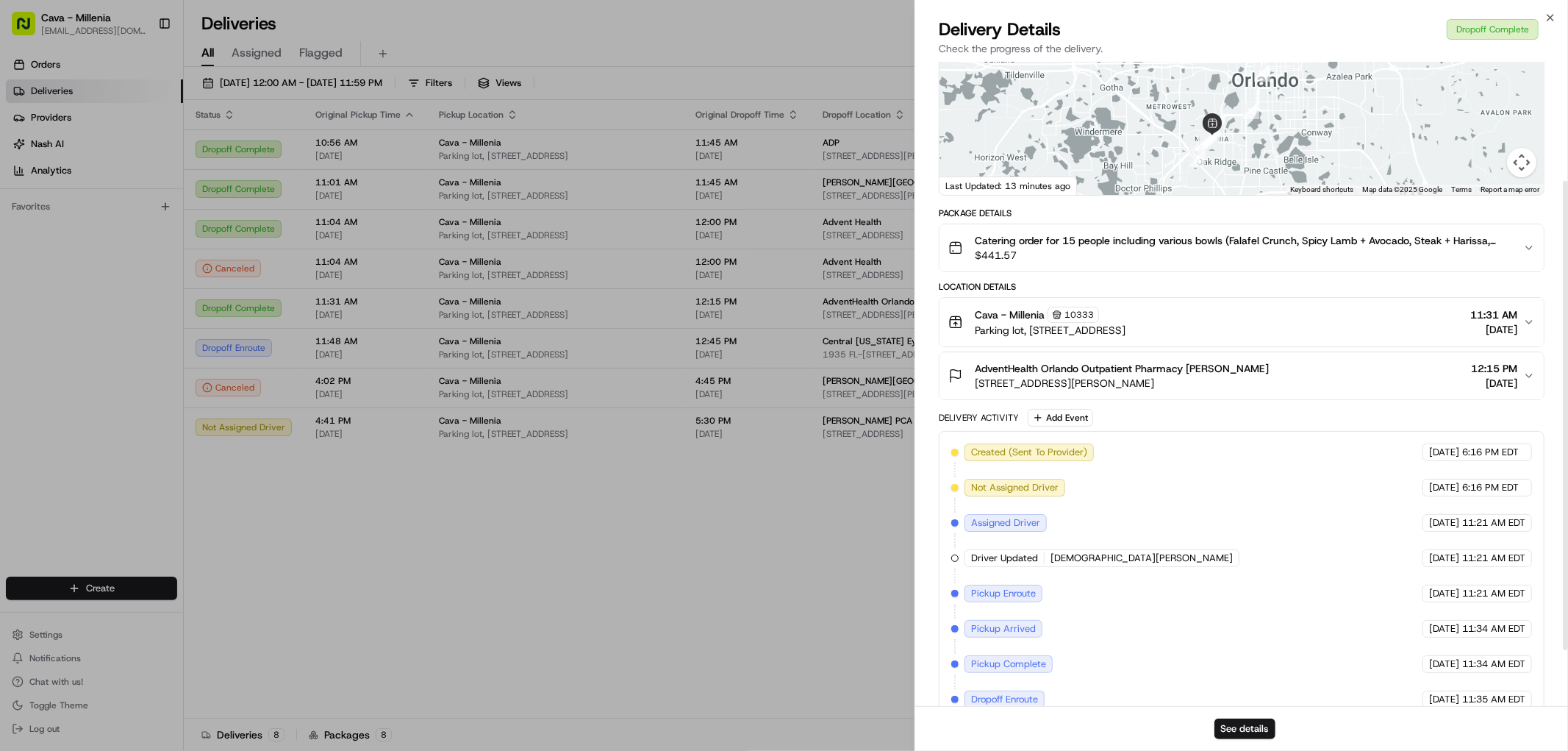
scroll to position [163, 0]
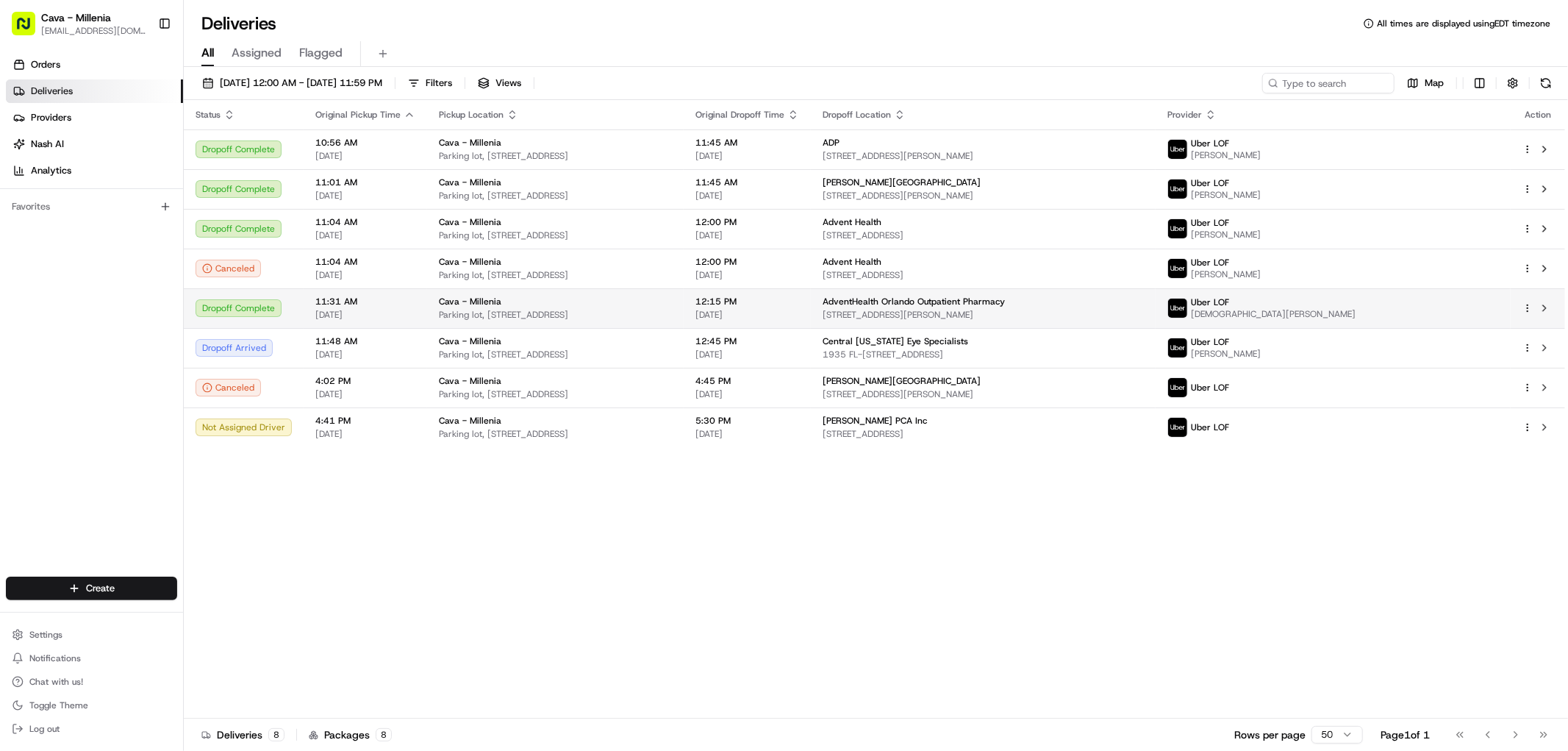
click at [428, 299] on td "Cava - [GEOGRAPHIC_DATA], [STREET_ADDRESS]" at bounding box center [555, 308] width 256 height 39
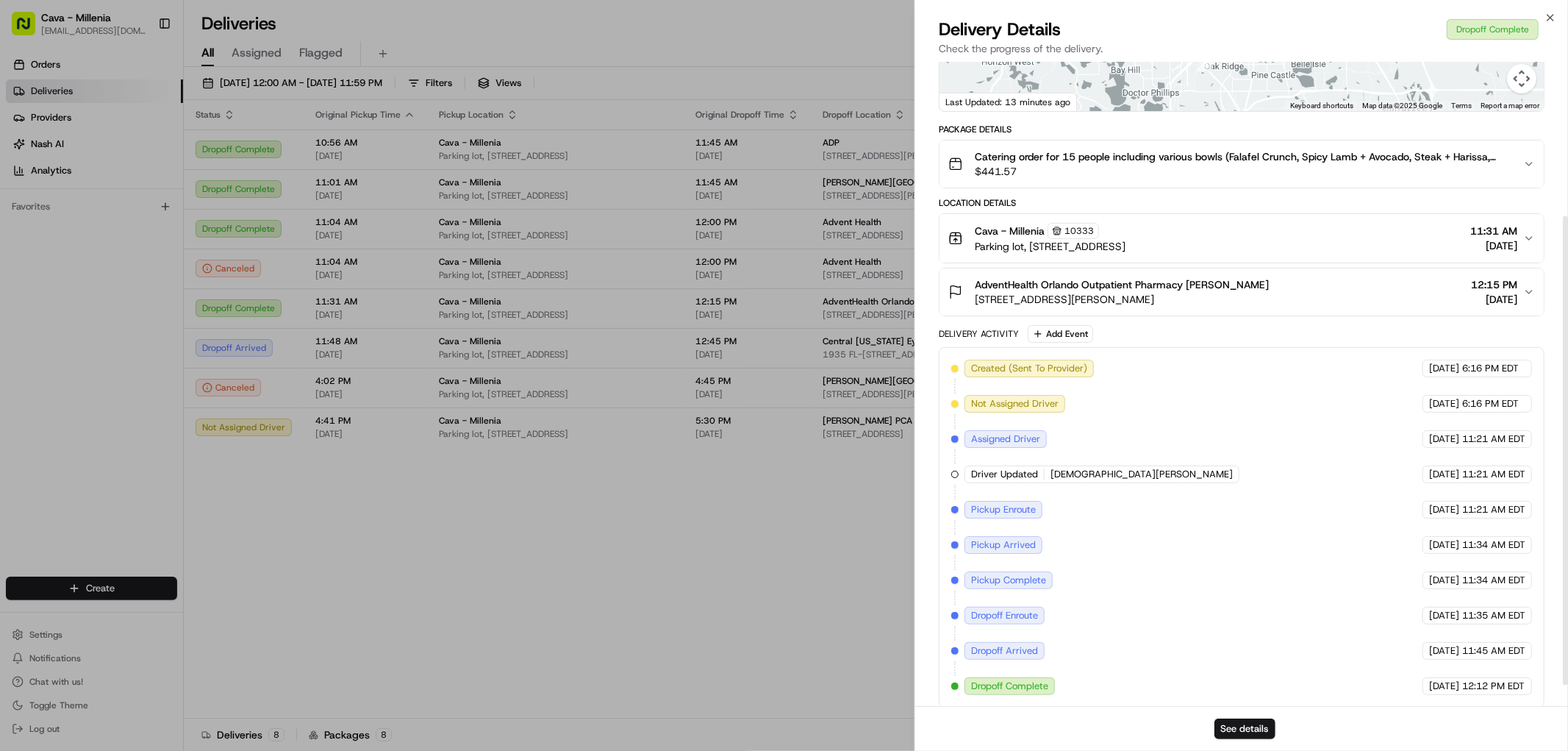
scroll to position [0, 0]
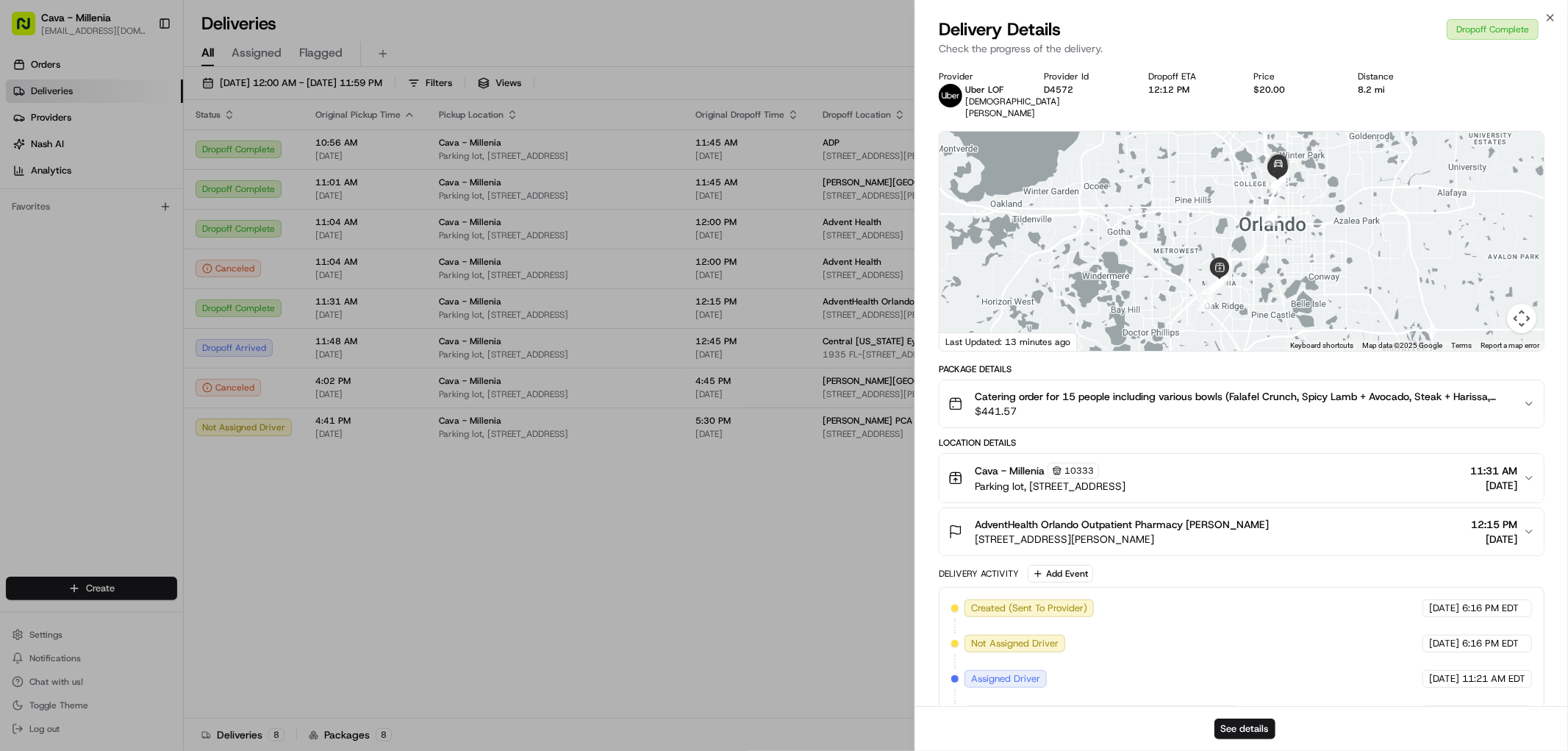
click at [1384, 472] on div "Cava - Millenia [STREET_ADDRESS] 11:31 AM [DATE]" at bounding box center [1236, 478] width 575 height 31
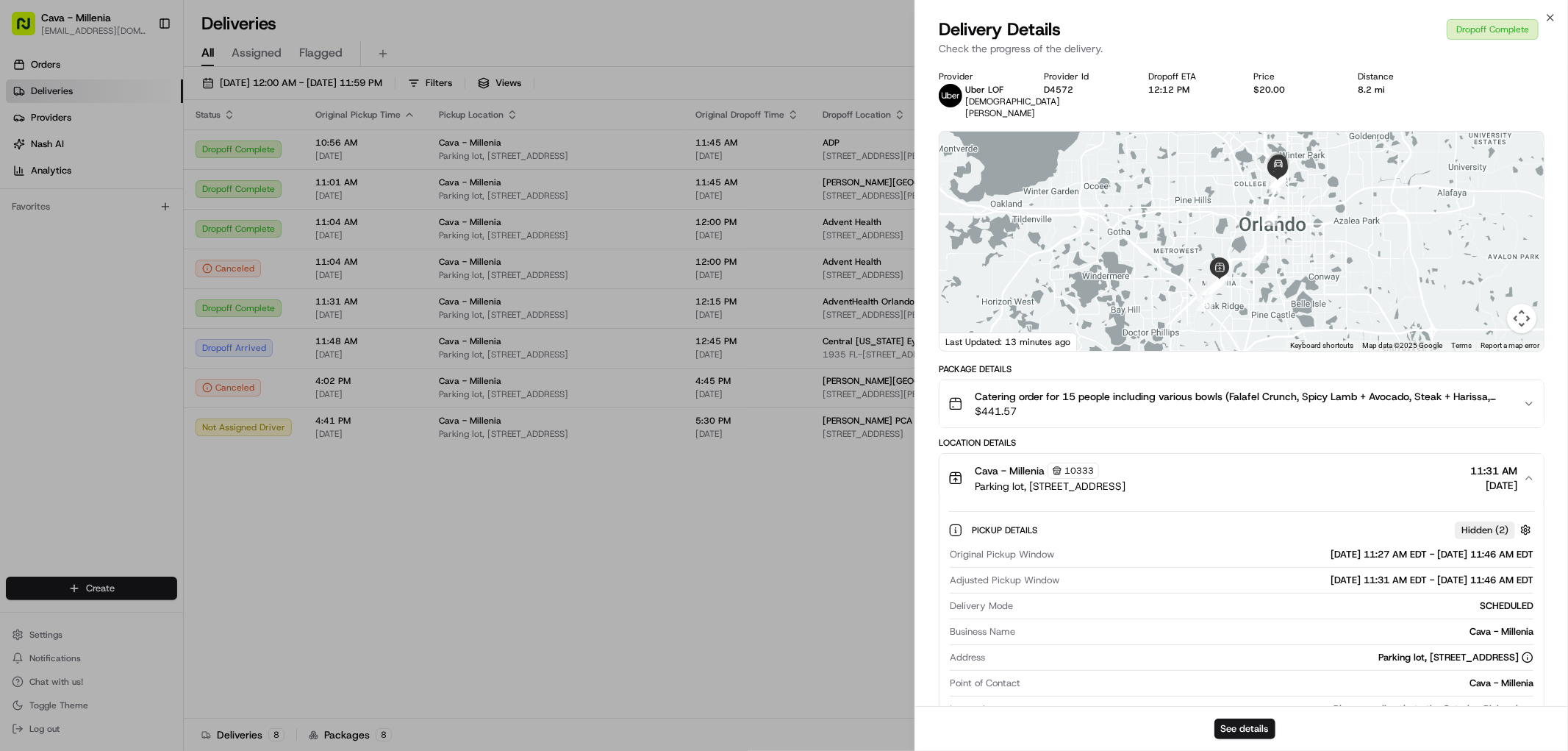
click at [1384, 472] on div "Cava - Millenia [STREET_ADDRESS] 11:31 AM [DATE]" at bounding box center [1236, 478] width 575 height 31
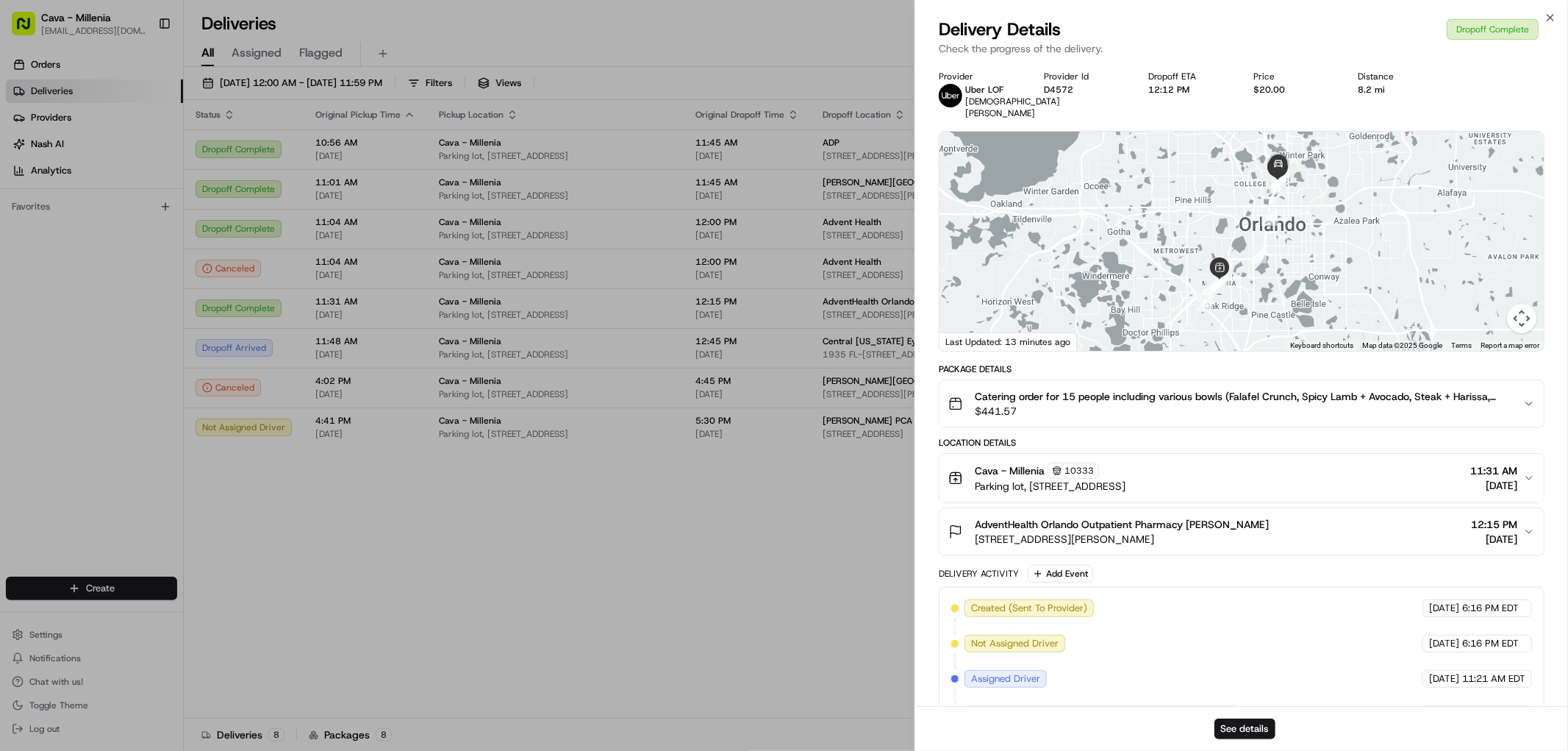
scroll to position [82, 0]
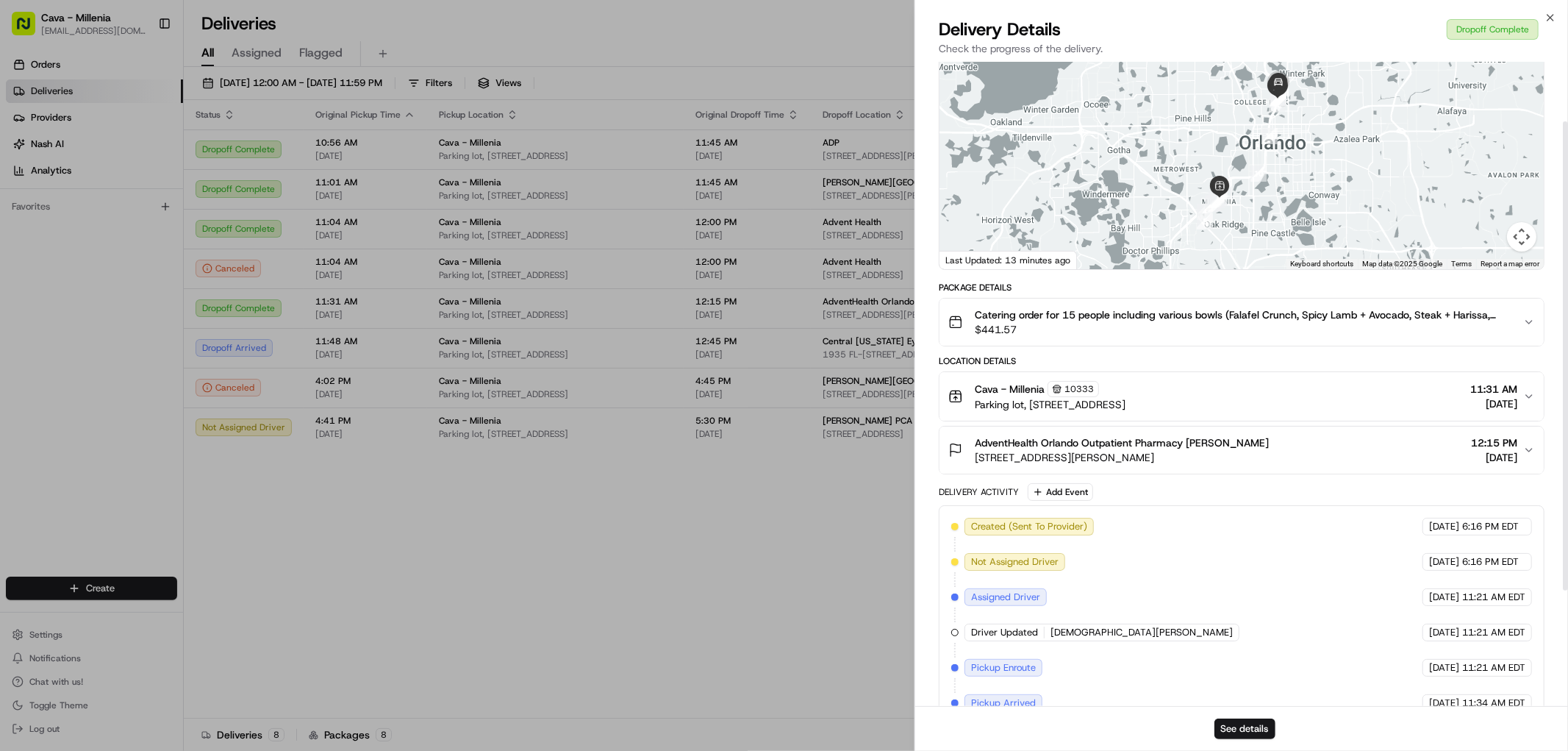
click at [1359, 450] on div "AdventHealth Orlando Outpatient Pharmacy [PERSON_NAME] [STREET_ADDRESS][PERSON_…" at bounding box center [1236, 450] width 575 height 29
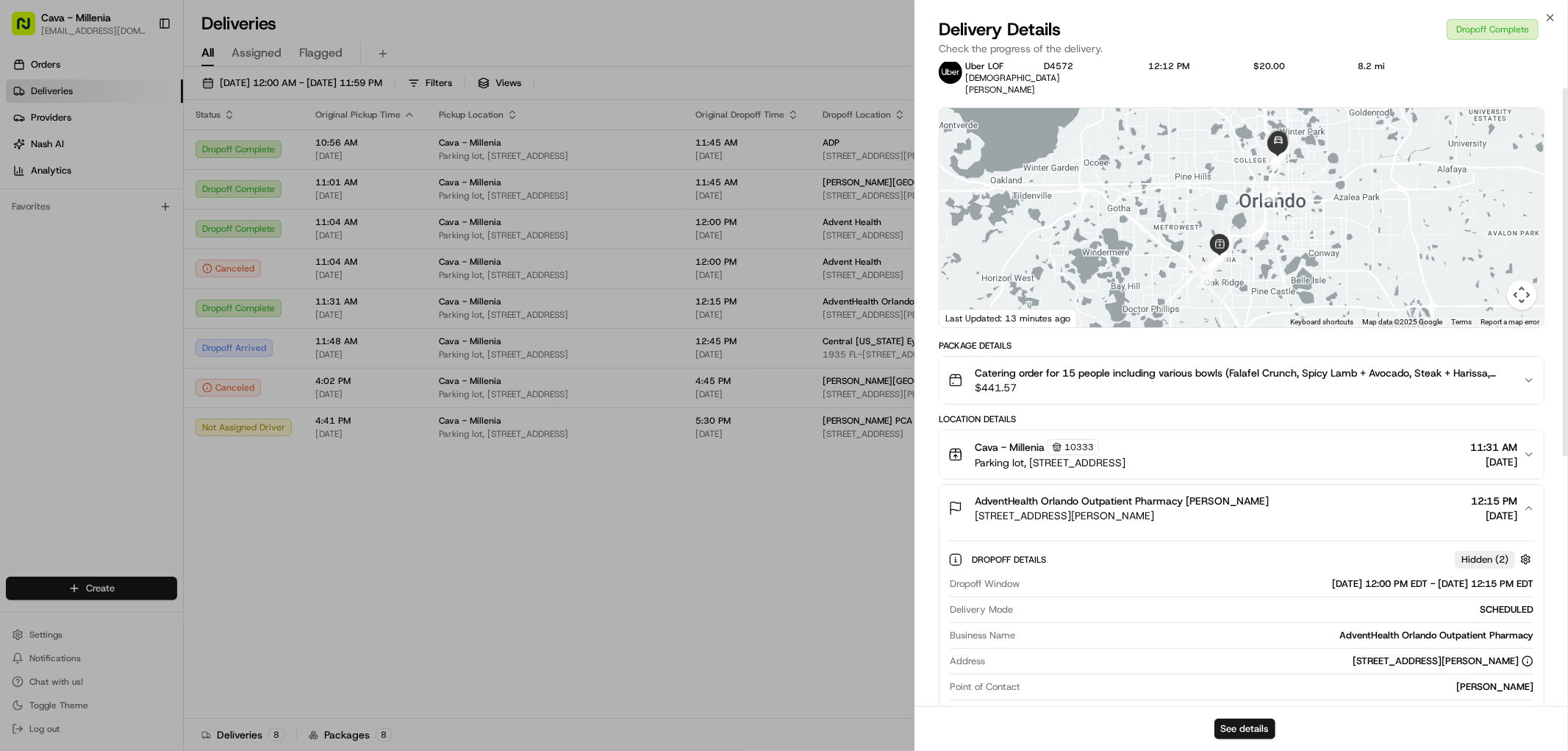
scroll to position [0, 0]
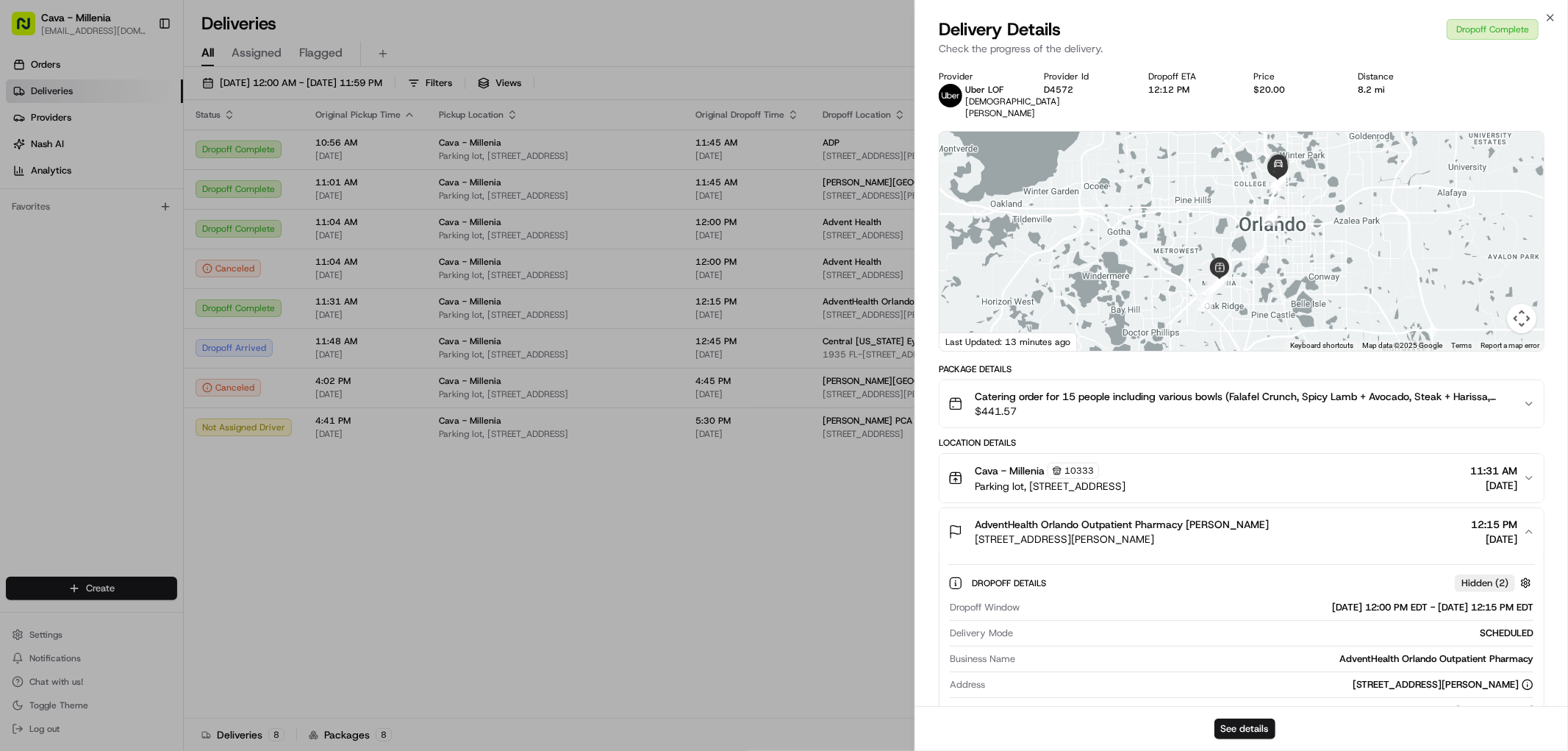
click at [1304, 521] on div "AdventHealth Orlando Outpatient Pharmacy [PERSON_NAME] [STREET_ADDRESS][PERSON_…" at bounding box center [1236, 531] width 575 height 29
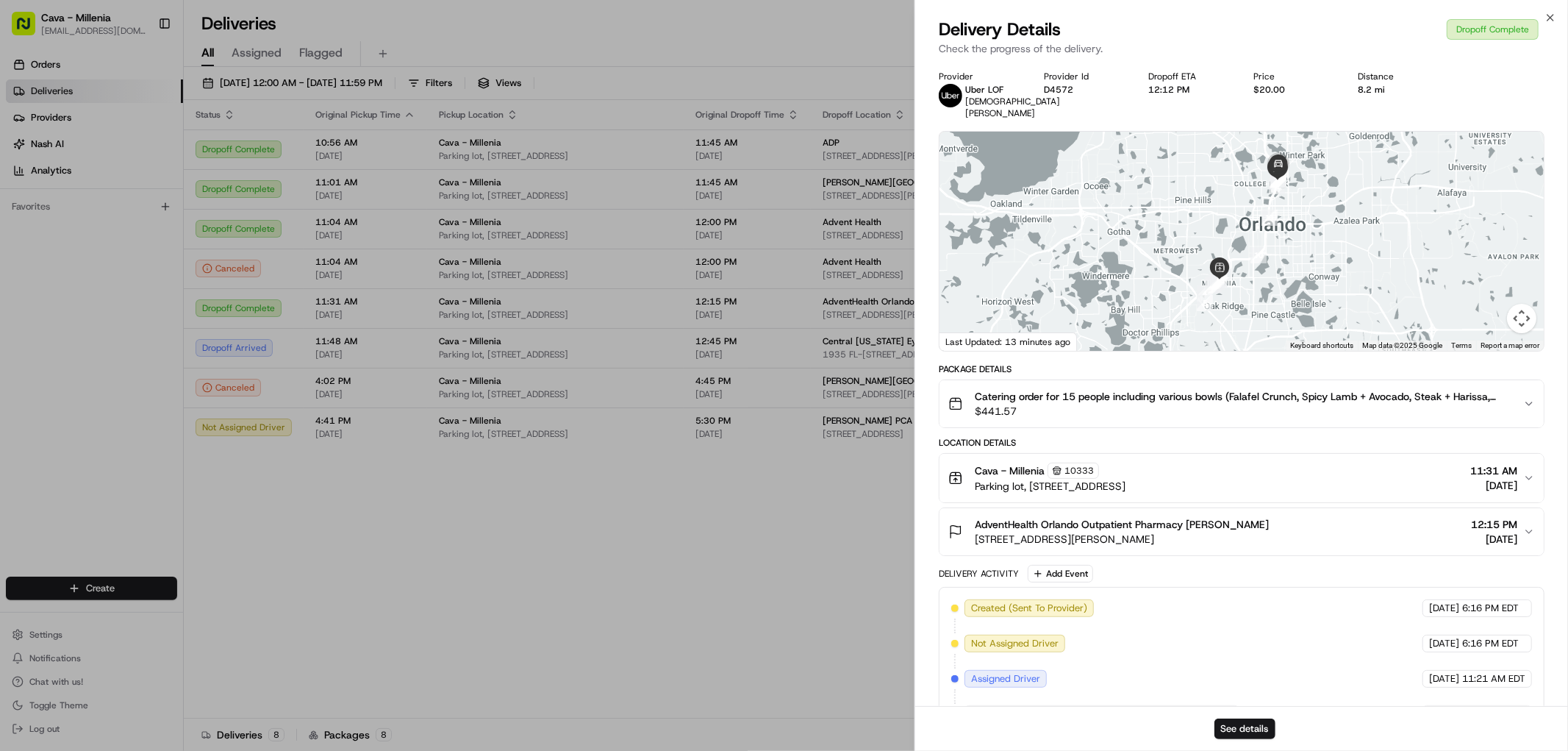
click at [1292, 467] on div "Cava - Millenia [STREET_ADDRESS] 11:31 AM [DATE]" at bounding box center [1236, 478] width 575 height 31
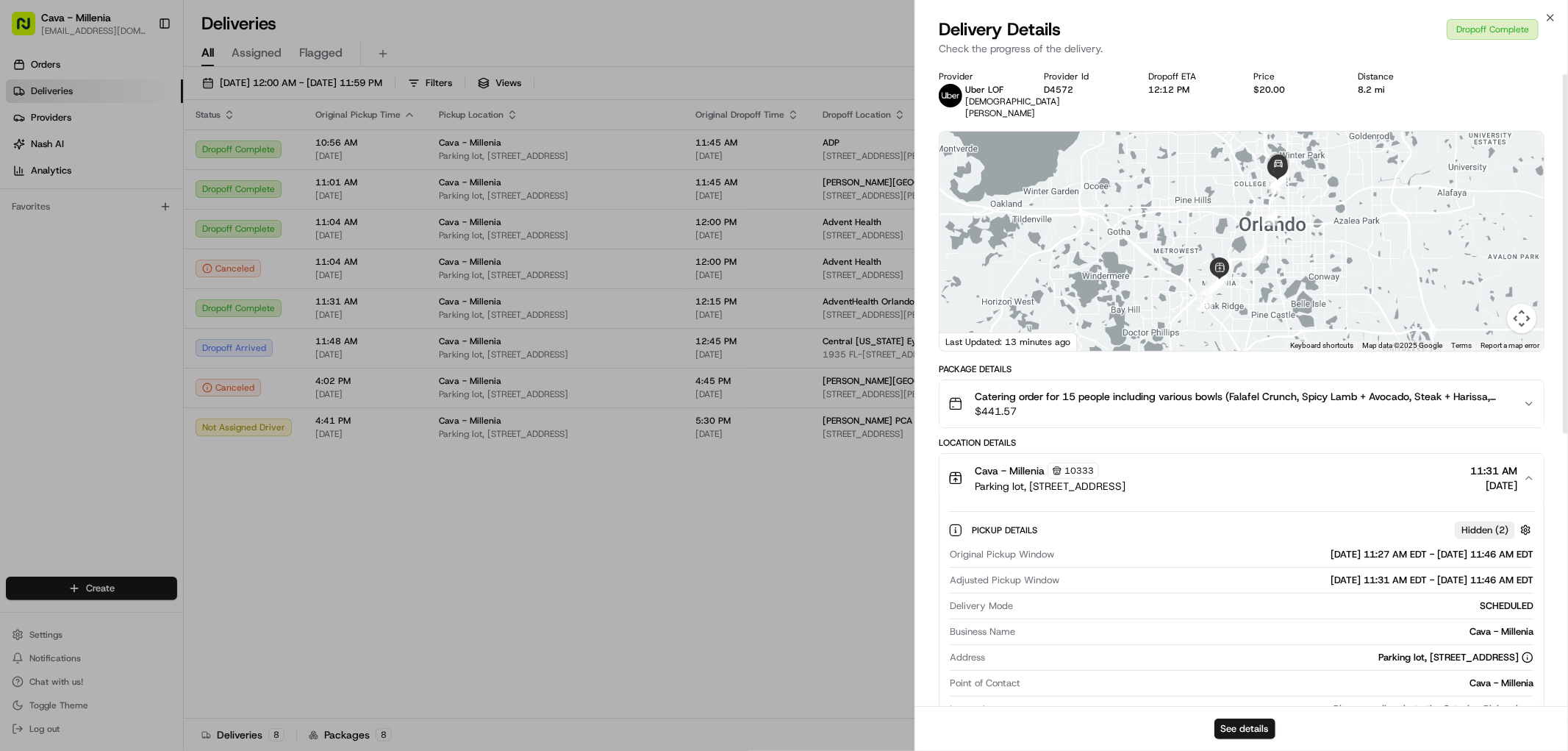
scroll to position [163, 0]
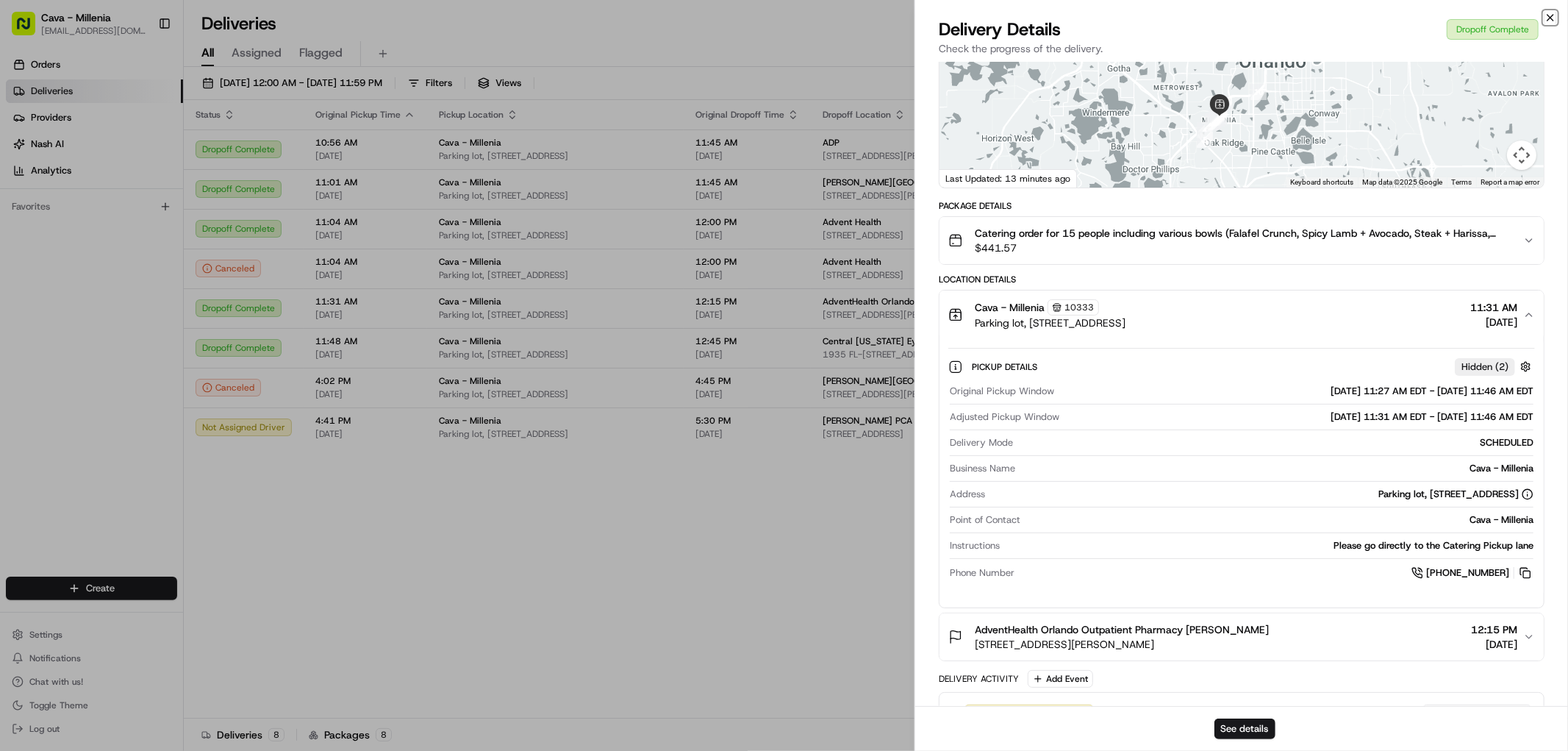
click at [1553, 17] on icon "button" at bounding box center [1550, 18] width 12 height 12
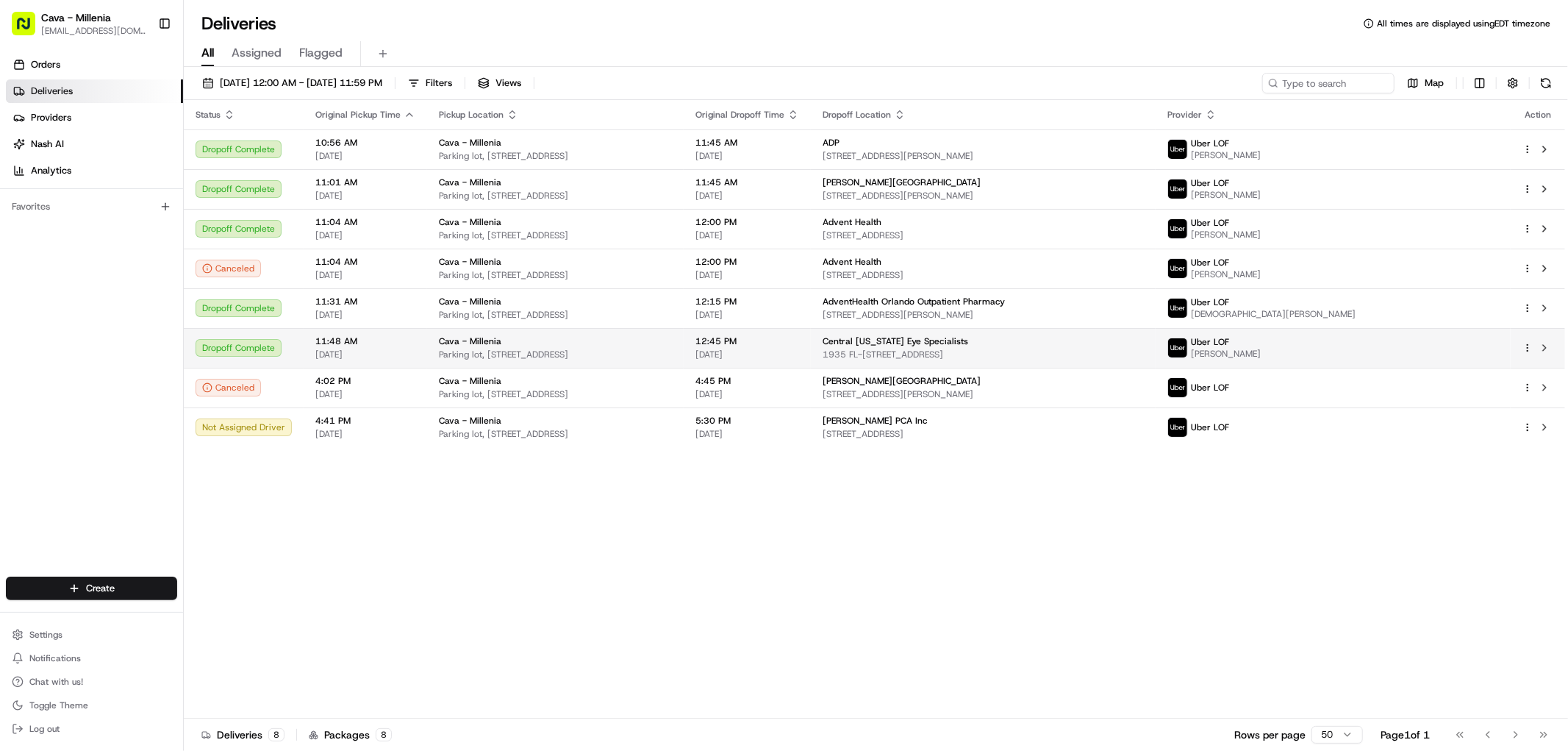
click at [672, 342] on div "Cava - Millenia" at bounding box center [556, 341] width 233 height 12
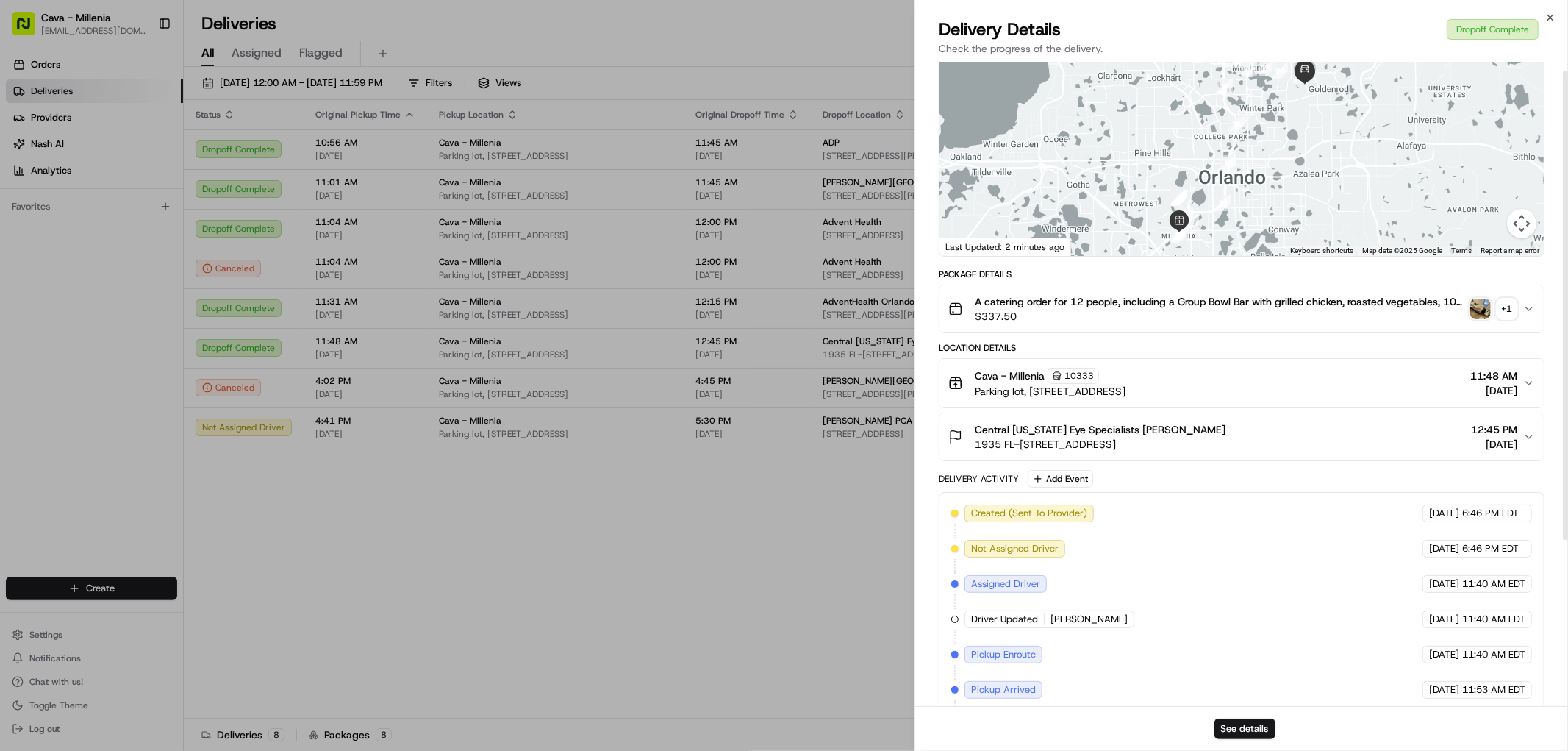
scroll to position [239, 0]
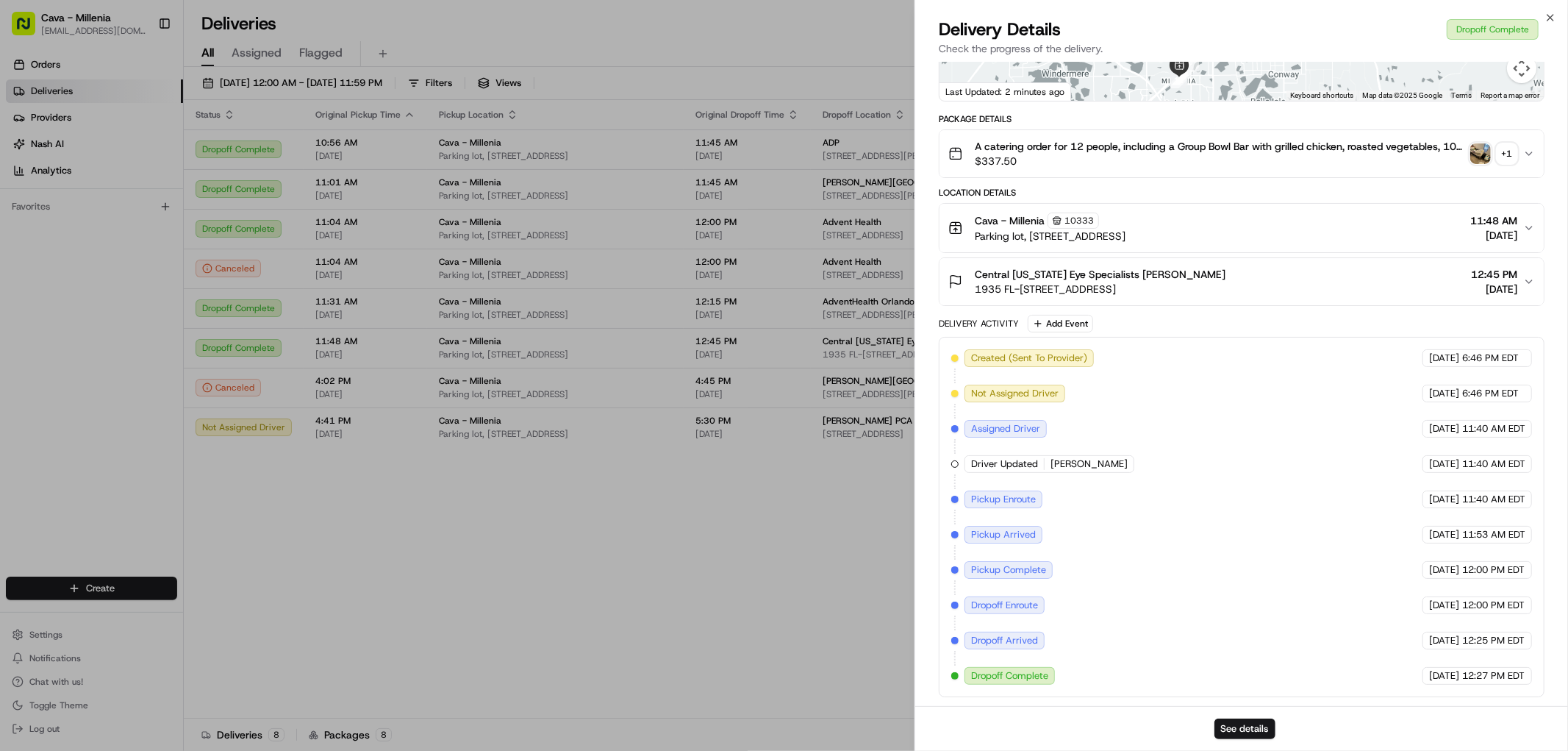
click at [1096, 284] on span "1935 FL-[STREET_ADDRESS]" at bounding box center [1100, 289] width 251 height 15
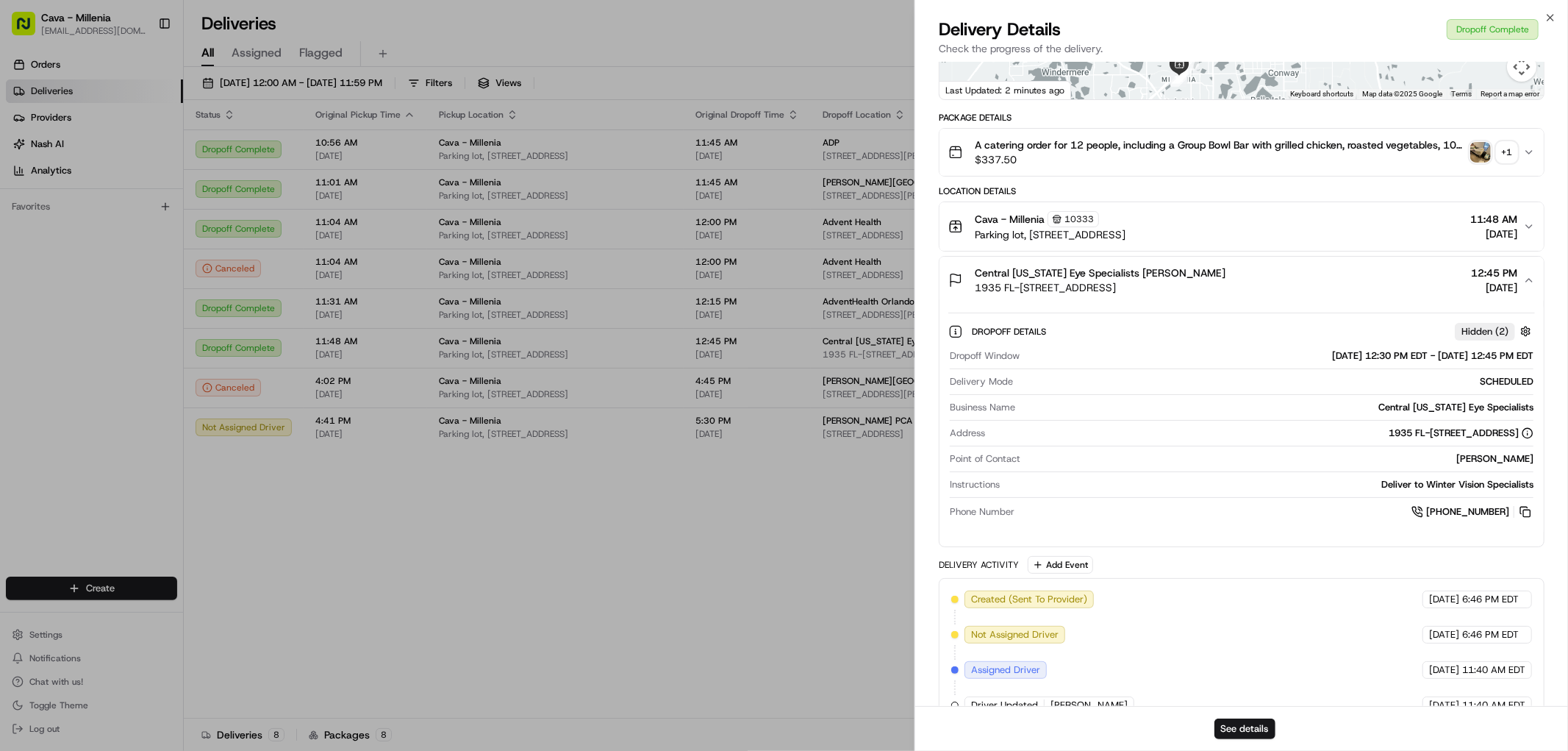
click at [1096, 284] on span "1935 FL-[STREET_ADDRESS]" at bounding box center [1100, 288] width 251 height 15
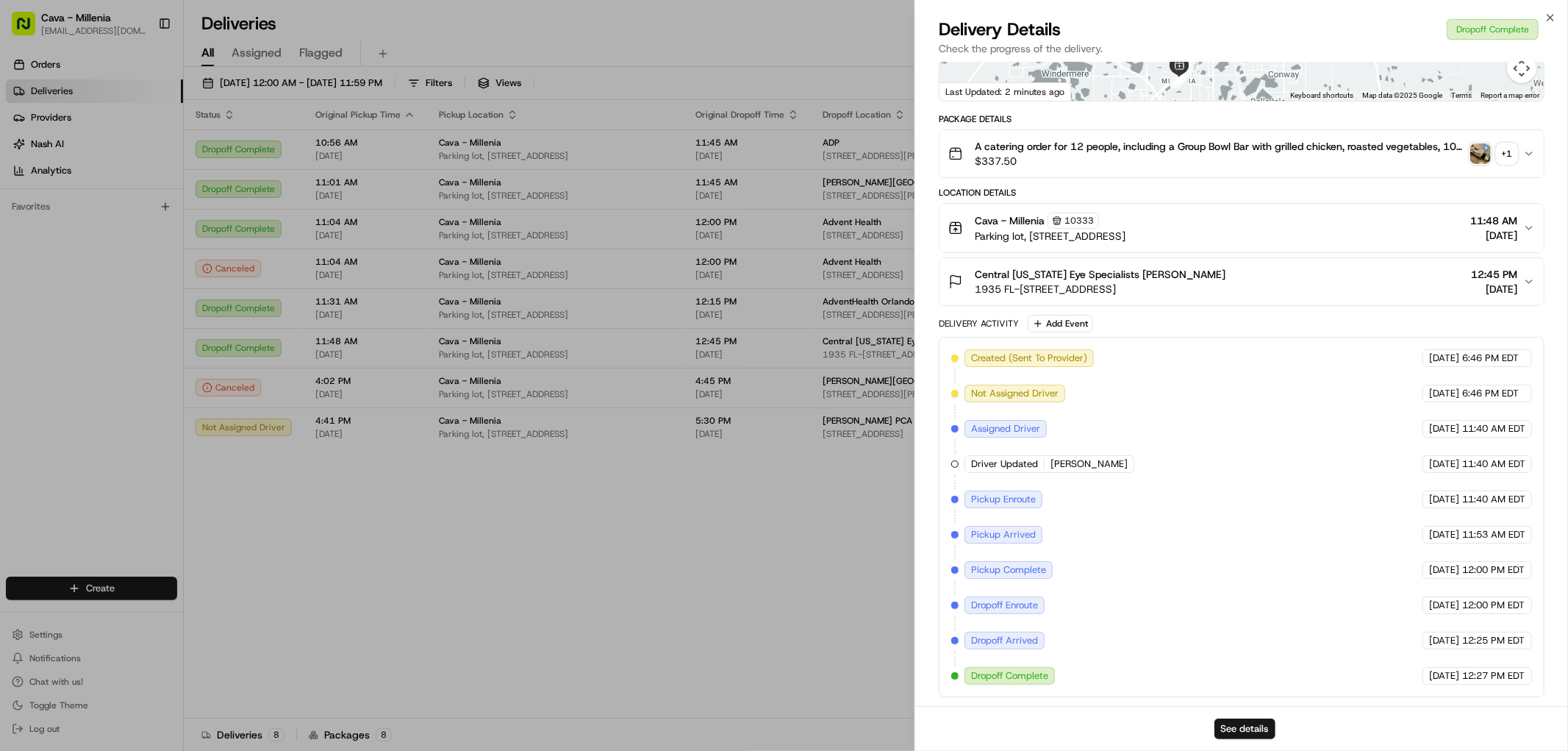
click at [1100, 272] on span "Central [US_STATE] Eye Specialists [PERSON_NAME]" at bounding box center [1100, 274] width 251 height 15
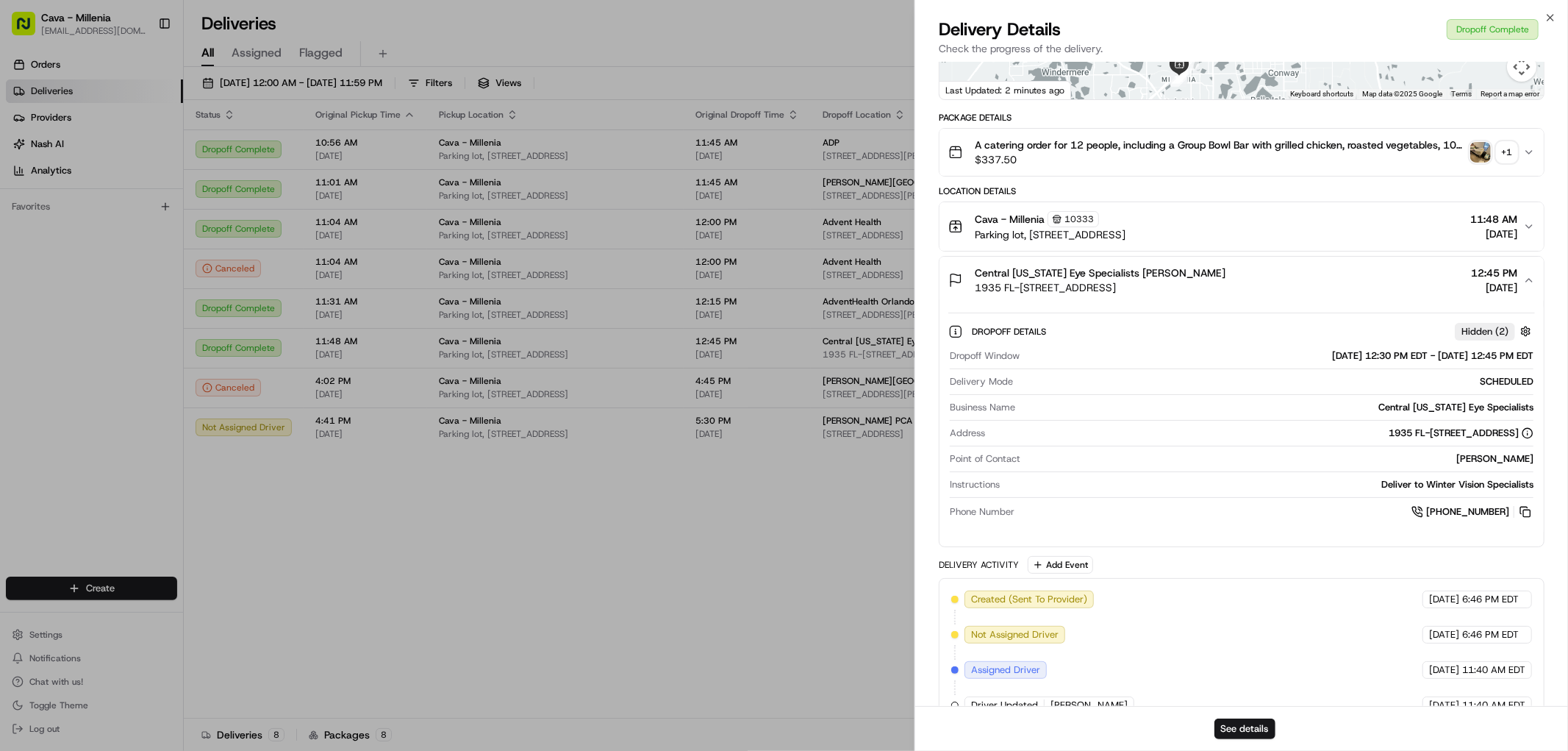
click at [1126, 222] on div "Cava - Millenia 10333" at bounding box center [1050, 219] width 151 height 16
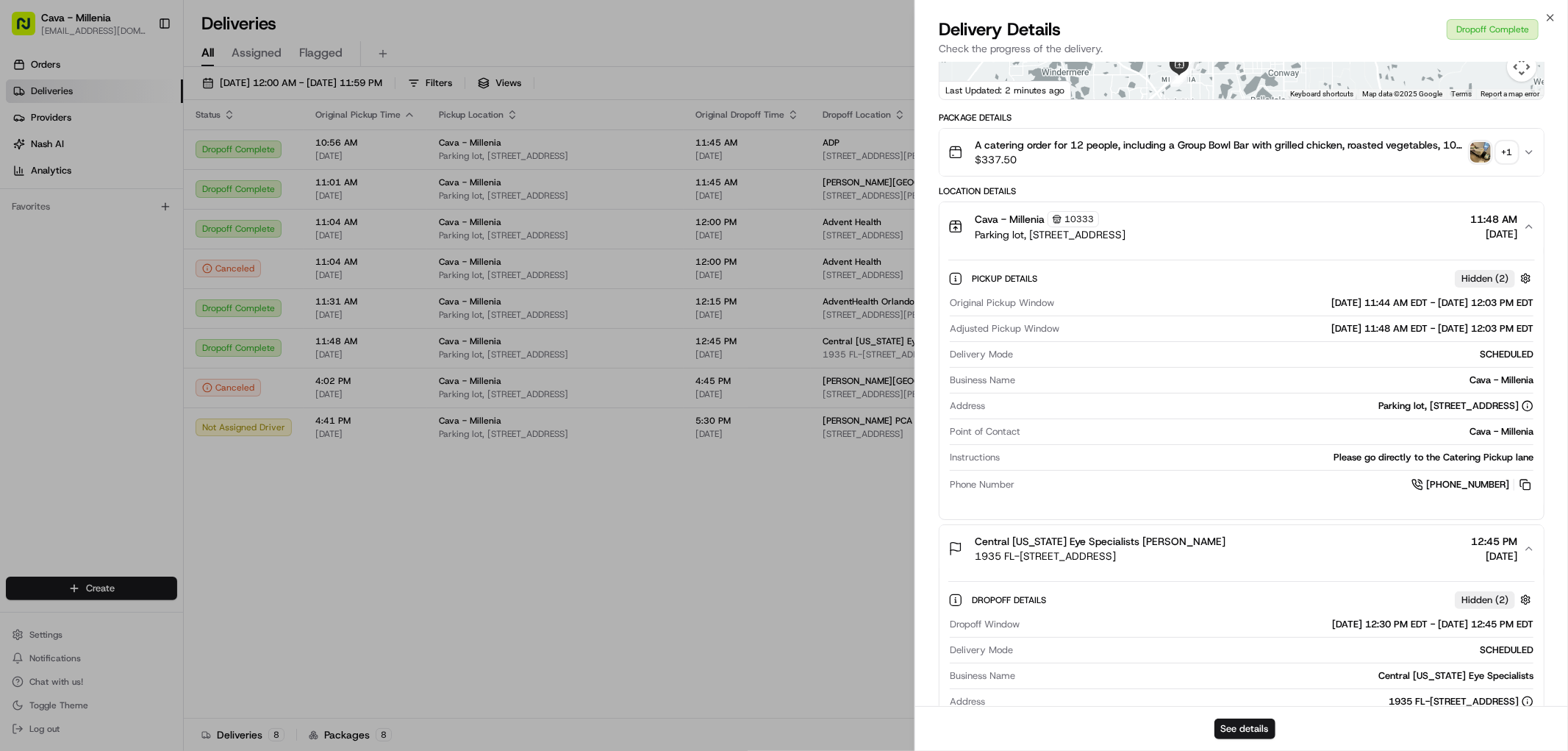
click at [1225, 244] on button "Cava - Millenia [STREET_ADDRESS] 11:48 AM [DATE]" at bounding box center [1241, 226] width 604 height 49
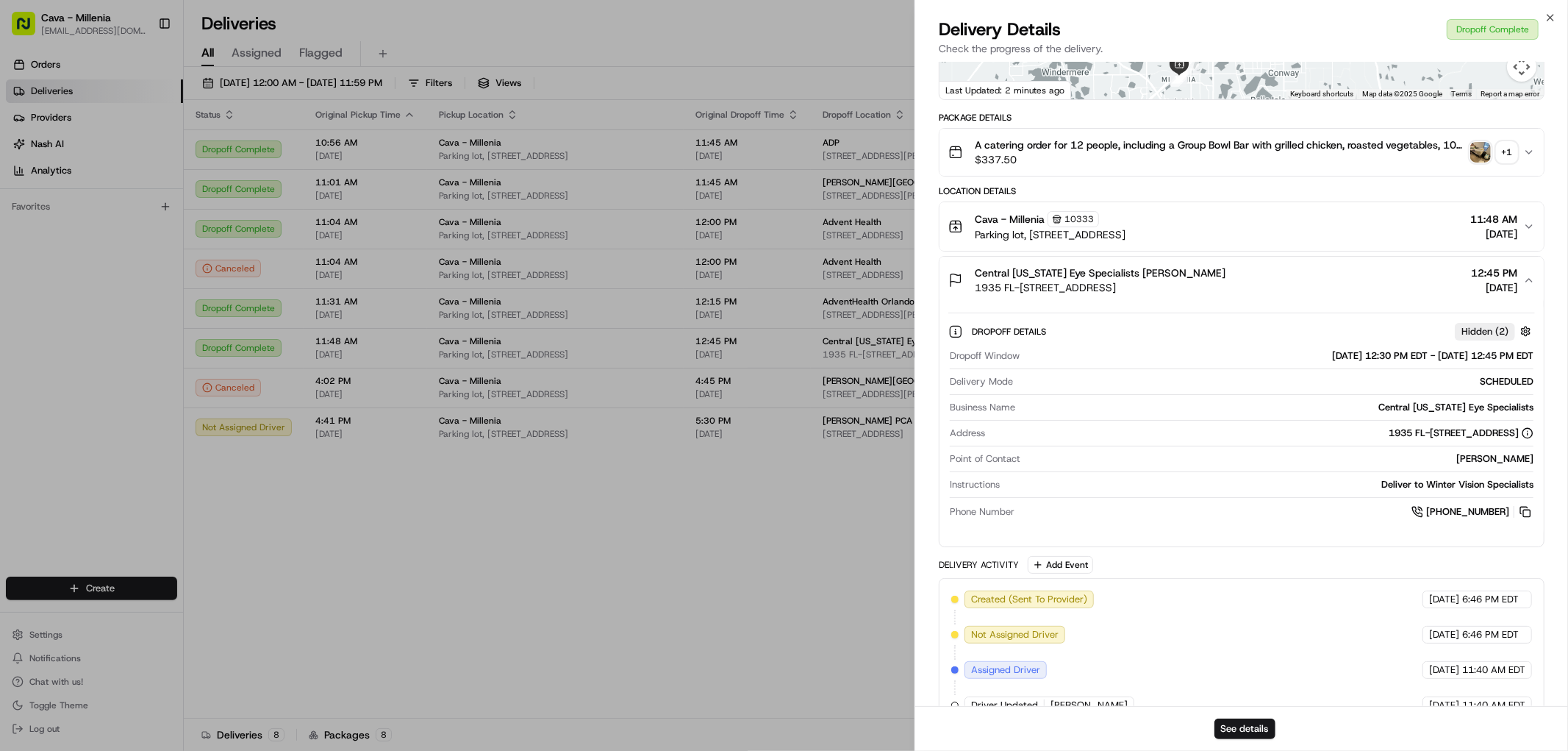
click at [1175, 272] on span "Central [US_STATE] Eye Specialists [PERSON_NAME]" at bounding box center [1100, 273] width 251 height 15
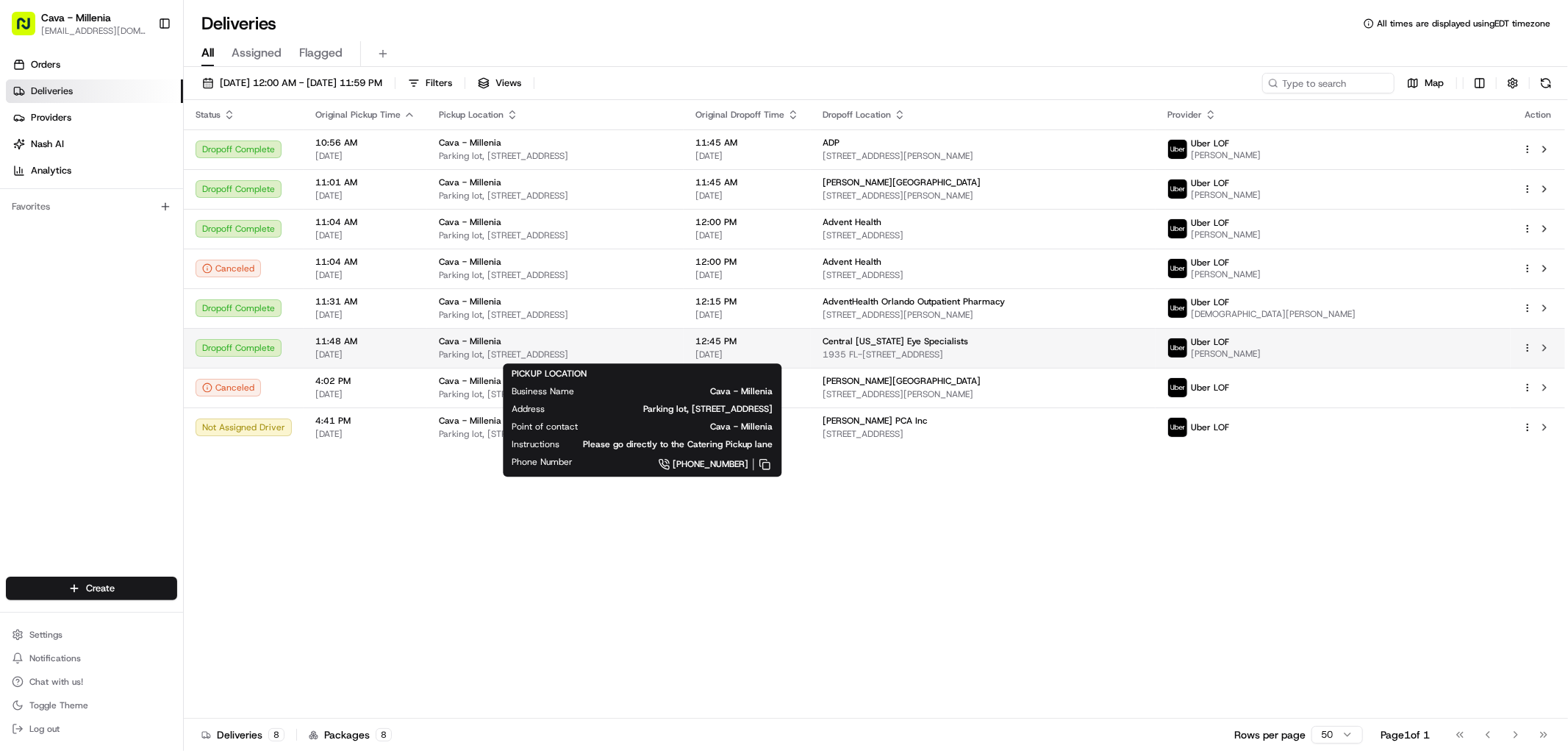
click at [649, 355] on span "Parking lot, [STREET_ADDRESS]" at bounding box center [556, 354] width 233 height 12
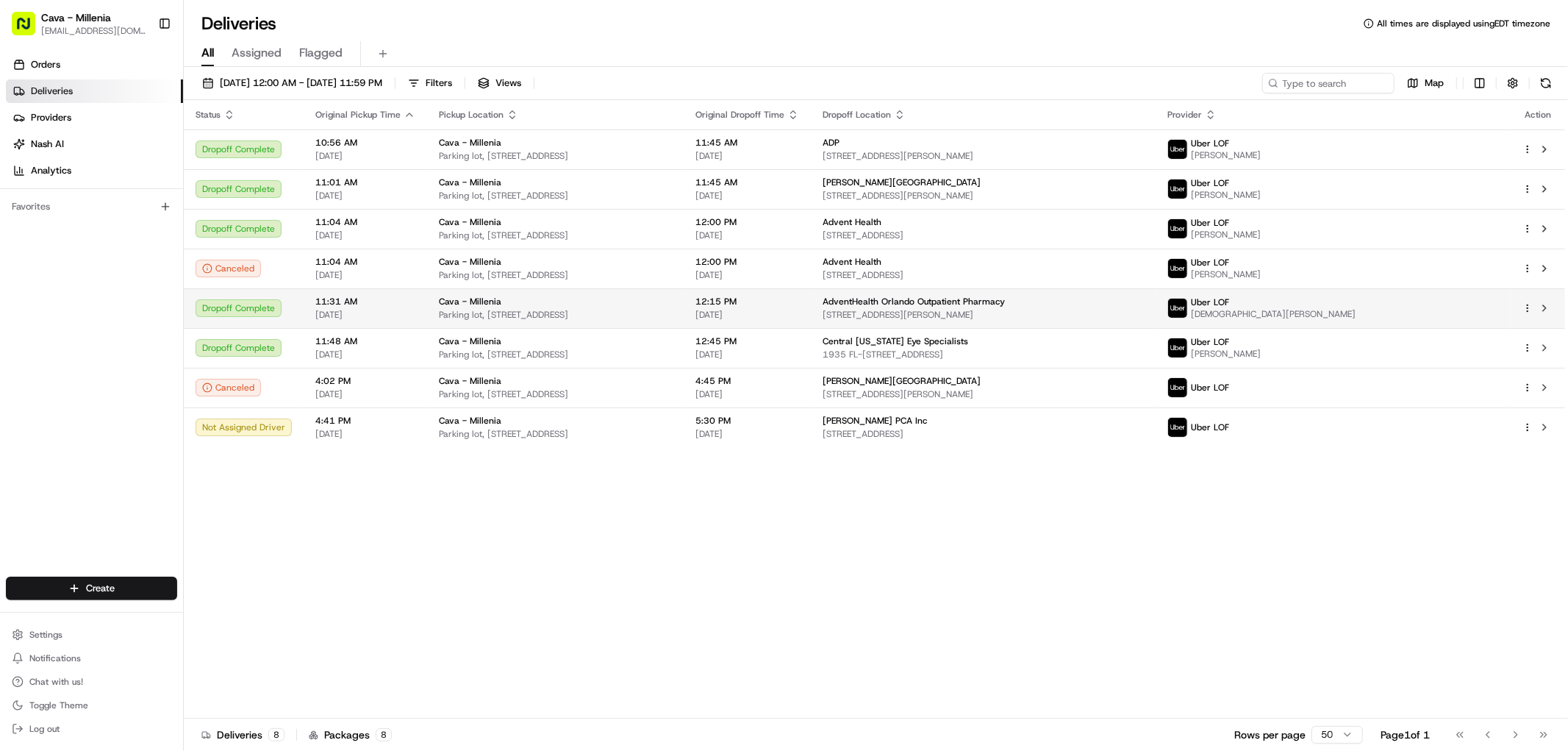
click at [672, 309] on span "Parking lot, [STREET_ADDRESS]" at bounding box center [556, 314] width 233 height 12
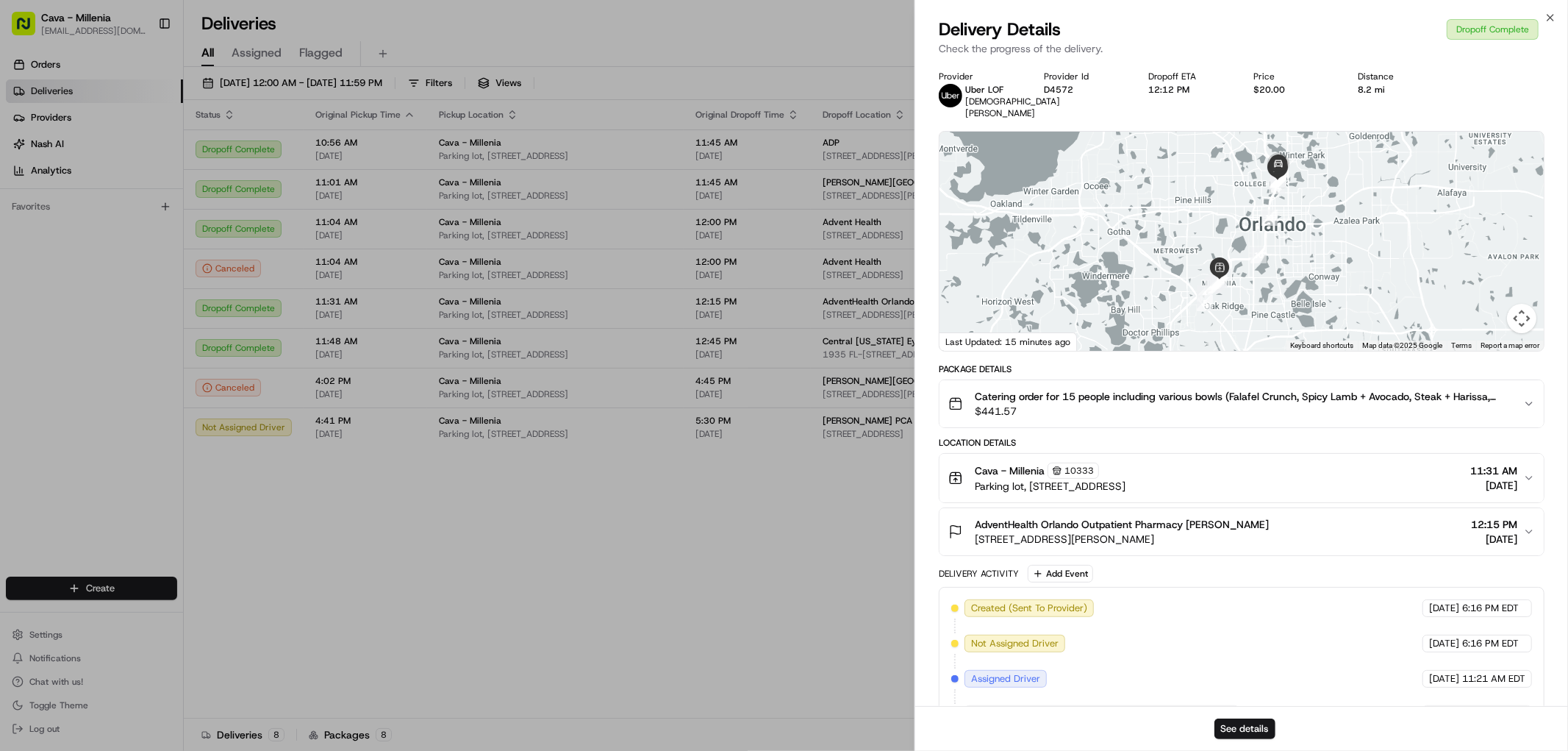
click at [1147, 404] on span "$441.57" at bounding box center [1243, 411] width 537 height 15
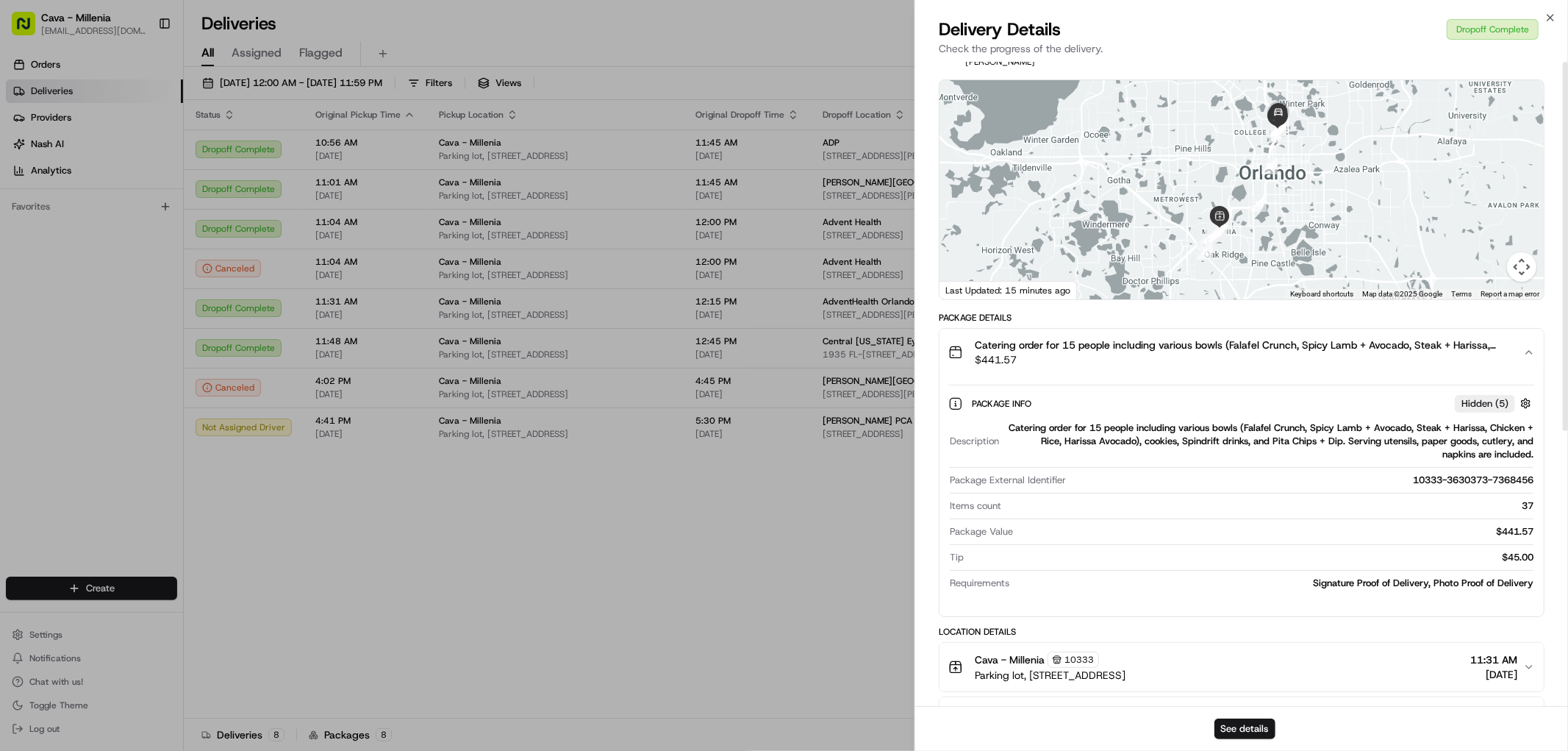
scroll to position [0, 0]
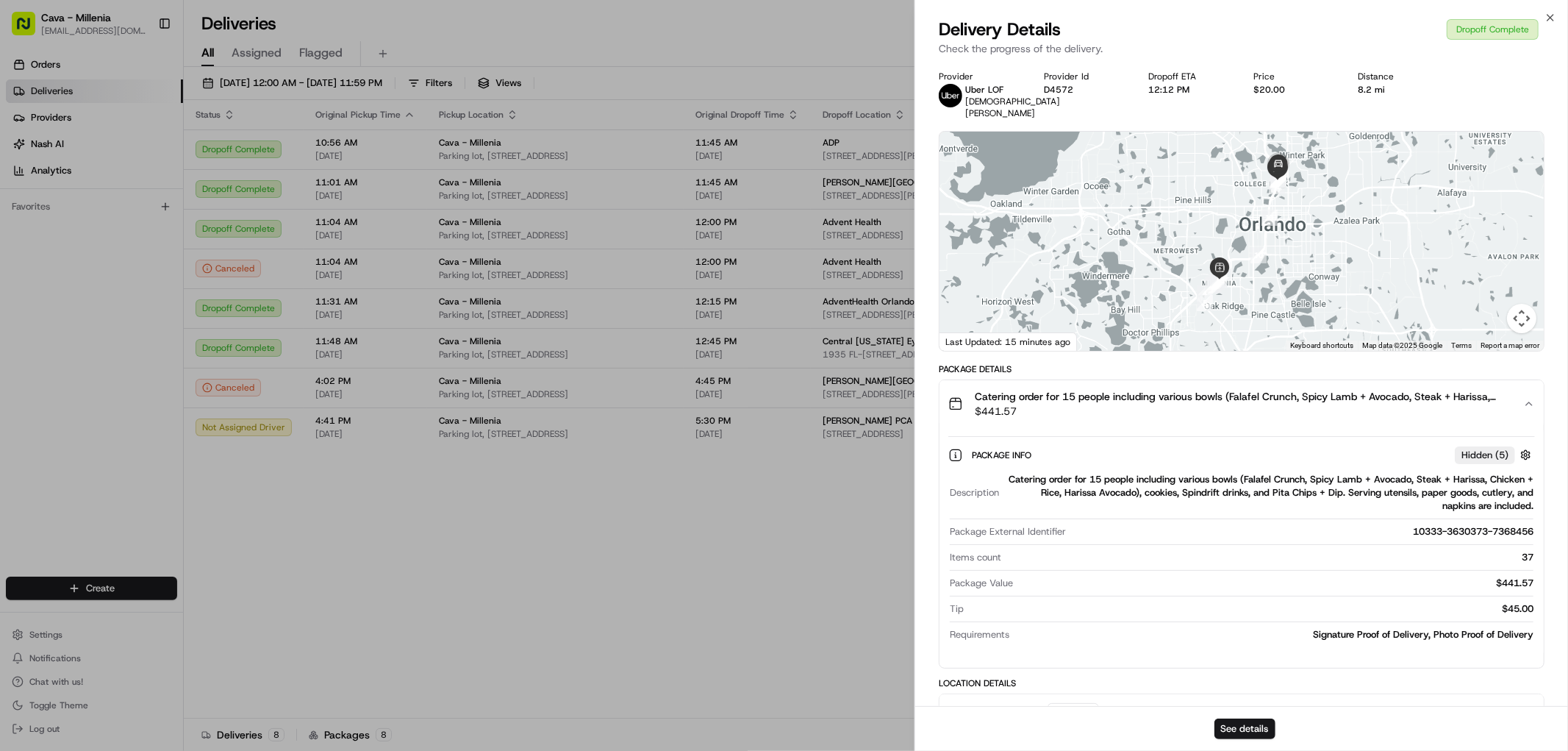
drag, startPoint x: 1494, startPoint y: 420, endPoint x: 1505, endPoint y: 441, distance: 23.7
click at [1505, 441] on div "Package Info Hidden ( 5 ) Description Catering order for 15 people including va…" at bounding box center [1241, 542] width 604 height 229
click at [1505, 449] on span "Hidden ( 5 )" at bounding box center [1485, 455] width 47 height 13
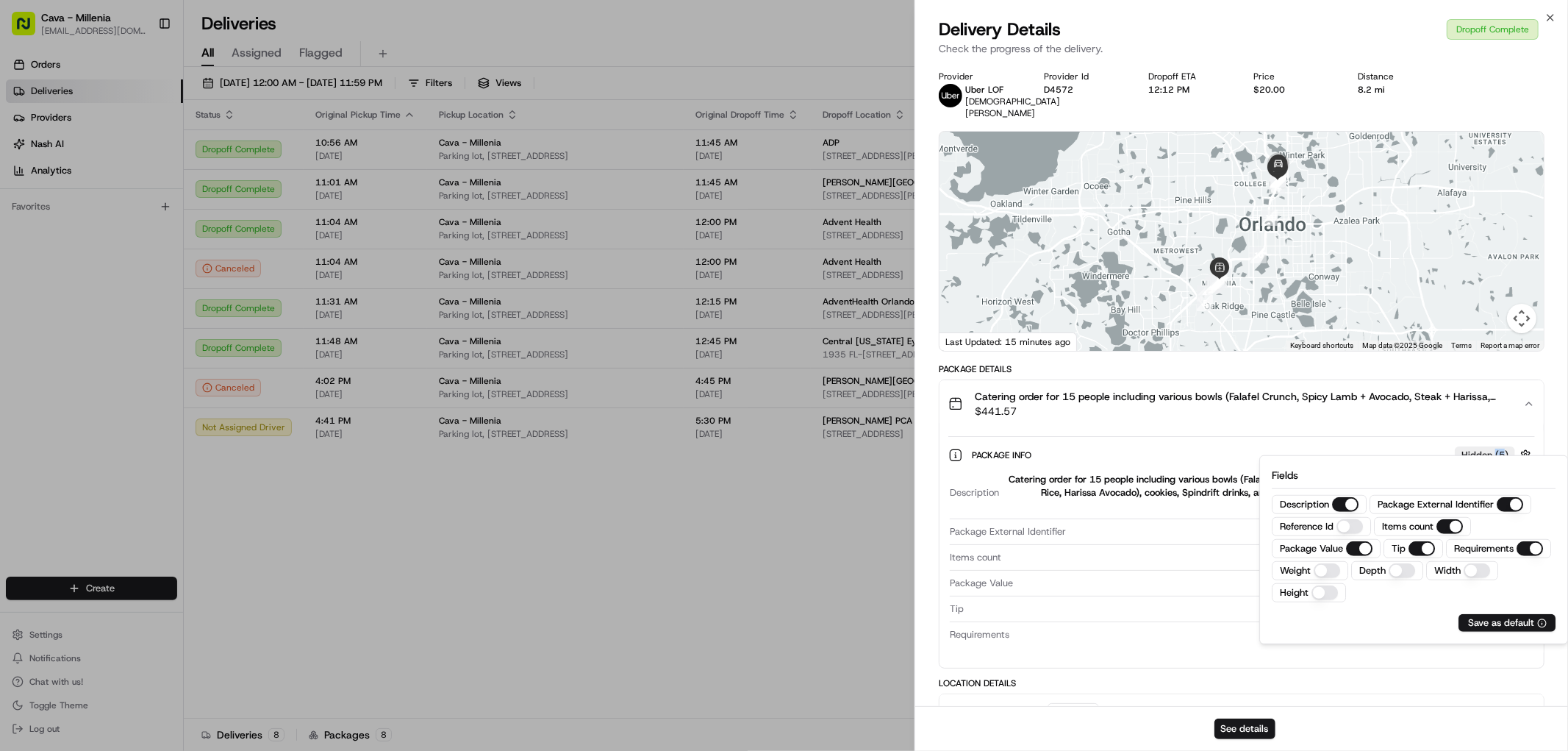
click at [1505, 449] on span "Hidden ( 5 )" at bounding box center [1485, 455] width 47 height 13
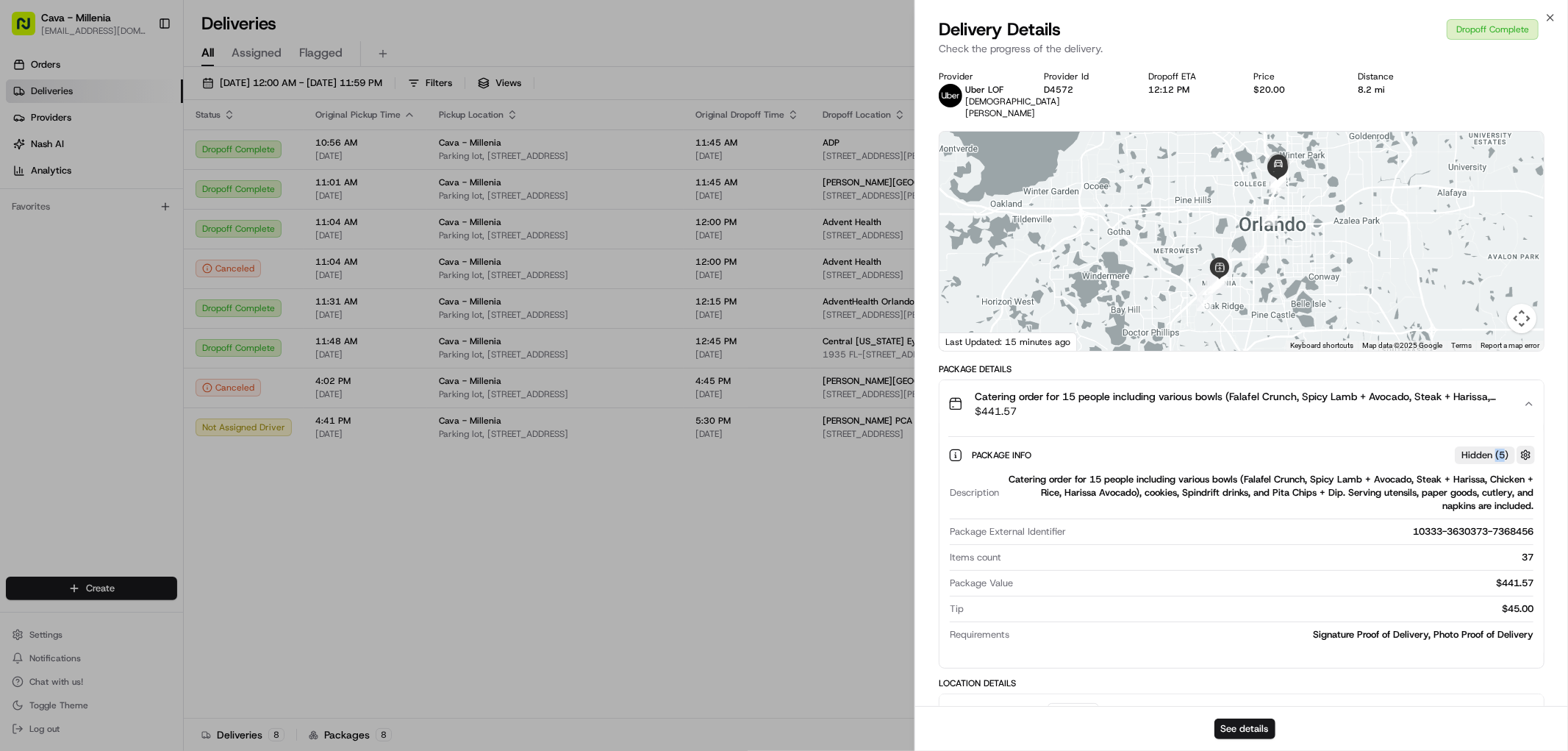
click at [1526, 447] on button "button" at bounding box center [1526, 455] width 19 height 19
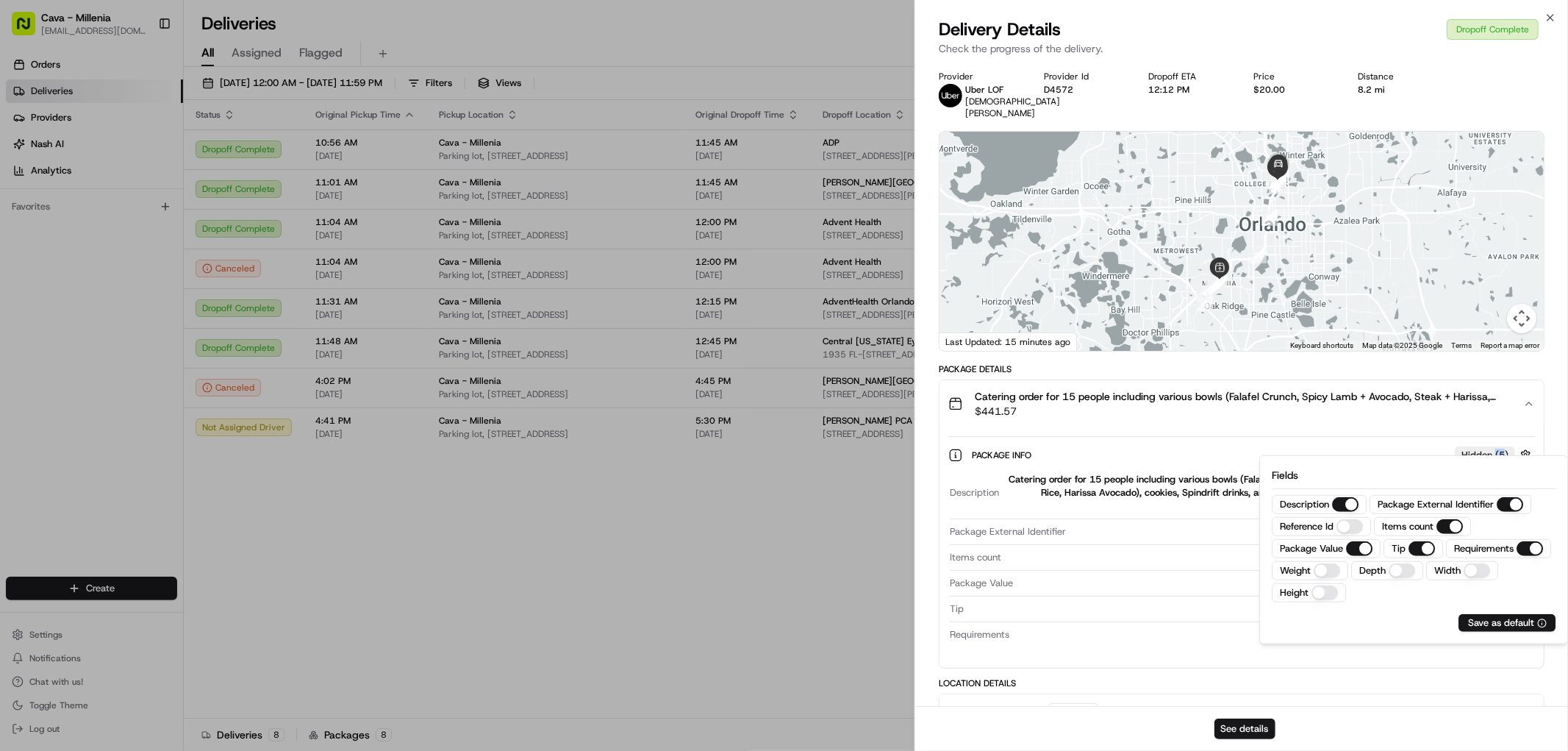
click at [1515, 446] on button "Hidden ( 5 )" at bounding box center [1495, 455] width 80 height 19
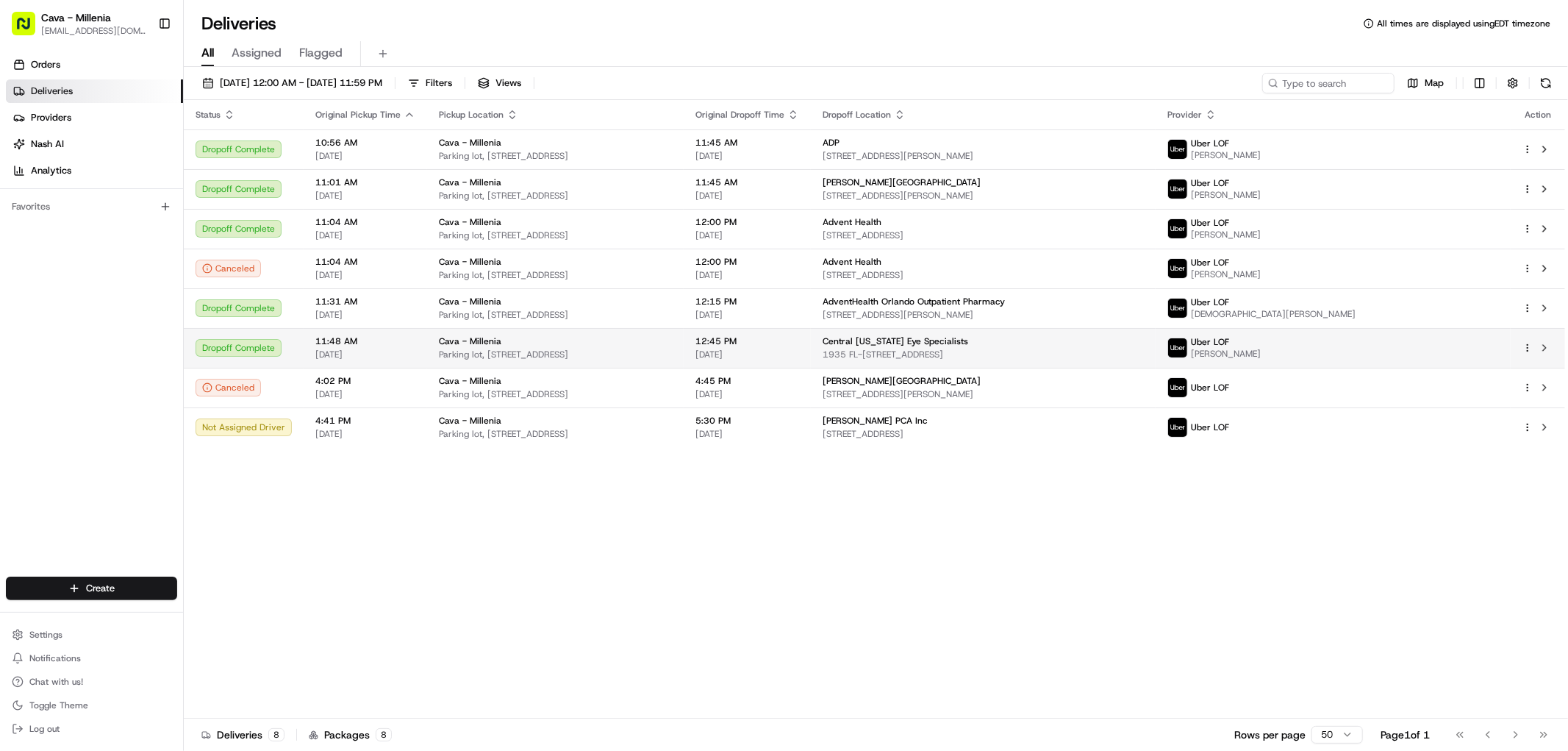
click at [1144, 342] on div "Central [US_STATE] Eye Specialists" at bounding box center [983, 341] width 321 height 12
click at [1522, 348] on td at bounding box center [1538, 347] width 54 height 39
